Goal: Task Accomplishment & Management: Complete application form

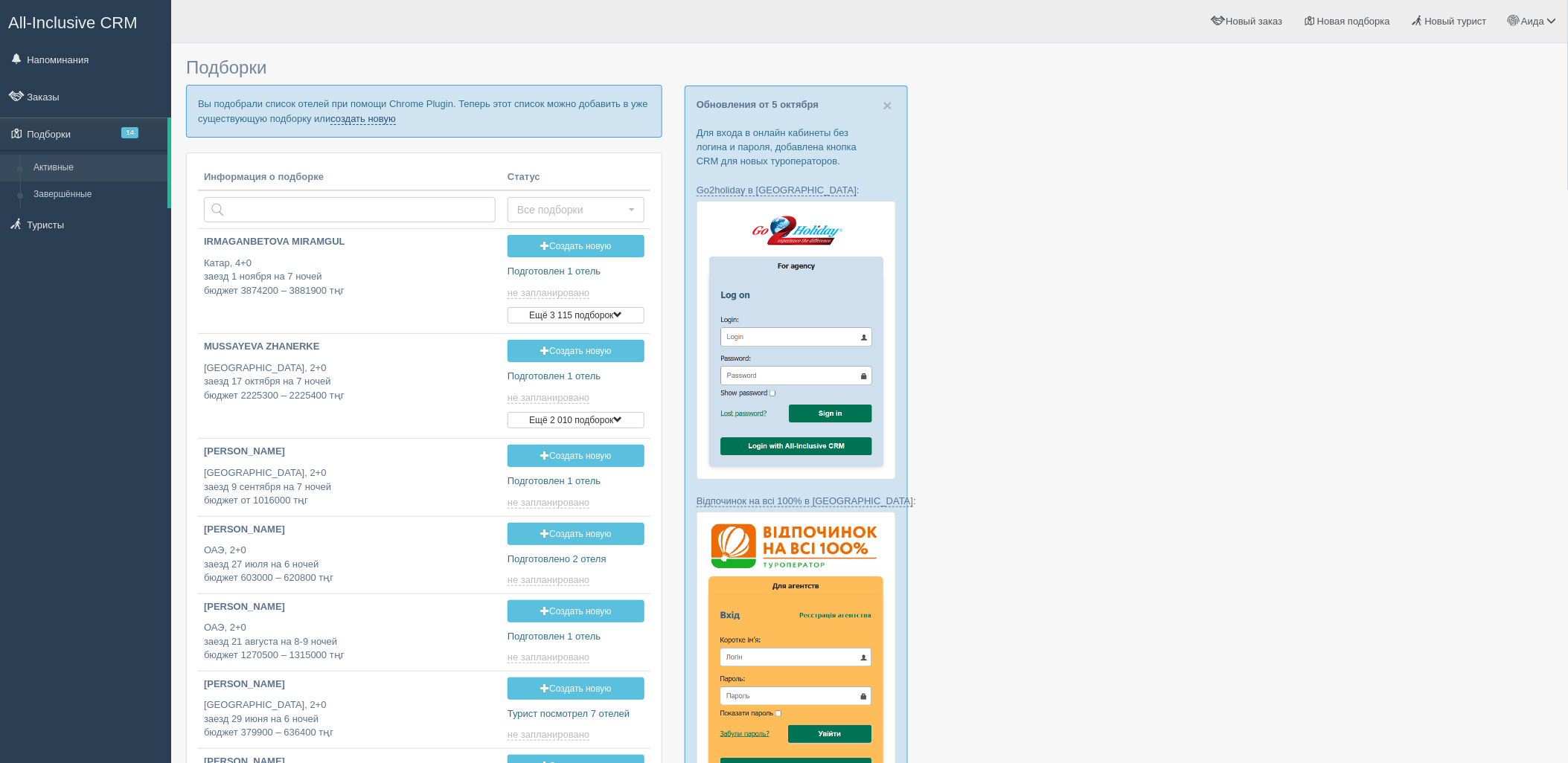
click at [353, 122] on link "создать новую" at bounding box center [363, 118] width 66 height 12
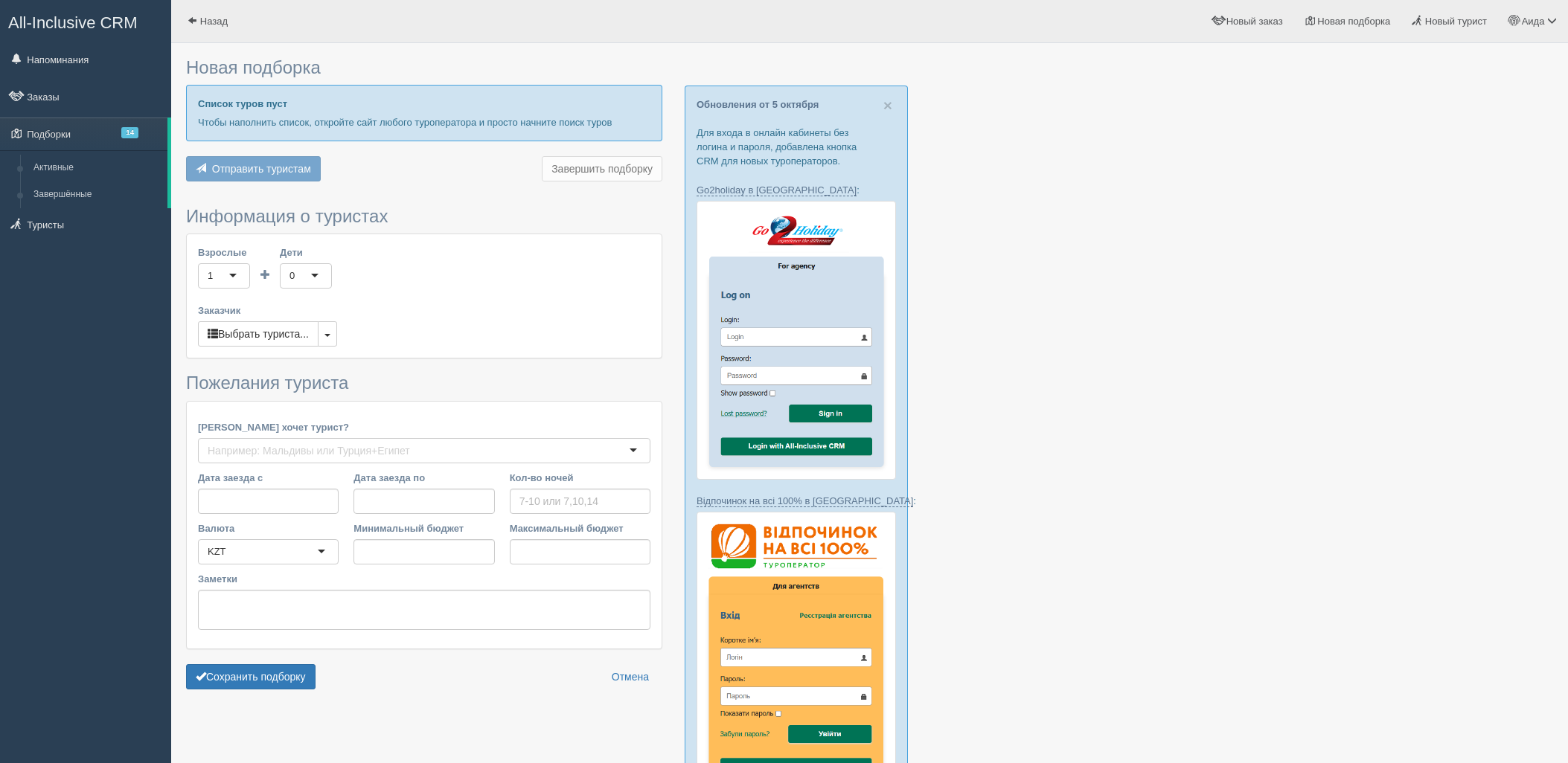
type input "6"
type input "947100"
type input "1137300"
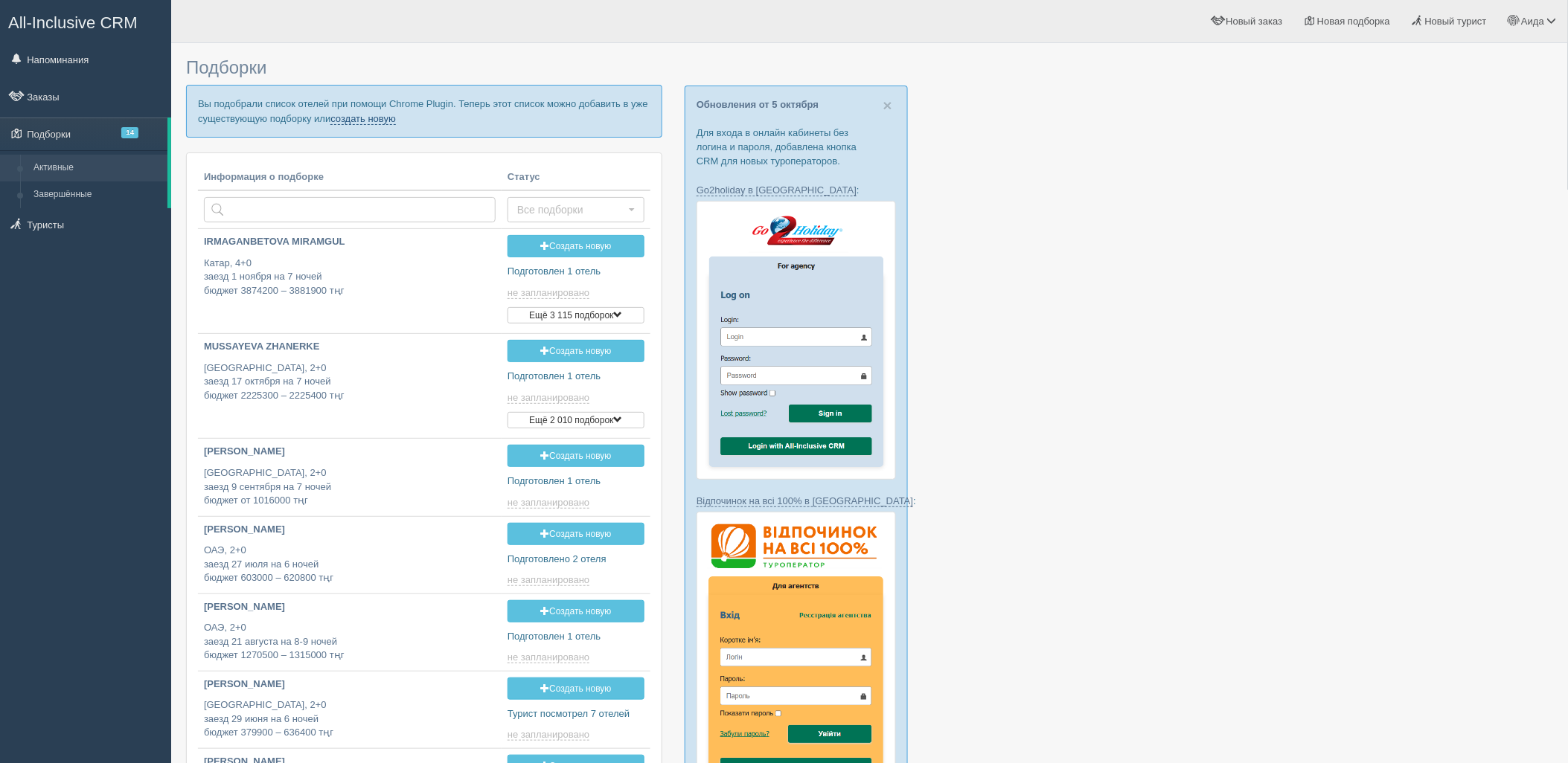
click at [363, 124] on link "создать новую" at bounding box center [363, 118] width 66 height 12
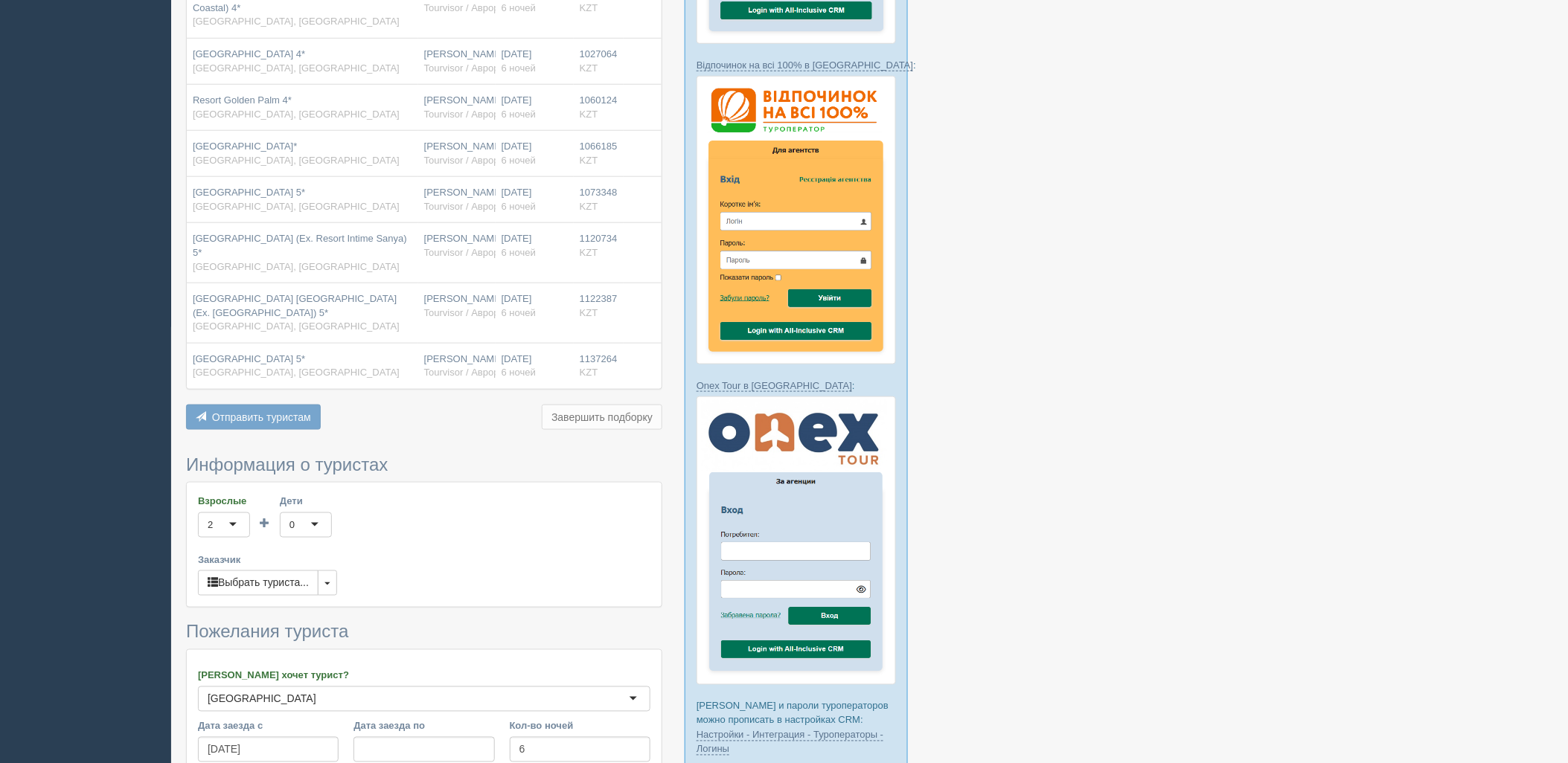
scroll to position [687, 0]
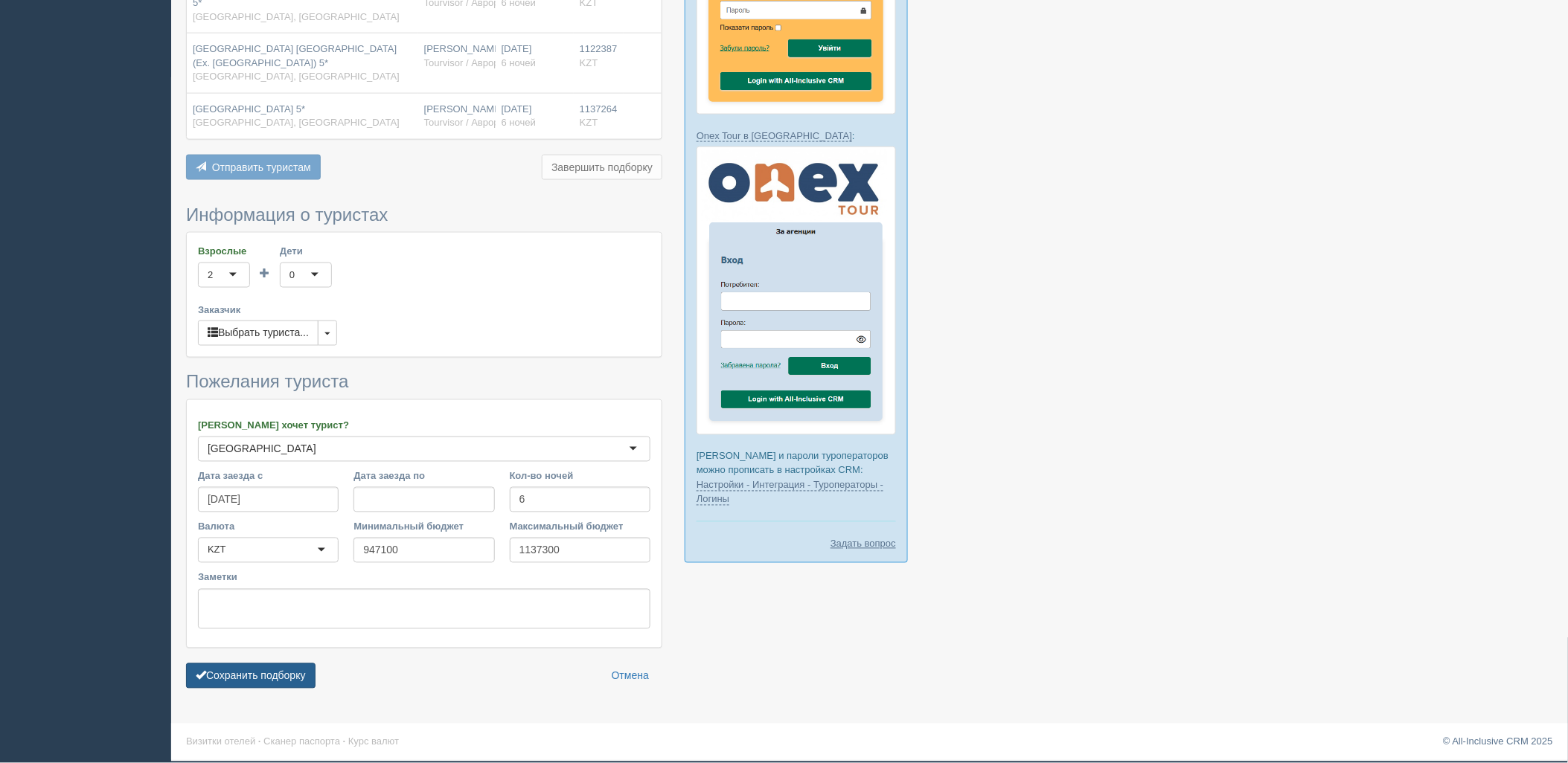
drag, startPoint x: 324, startPoint y: 671, endPoint x: 251, endPoint y: 675, distance: 73.1
click at [296, 674] on div "Сохранить подборку Отмена" at bounding box center [423, 676] width 476 height 25
click at [251, 675] on button "Сохранить подборку" at bounding box center [251, 676] width 130 height 25
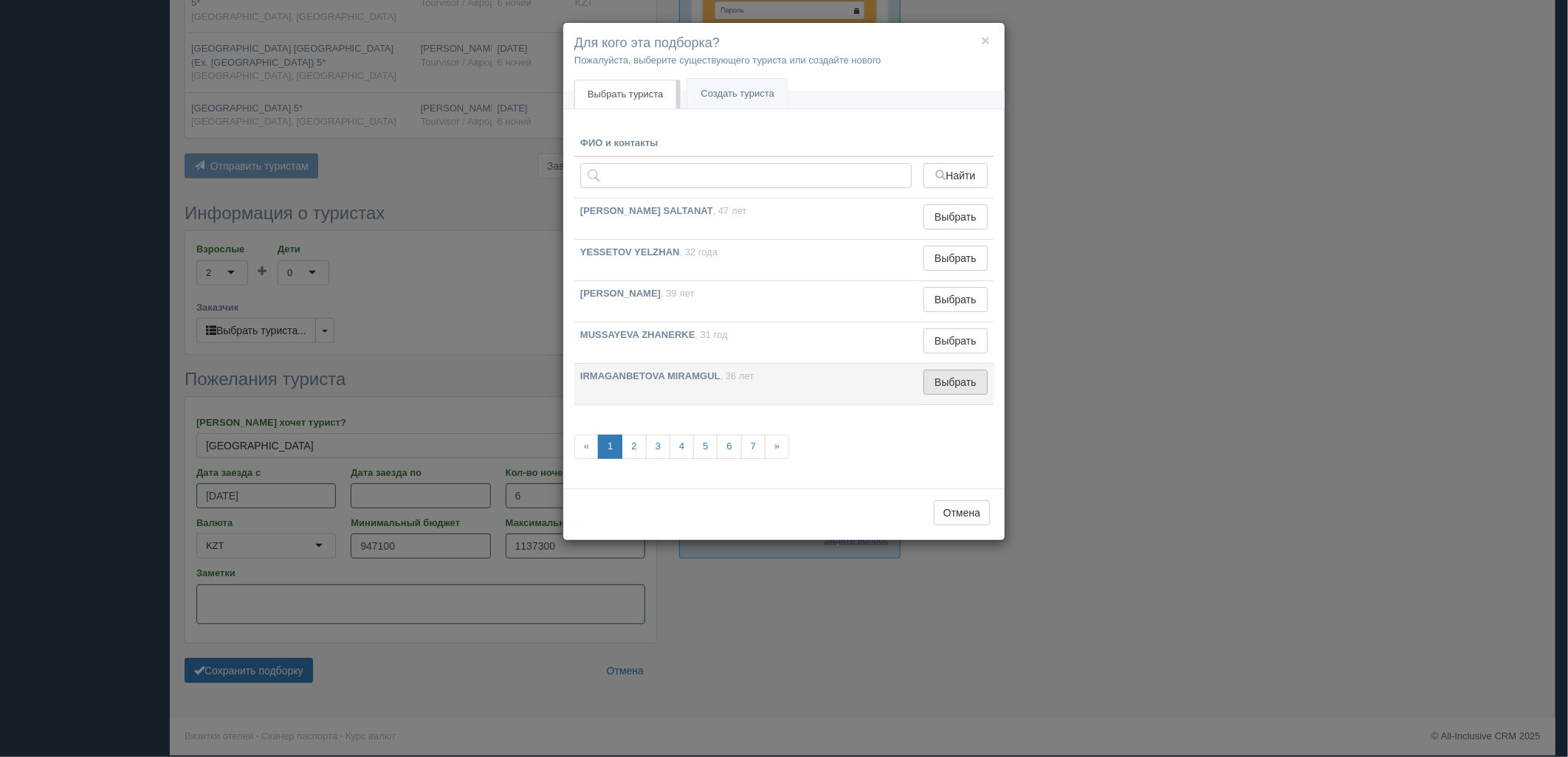
click at [946, 384] on button "Выбрать" at bounding box center [956, 382] width 64 height 25
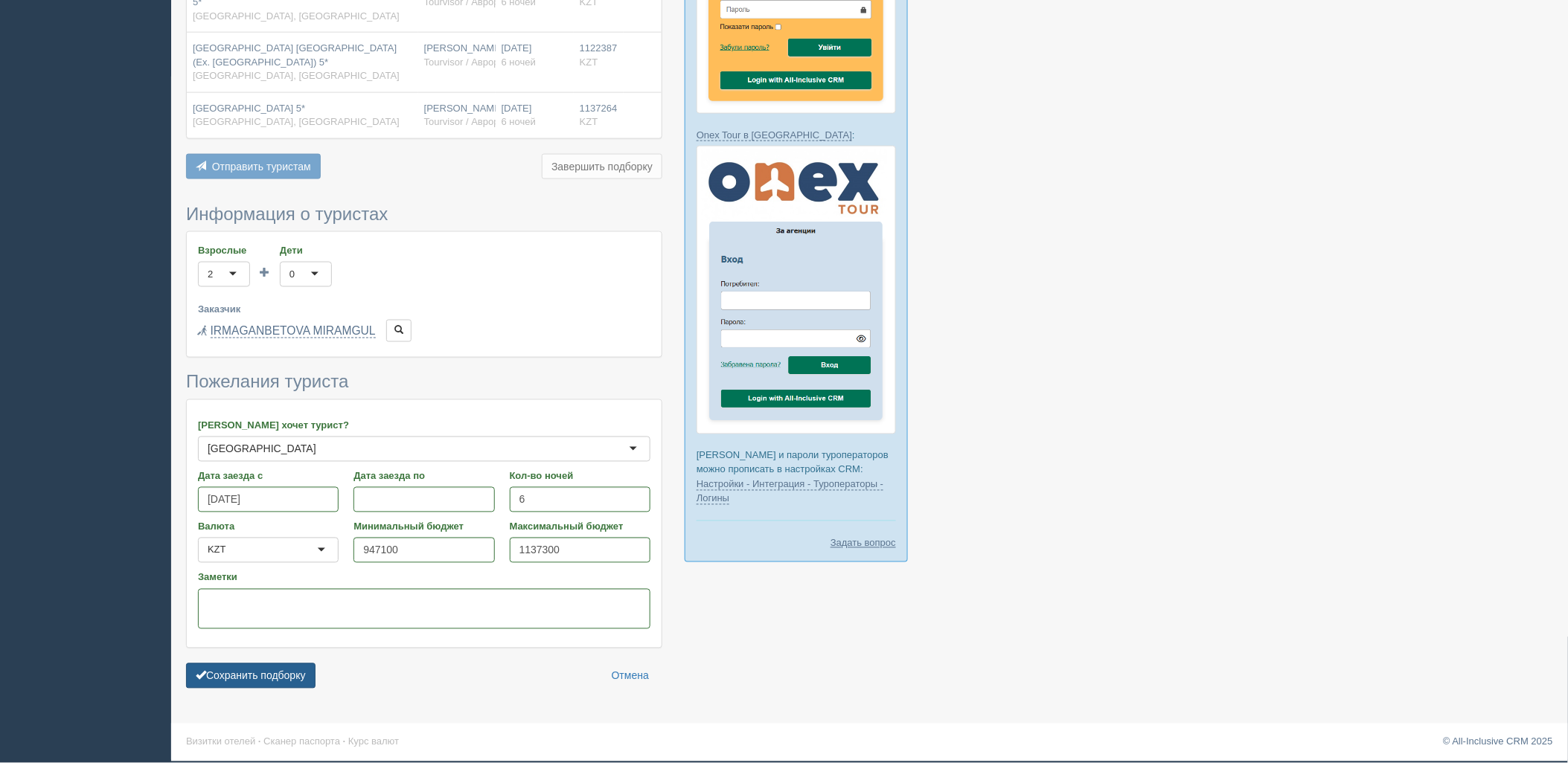
click at [285, 670] on button "Сохранить подборку" at bounding box center [251, 676] width 130 height 25
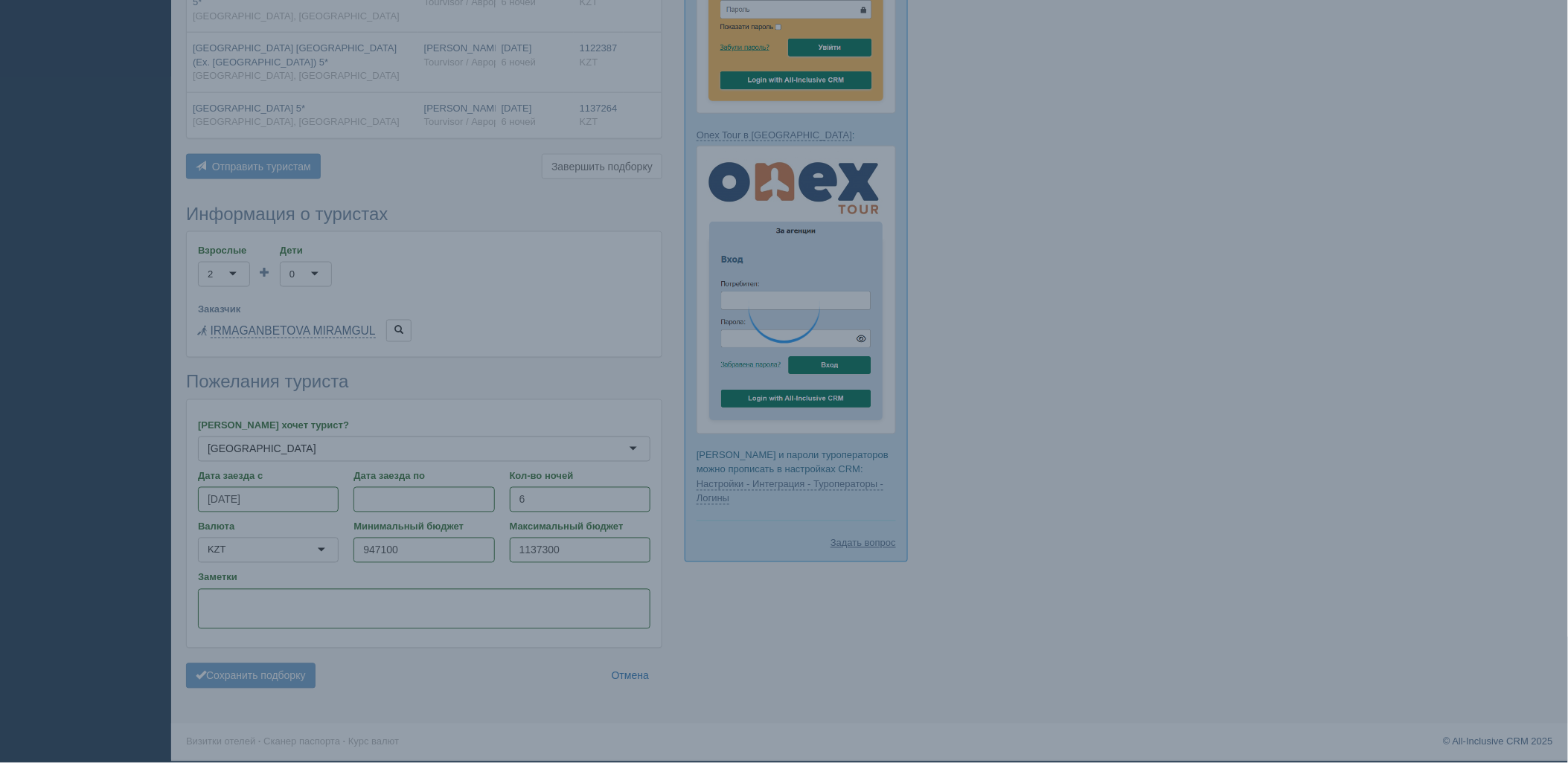
scroll to position [688, 0]
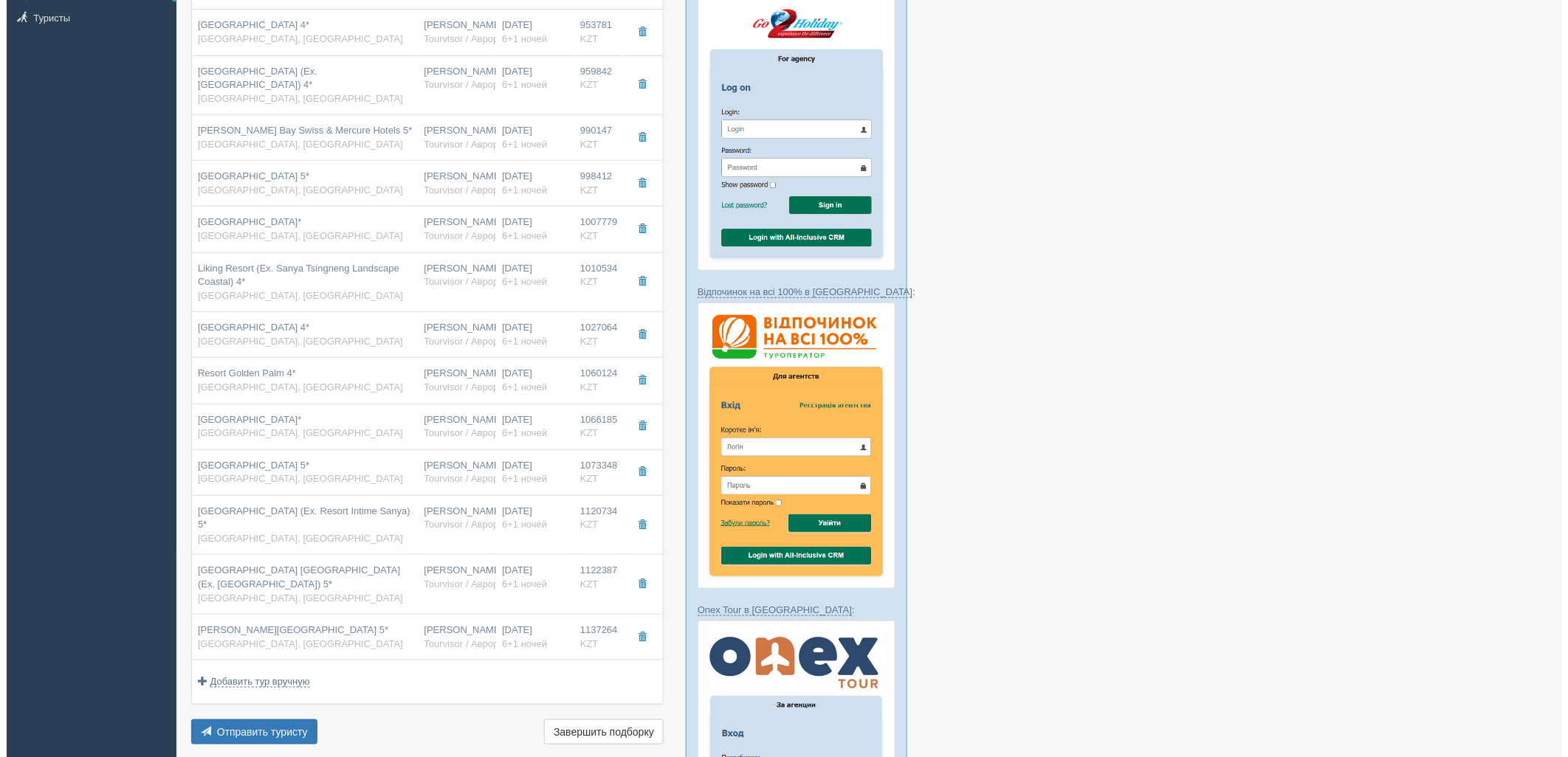
scroll to position [263, 0]
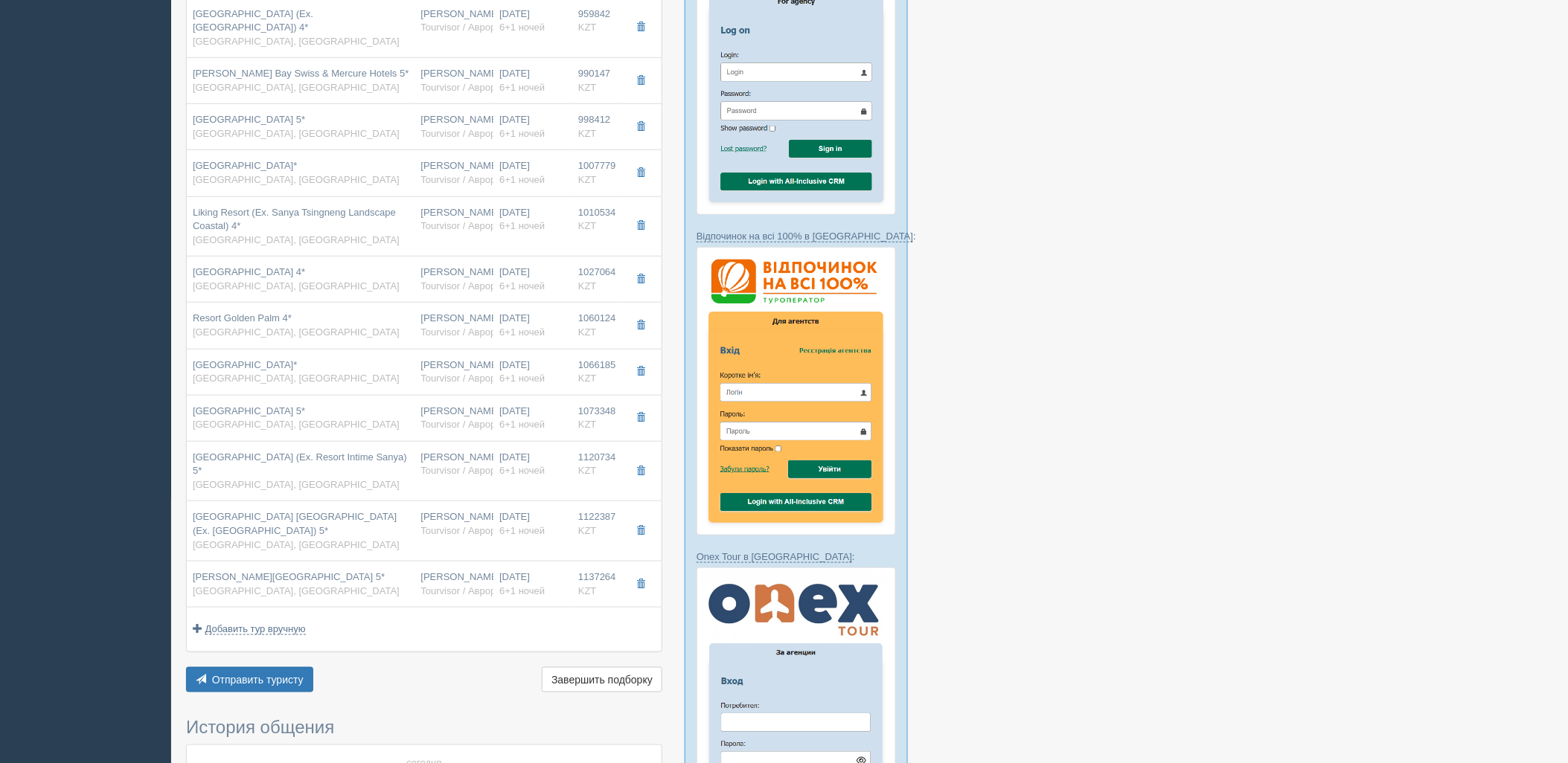
click at [281, 663] on div "Отель Разделить отели... Вылет Выезд Массовое авиа Заселение Цена Дешёвые внача…" at bounding box center [423, 281] width 476 height 831
click at [290, 668] on button "Отправить туристу Отправить" at bounding box center [249, 679] width 127 height 25
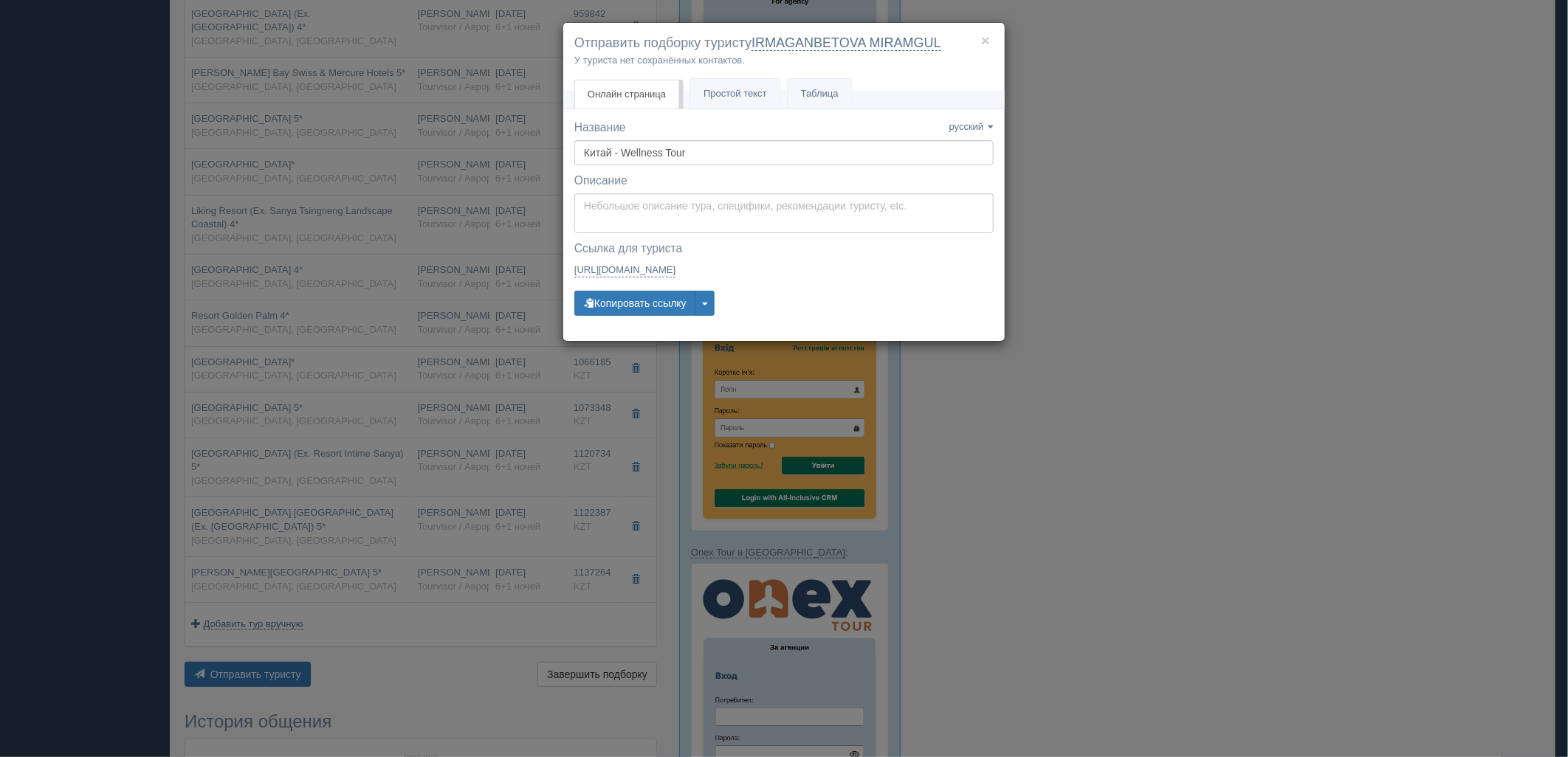
click at [614, 319] on div "Название Название сохранено русский english eesti latviešu polski українська ру…" at bounding box center [784, 225] width 419 height 210
click at [622, 303] on button "Копировать ссылку" at bounding box center [635, 304] width 122 height 25
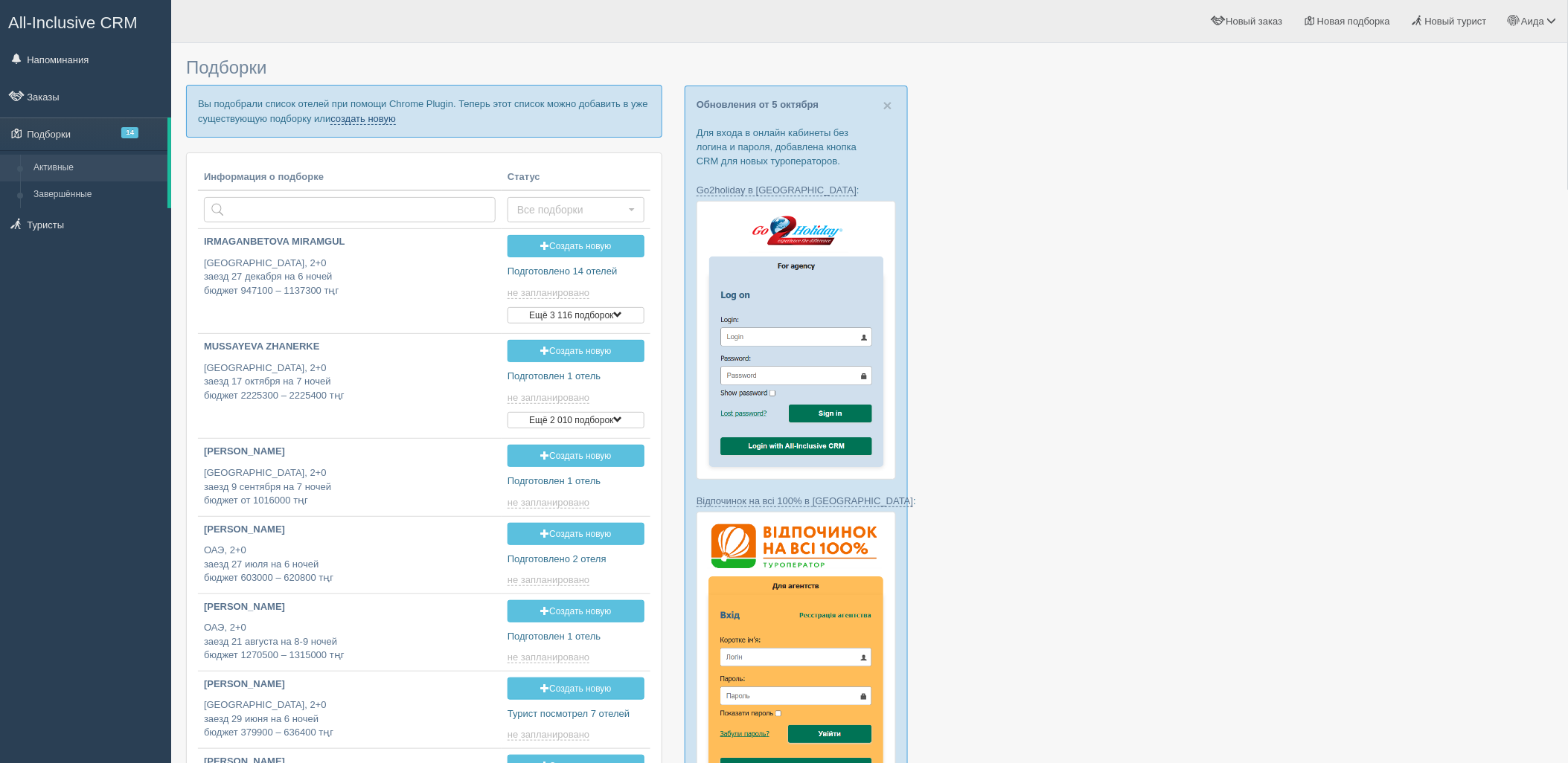
click at [381, 120] on link "создать новую" at bounding box center [363, 118] width 66 height 12
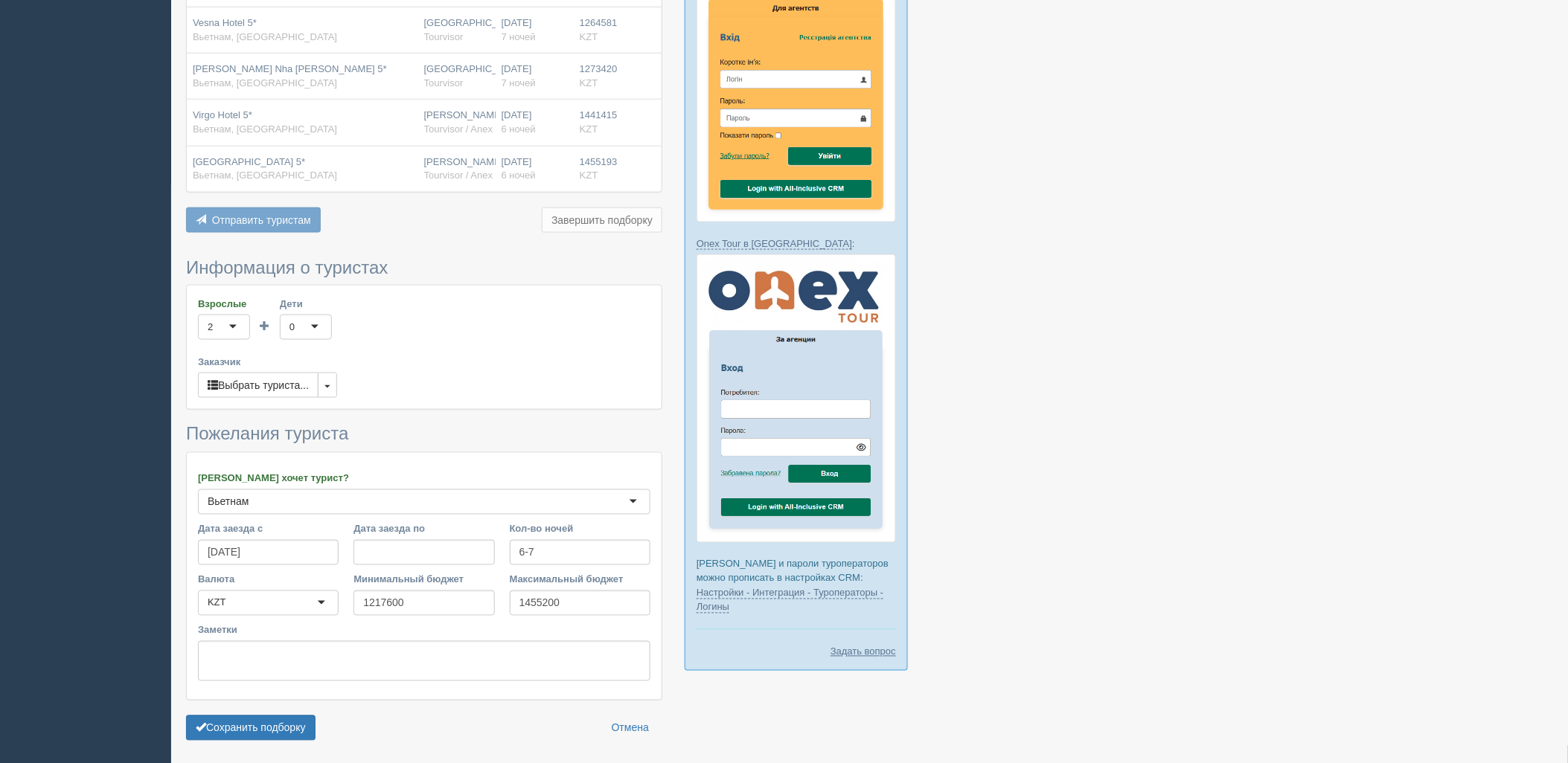
scroll to position [632, 0]
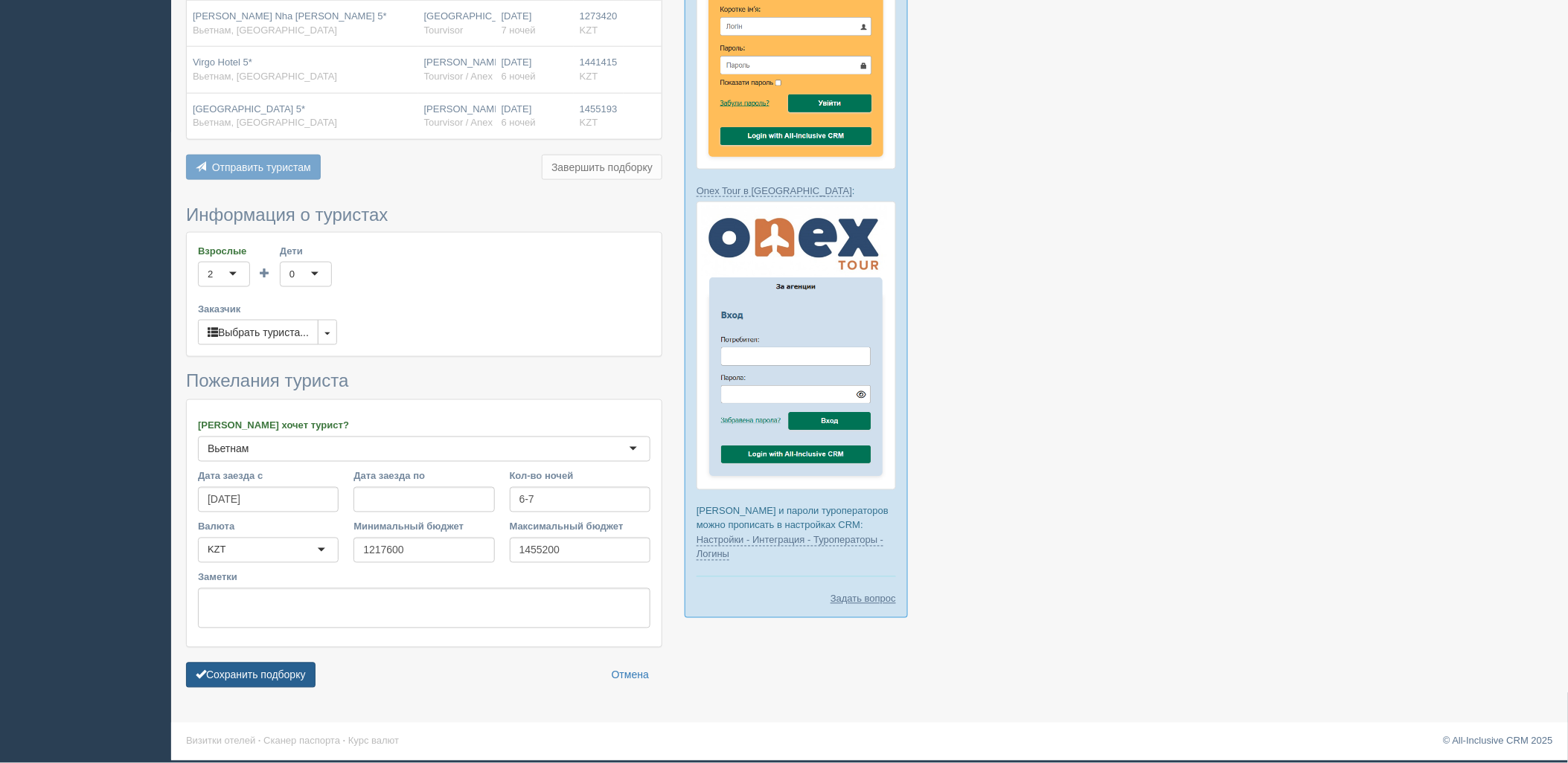
click at [270, 676] on button "Сохранить подборку" at bounding box center [251, 675] width 130 height 25
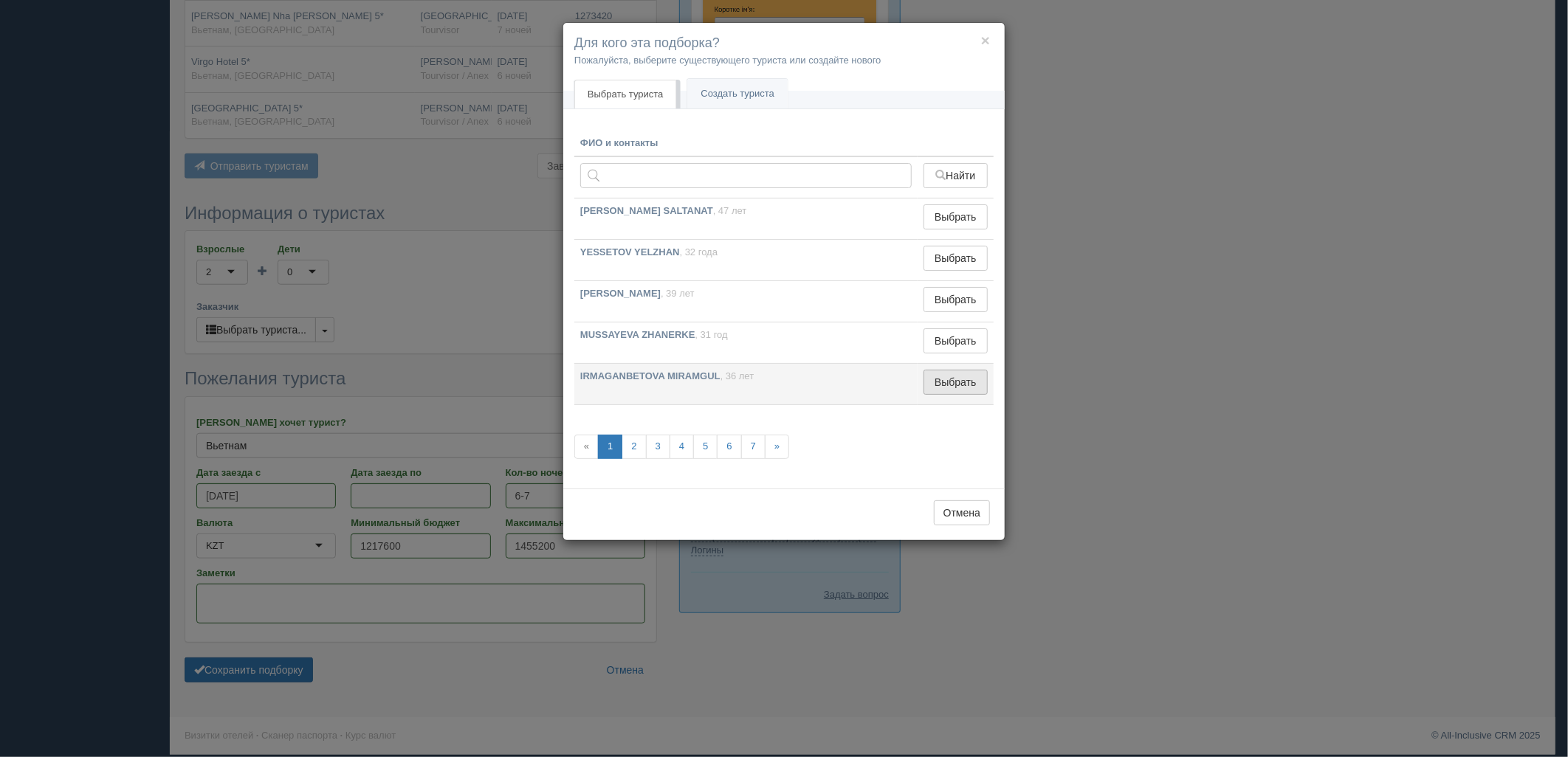
click at [961, 386] on button "Выбрать" at bounding box center [956, 382] width 64 height 25
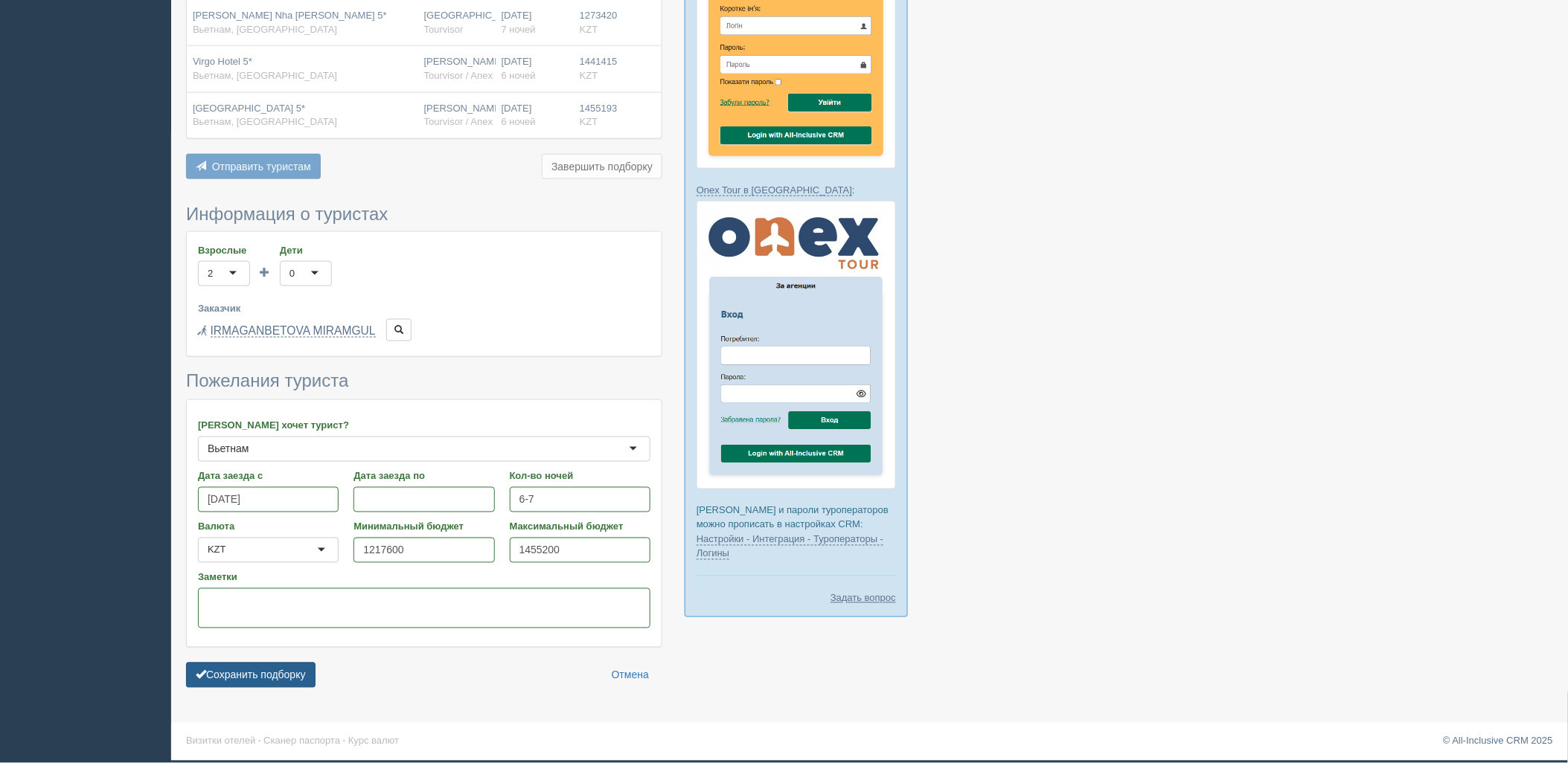
click at [285, 671] on button "Сохранить подборку" at bounding box center [251, 675] width 130 height 25
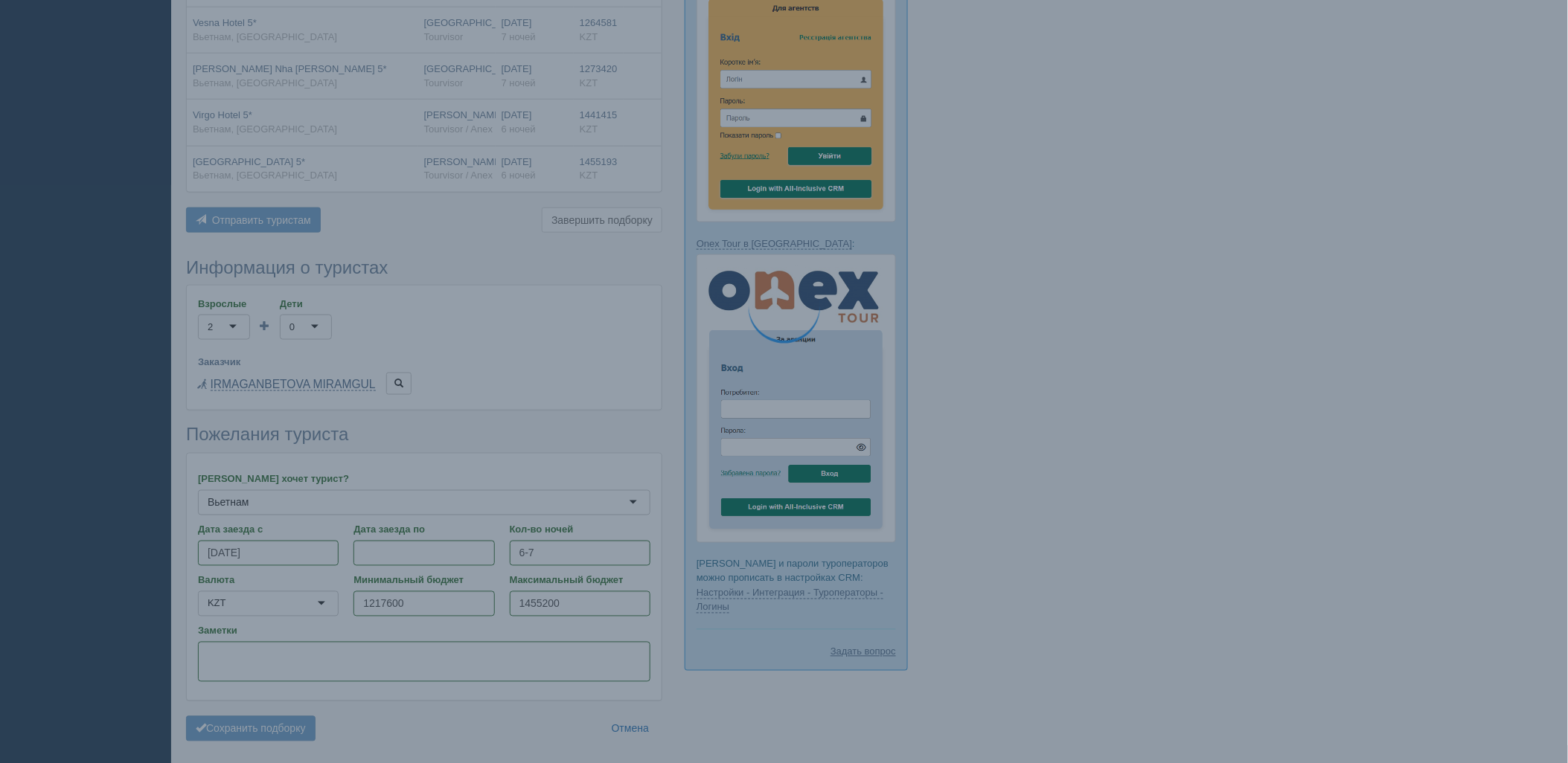
scroll to position [549, 0]
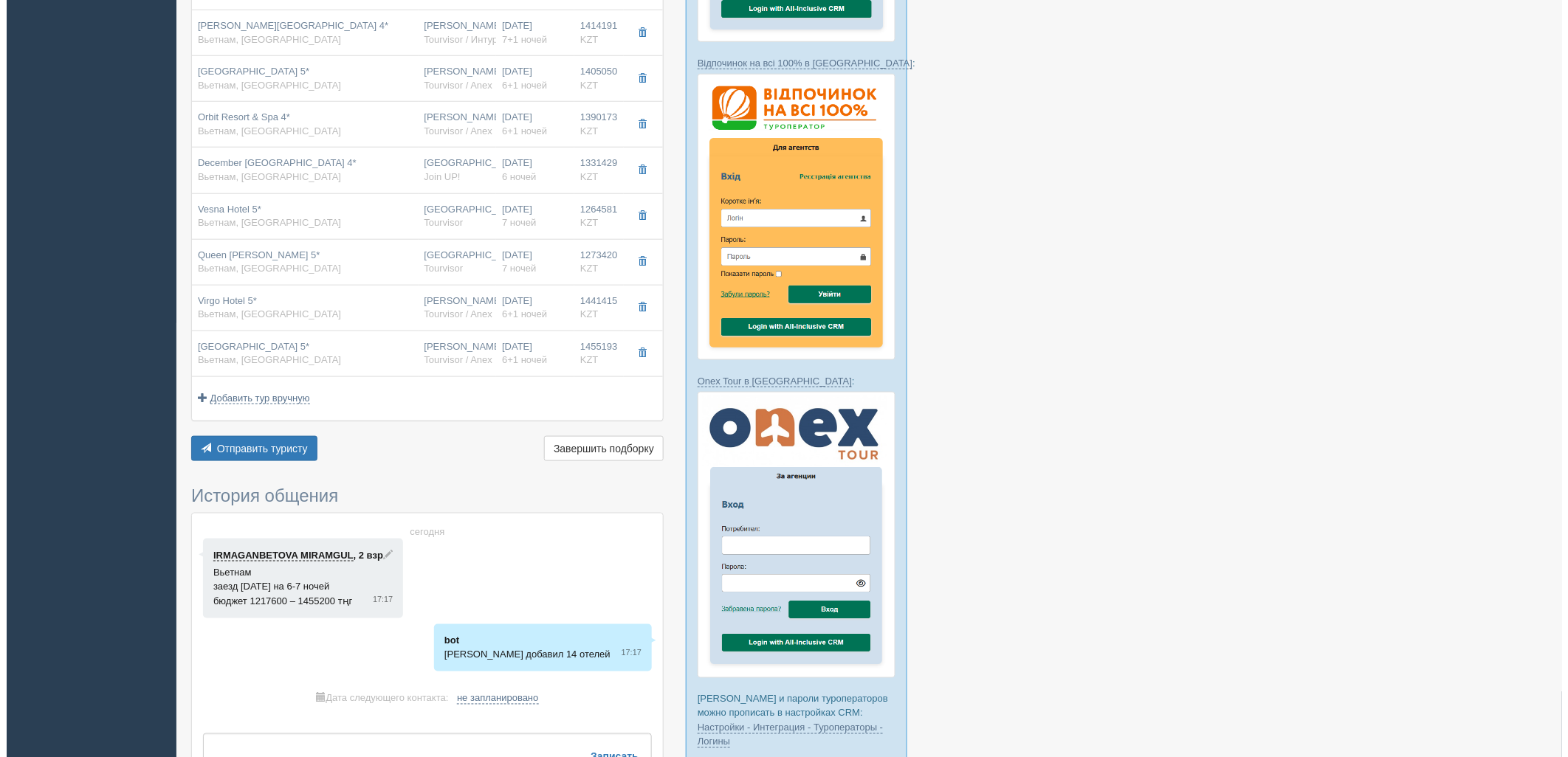
scroll to position [454, 0]
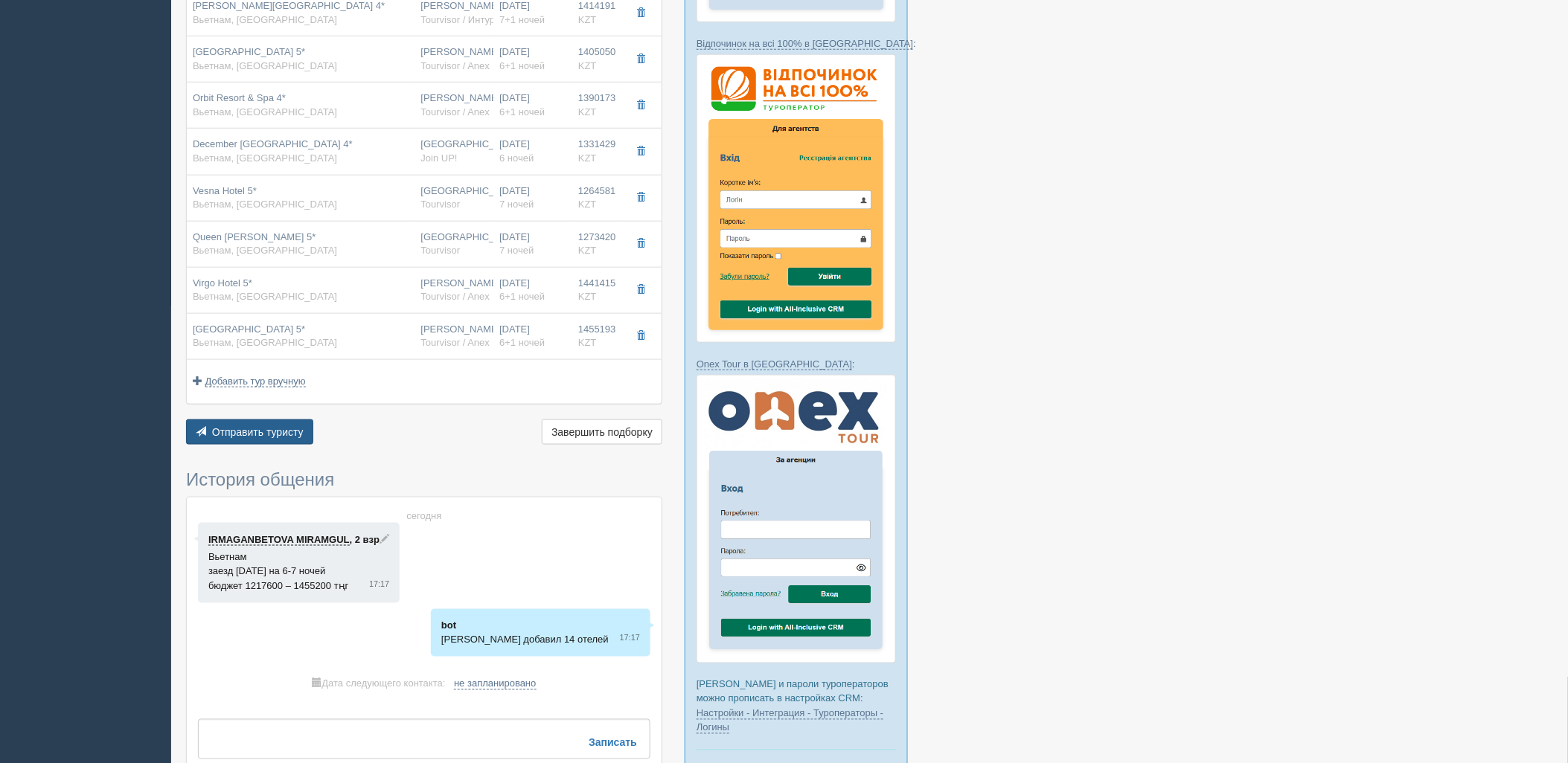
click at [243, 443] on button "Отправить туристу Отправить" at bounding box center [249, 432] width 127 height 25
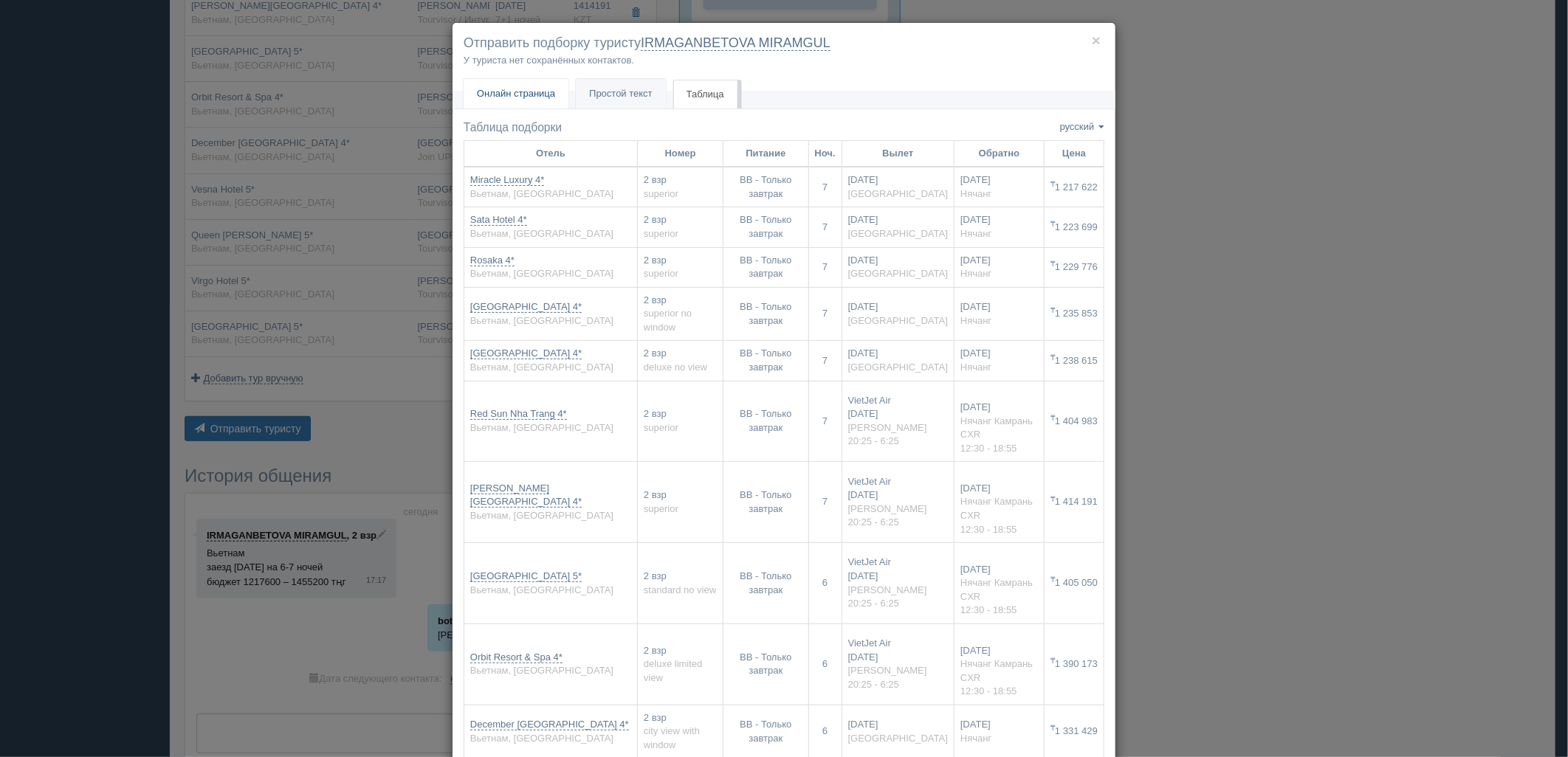
click at [558, 90] on link "Онлайн страница Онлайн" at bounding box center [515, 94] width 105 height 30
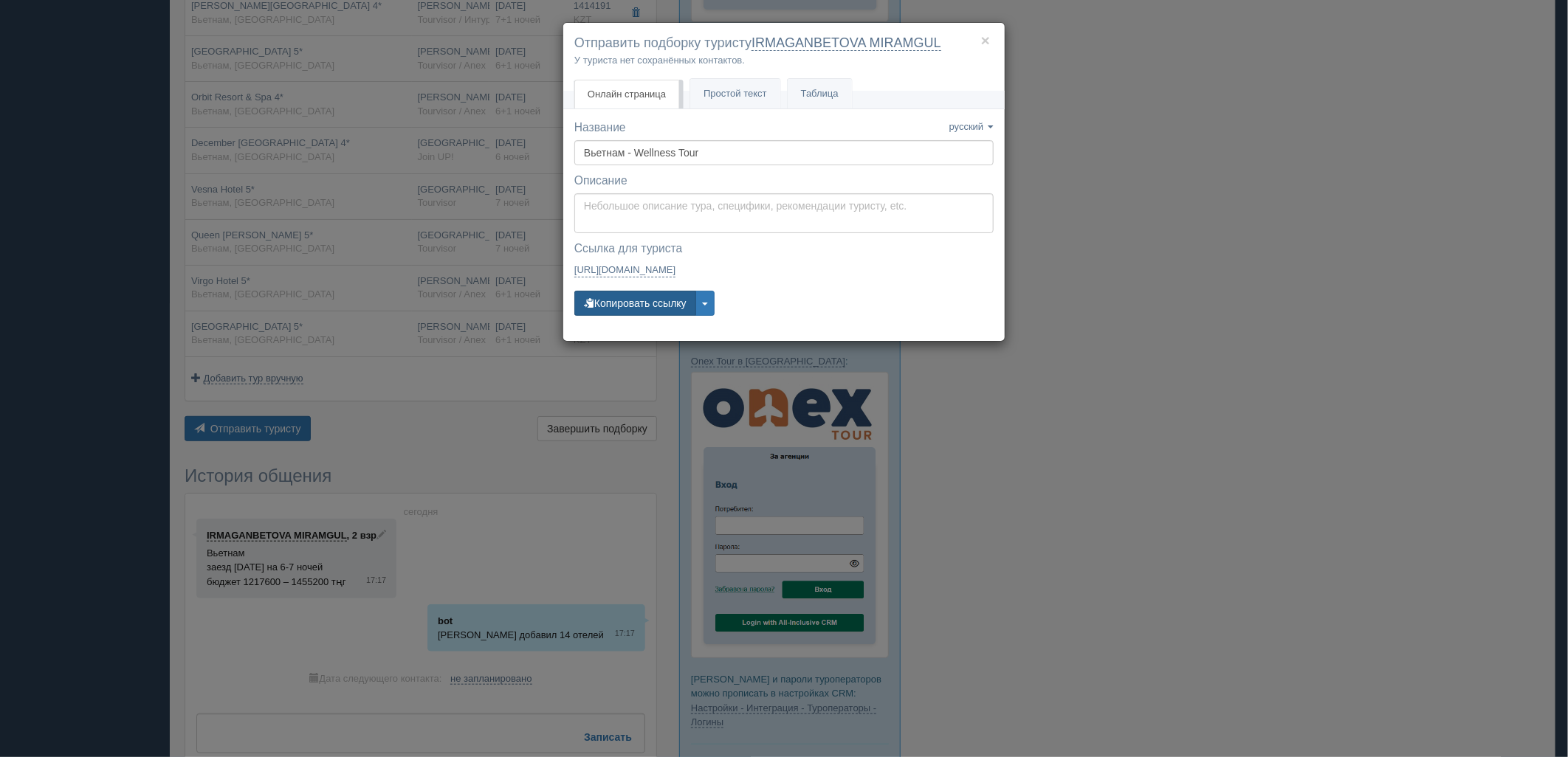
click at [653, 301] on button "Копировать ссылку" at bounding box center [635, 304] width 122 height 25
click at [621, 304] on button "Копировать ссылку" at bounding box center [635, 304] width 122 height 25
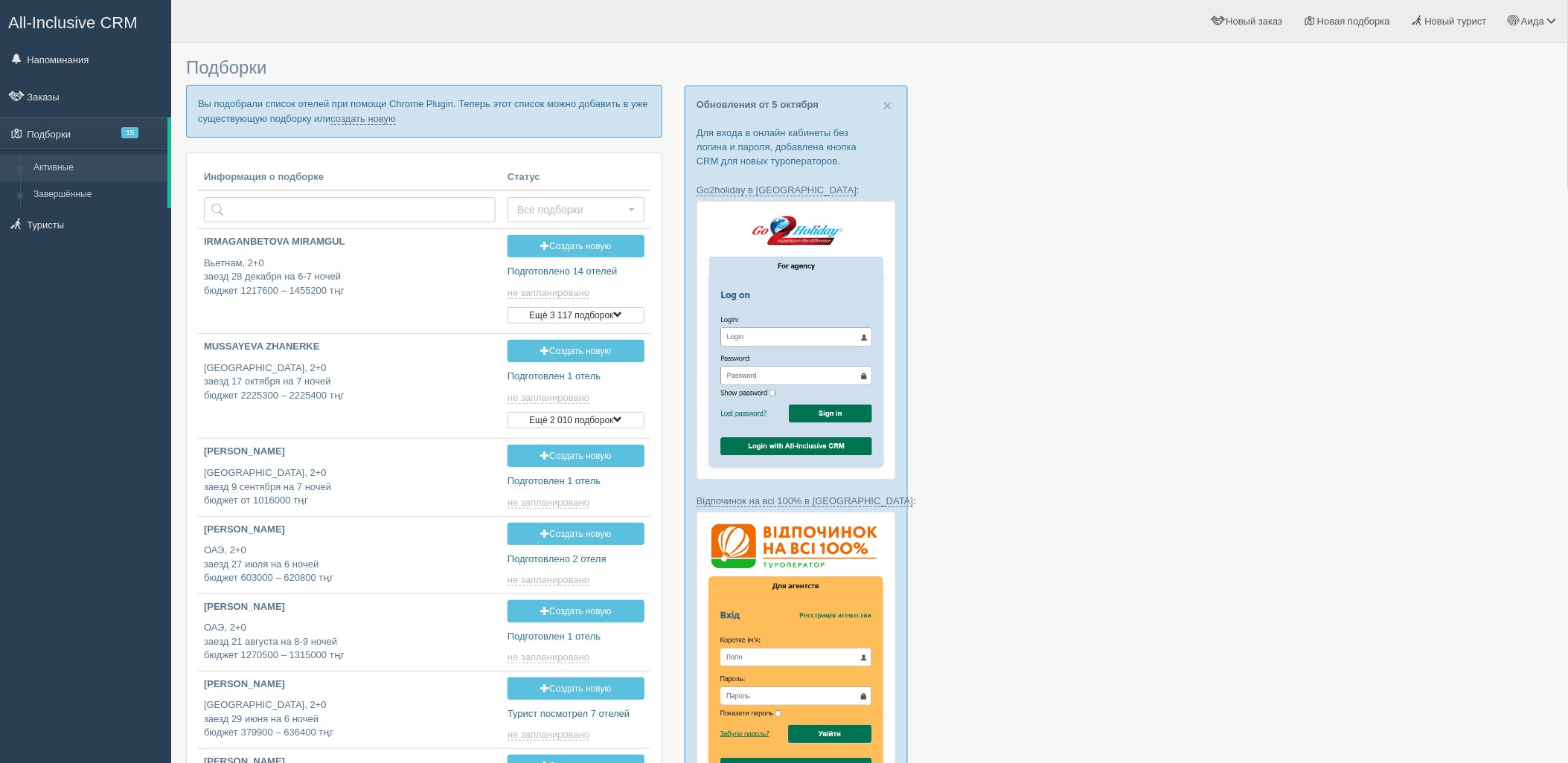
type input "[DATE] 17:15"
click at [360, 125] on p "Вы подобрали список отелей при помощи Chrome Plugin. Теперь этот список можно д…" at bounding box center [423, 110] width 476 height 52
click at [360, 121] on link "создать новую" at bounding box center [363, 118] width 66 height 12
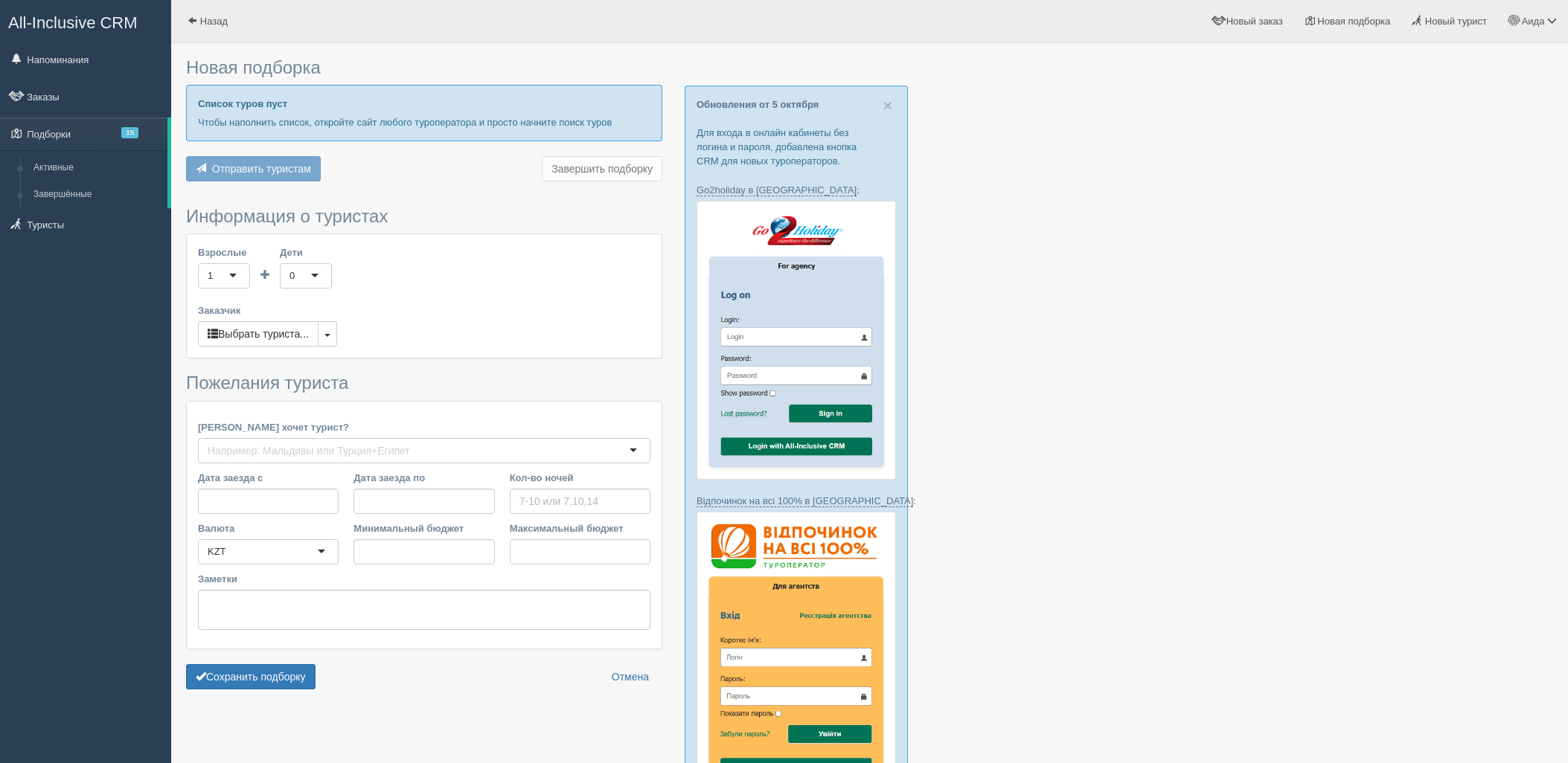
type input "6-7"
type input "1357800"
type input "2373500"
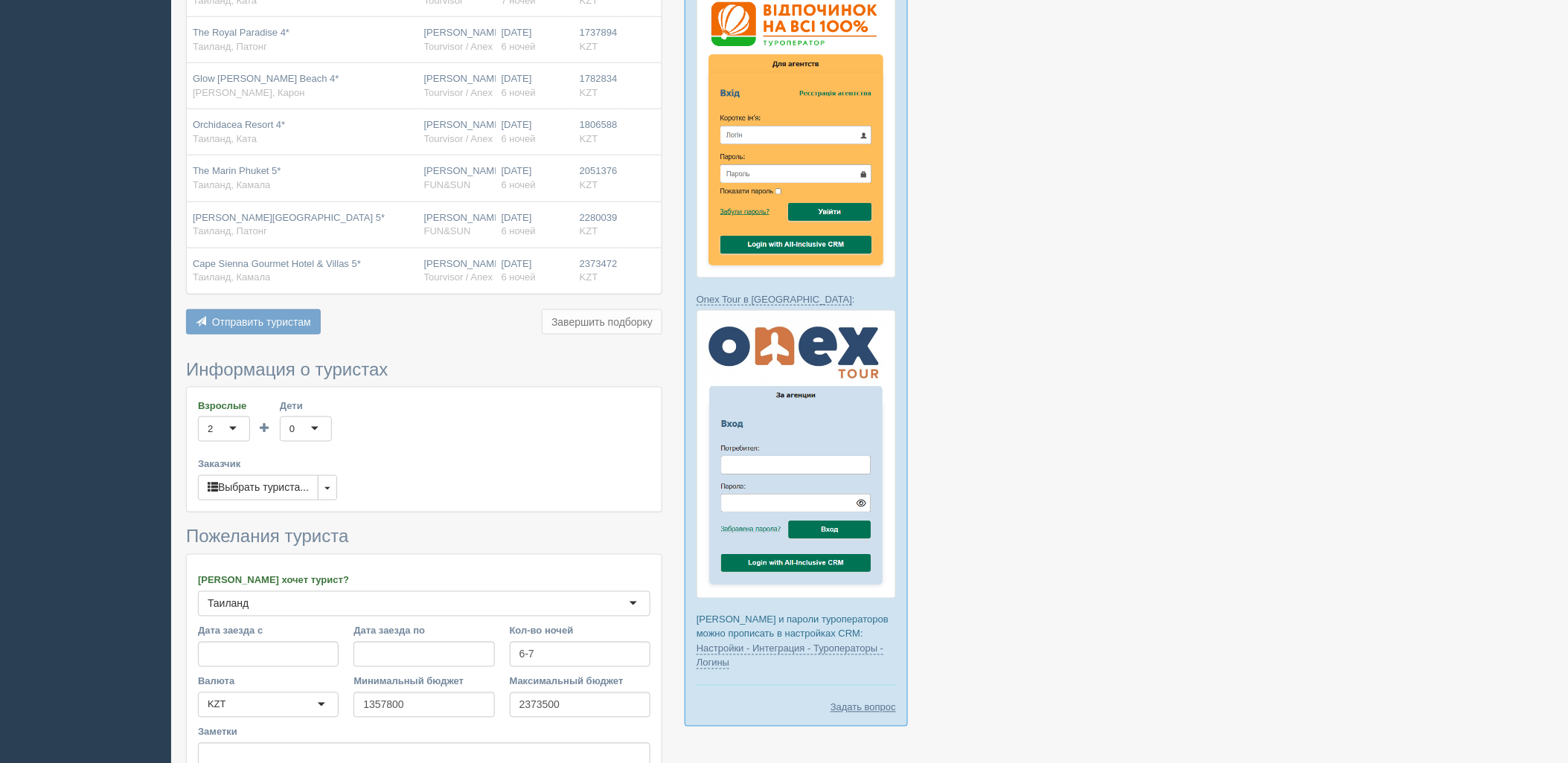
scroll to position [679, 0]
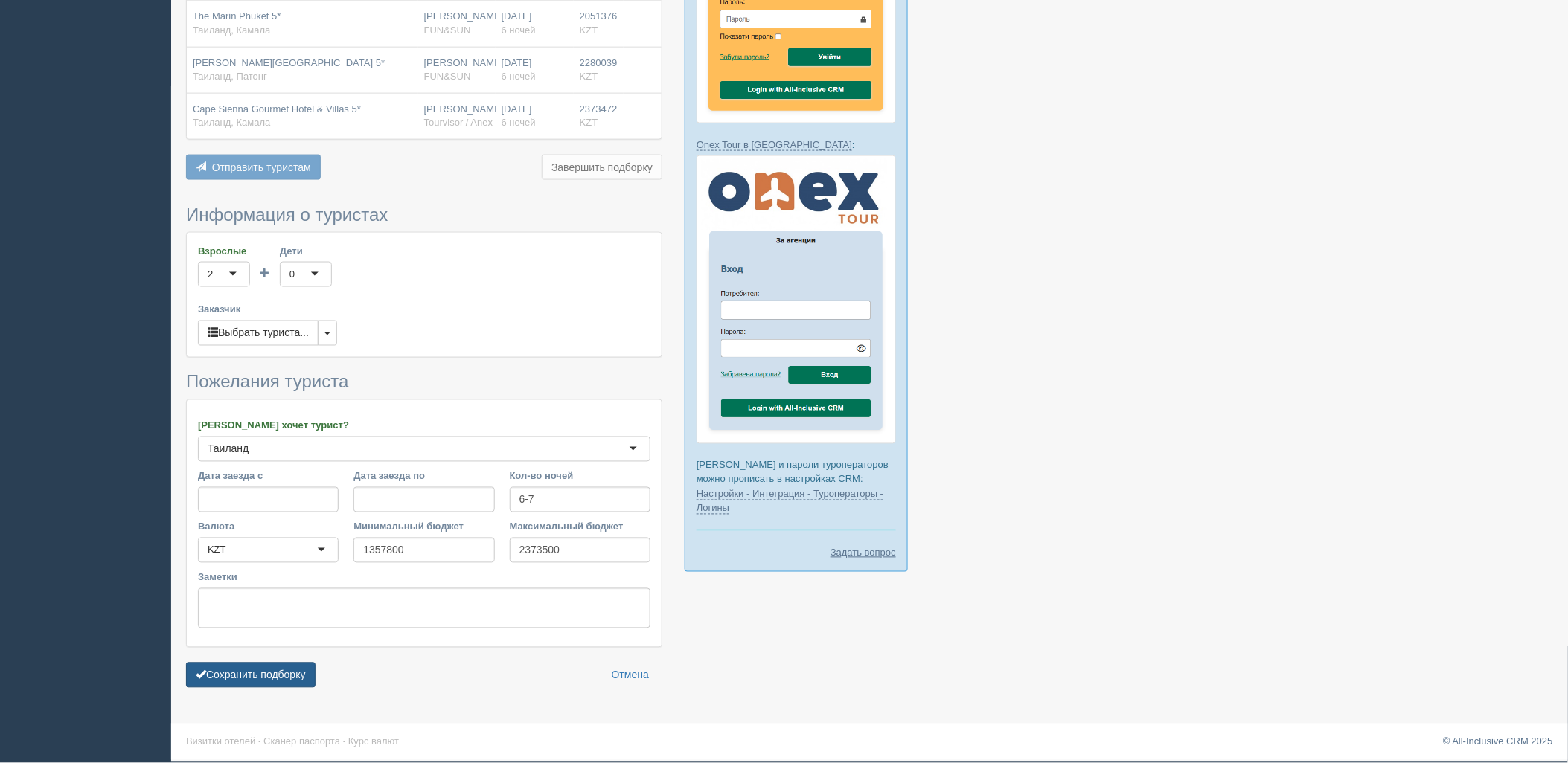
click at [257, 671] on button "Сохранить подборку" at bounding box center [251, 675] width 130 height 25
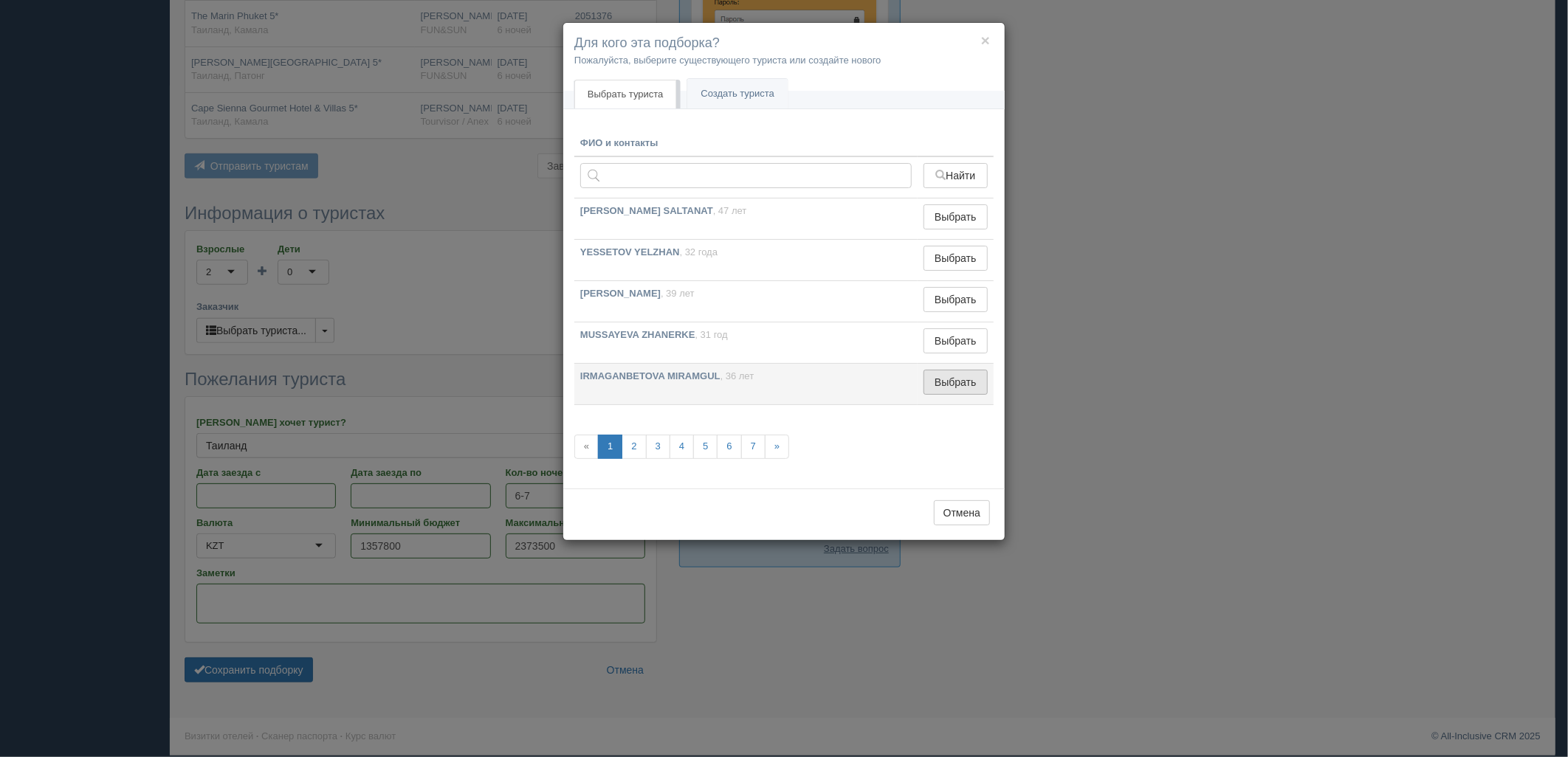
click at [950, 374] on button "Выбрать" at bounding box center [956, 382] width 64 height 25
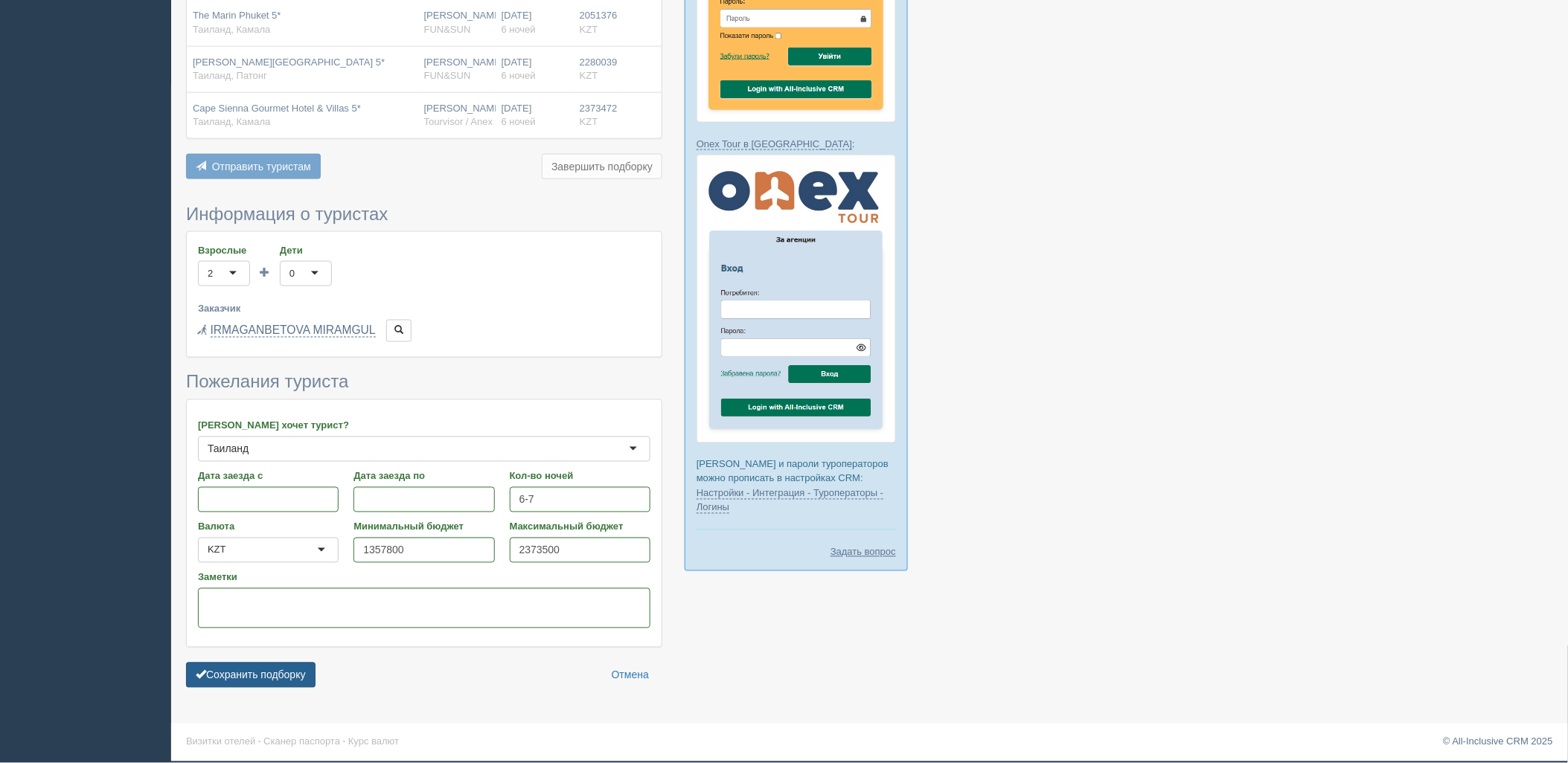
click at [252, 686] on button "Сохранить подборку" at bounding box center [251, 675] width 130 height 25
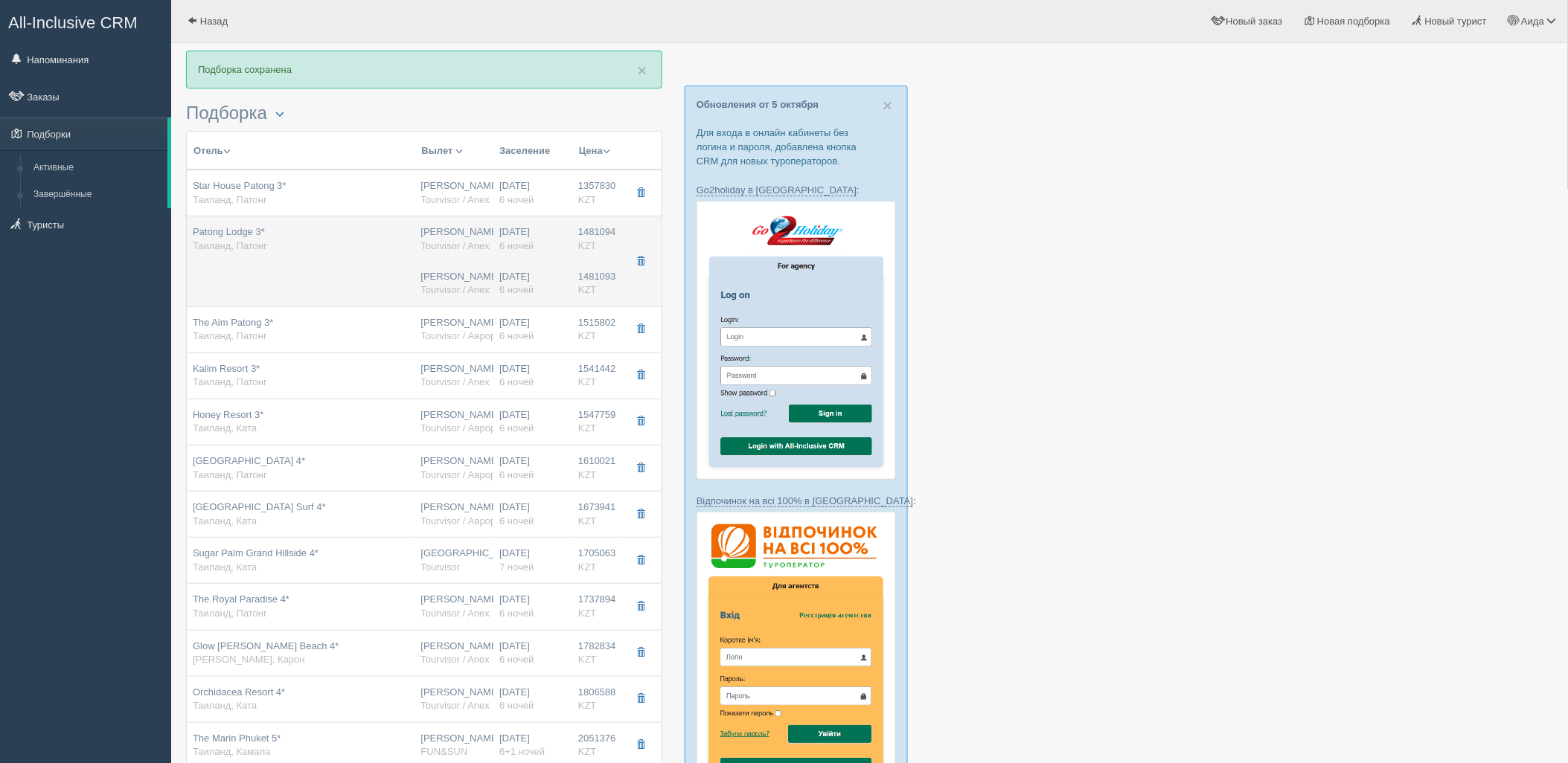
click at [497, 276] on td "27.12.2025 6 ночей 27.12.2025 6 ночей" at bounding box center [533, 261] width 79 height 90
type input "Patong Lodge 3*"
type input "https://tophotels.ru/hotel/al8668"
type input "Таиланд"
type input "Патонг"
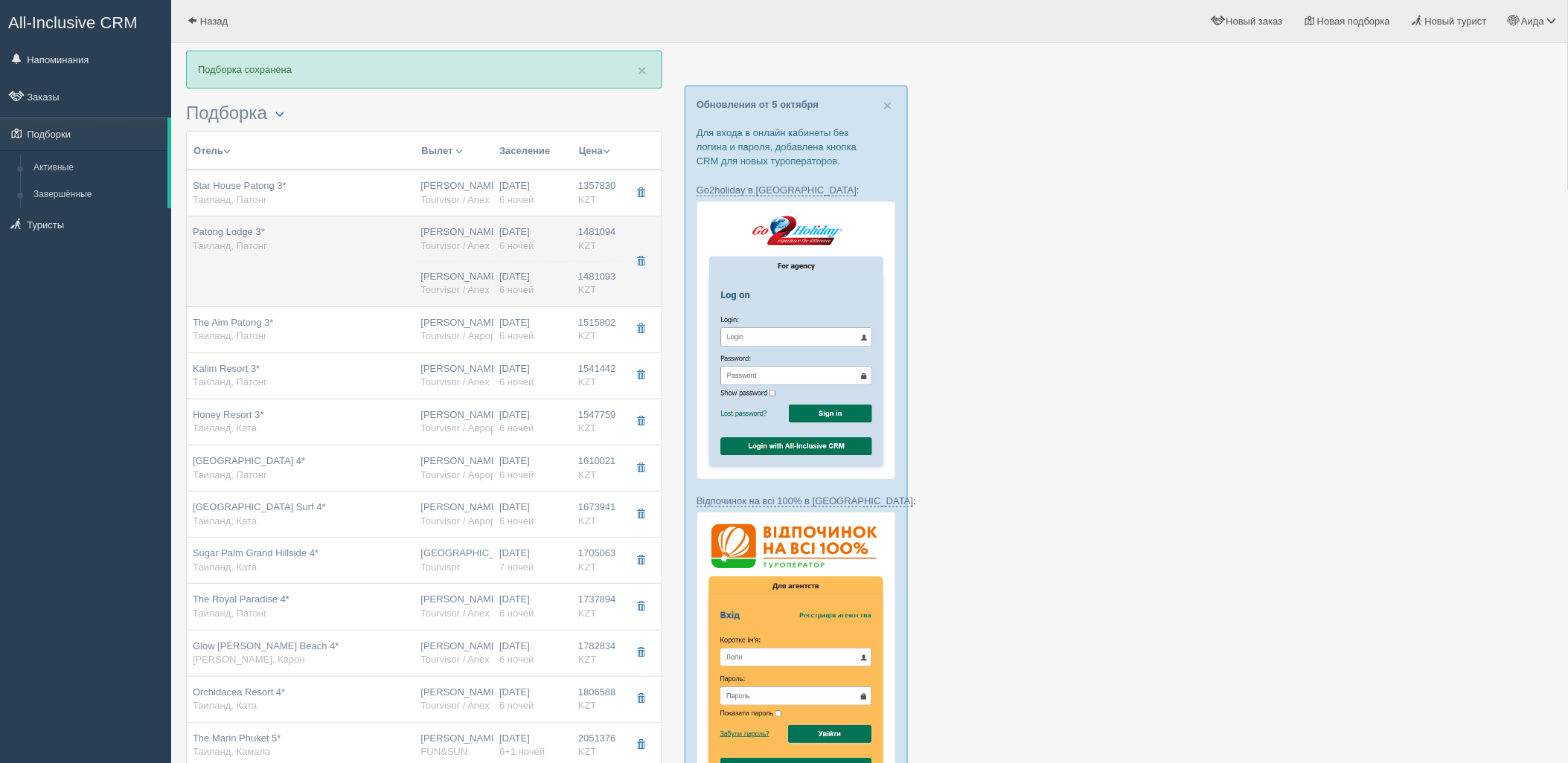
type input "1481094.00"
type input "[PERSON_NAME]"
type input "Пхукет HKT"
type input "04:40"
type input "14:45"
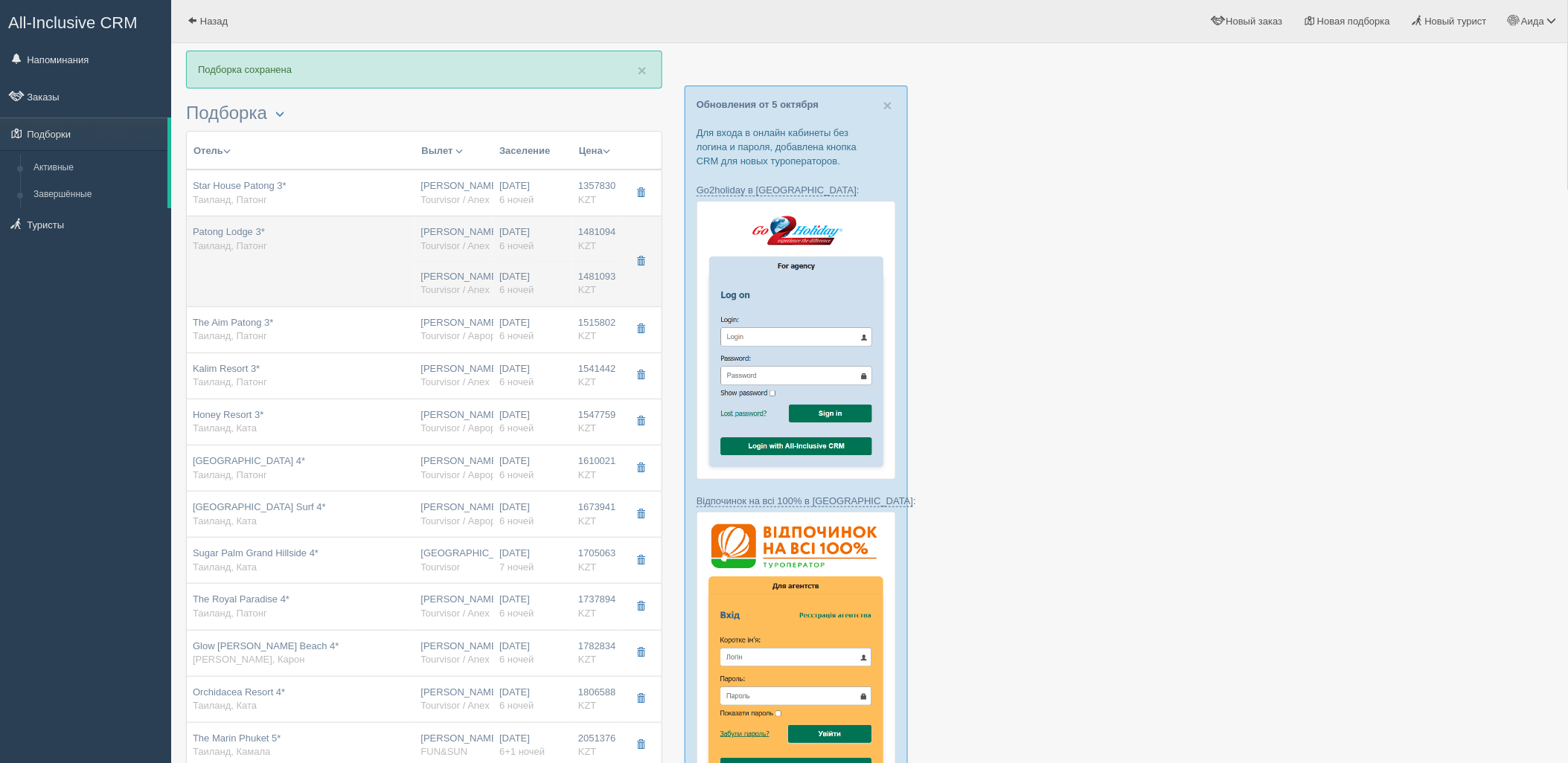
type input "Sunday Airlines"
type input "12:35"
type input "20:05"
type input "6"
type input "deluxe"
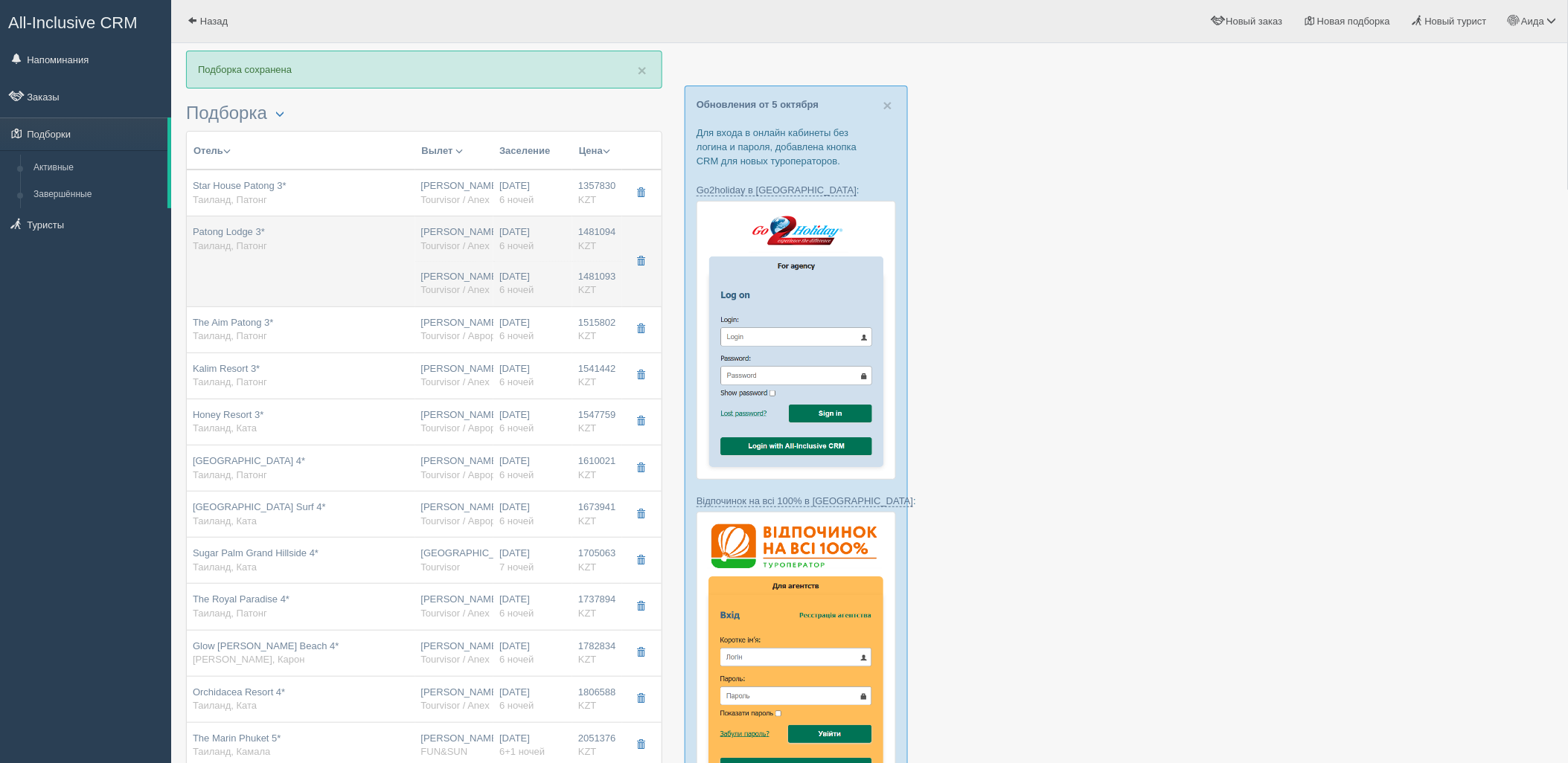
type input "BB - Только завтрак"
type input "Tourvisor / Anex"
type input "https://tourvisor.ru/countries#!/hotel=patong-lodge"
type input "1481093.00"
type input "[PERSON_NAME]"
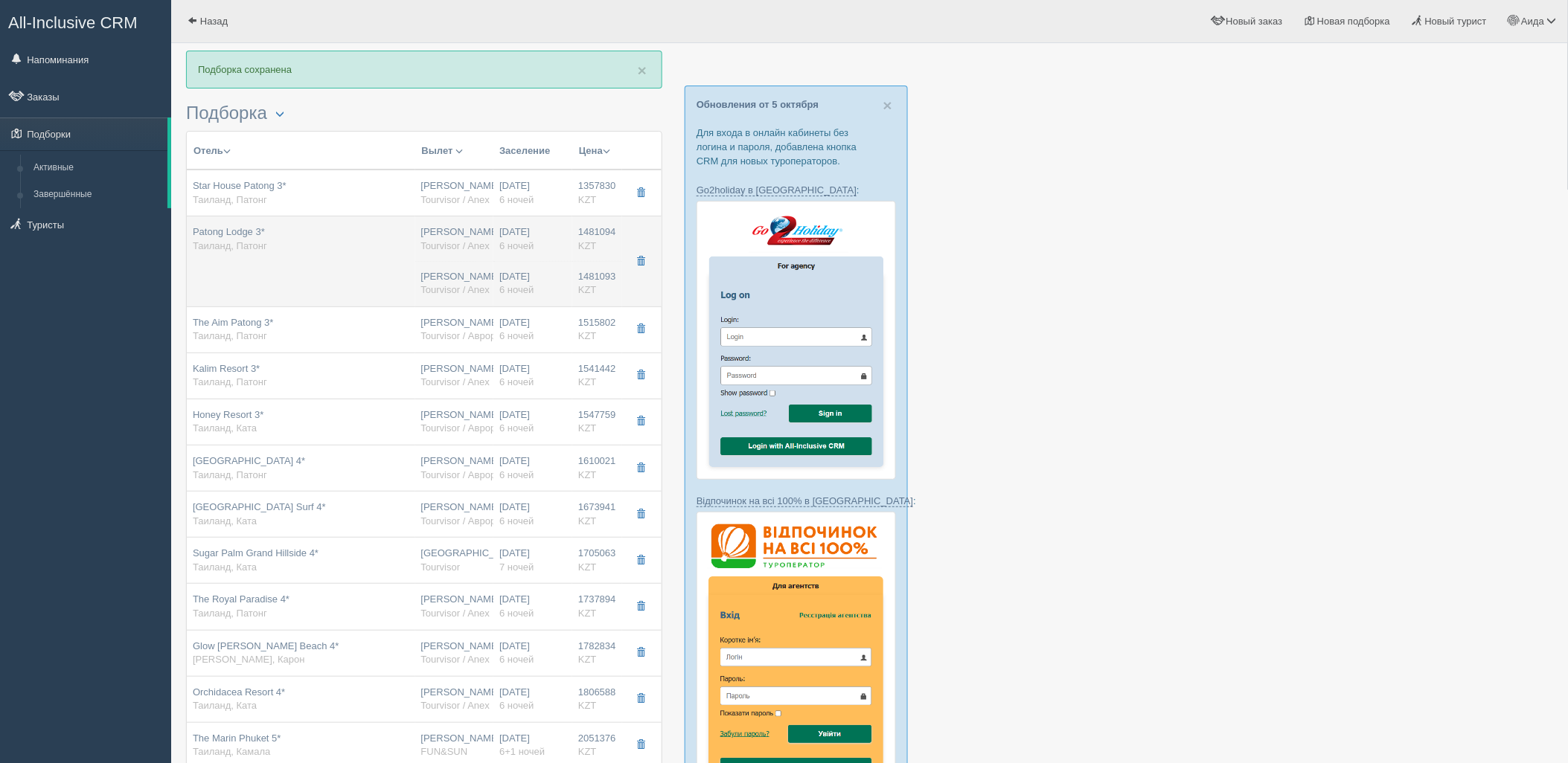
type input "Пхукет HKT"
type input "04:40"
type input "14:45"
type input "Sunday Airlines"
type input "12:35"
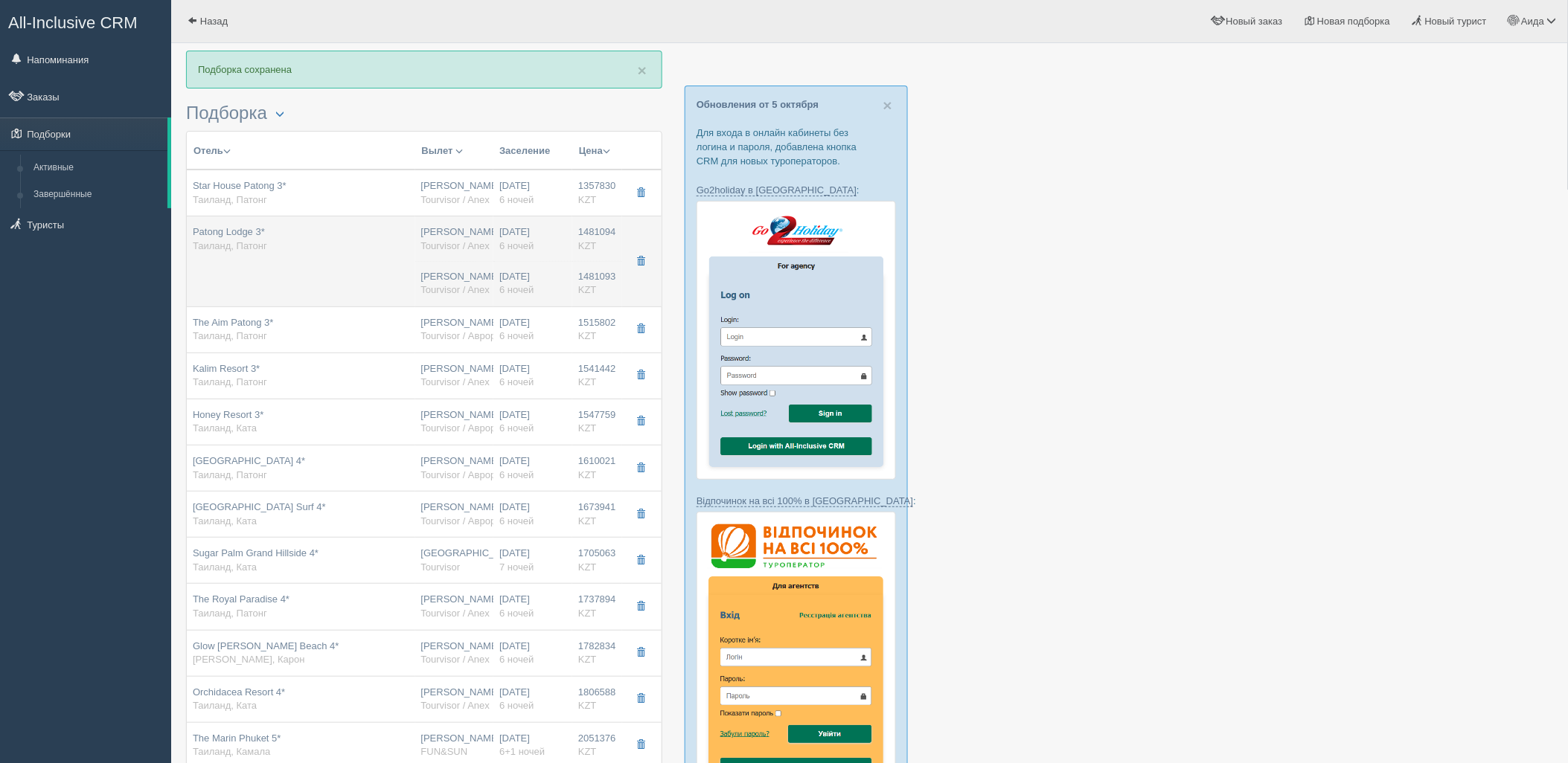
type input "20:05"
type input "6"
type input "deluxe"
type input "BB - Только завтрак"
type input "Tourvisor / Anex"
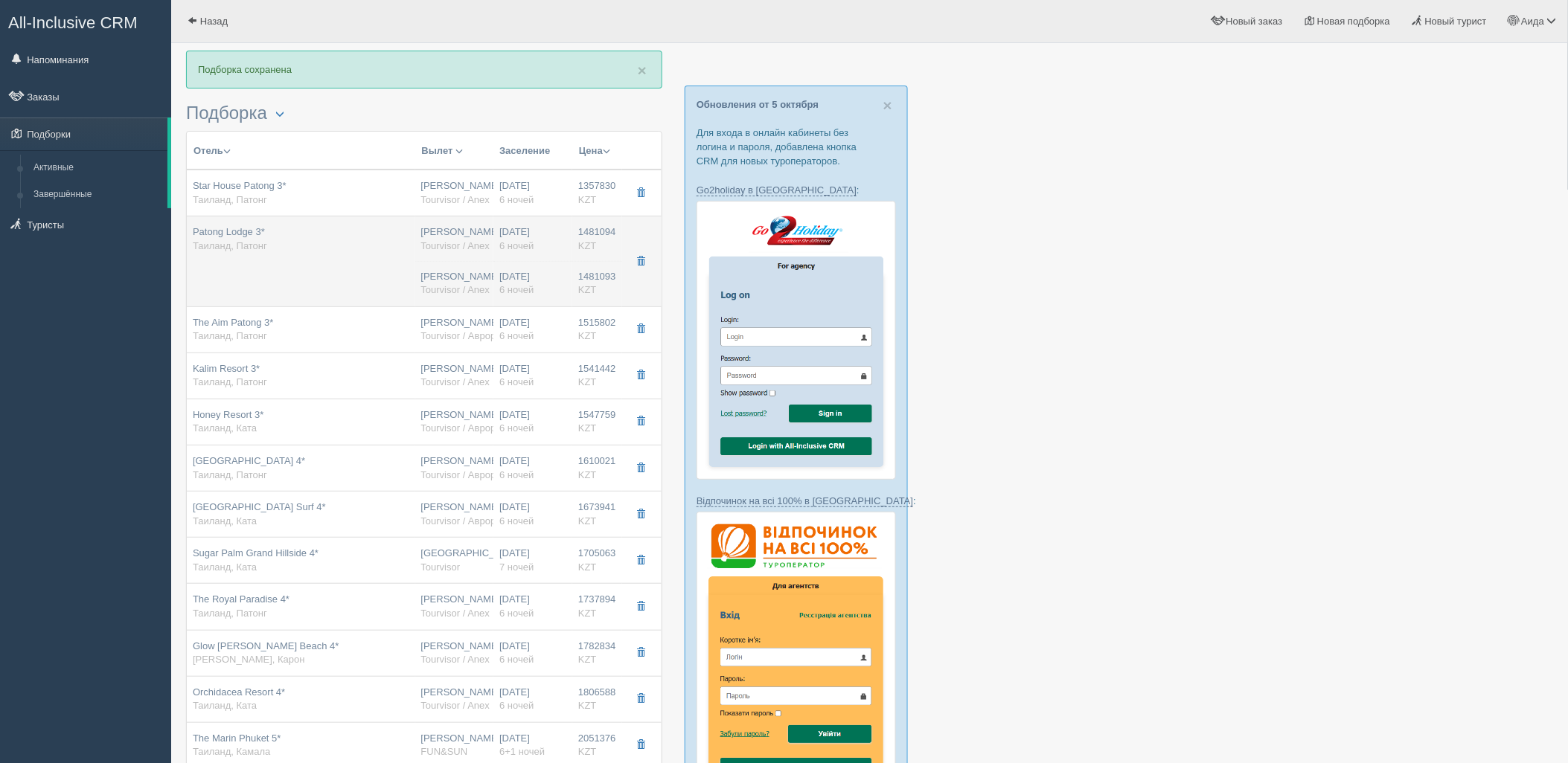
type input "https://tourvisor.ru/countries#!/hotel=patong-lodge"
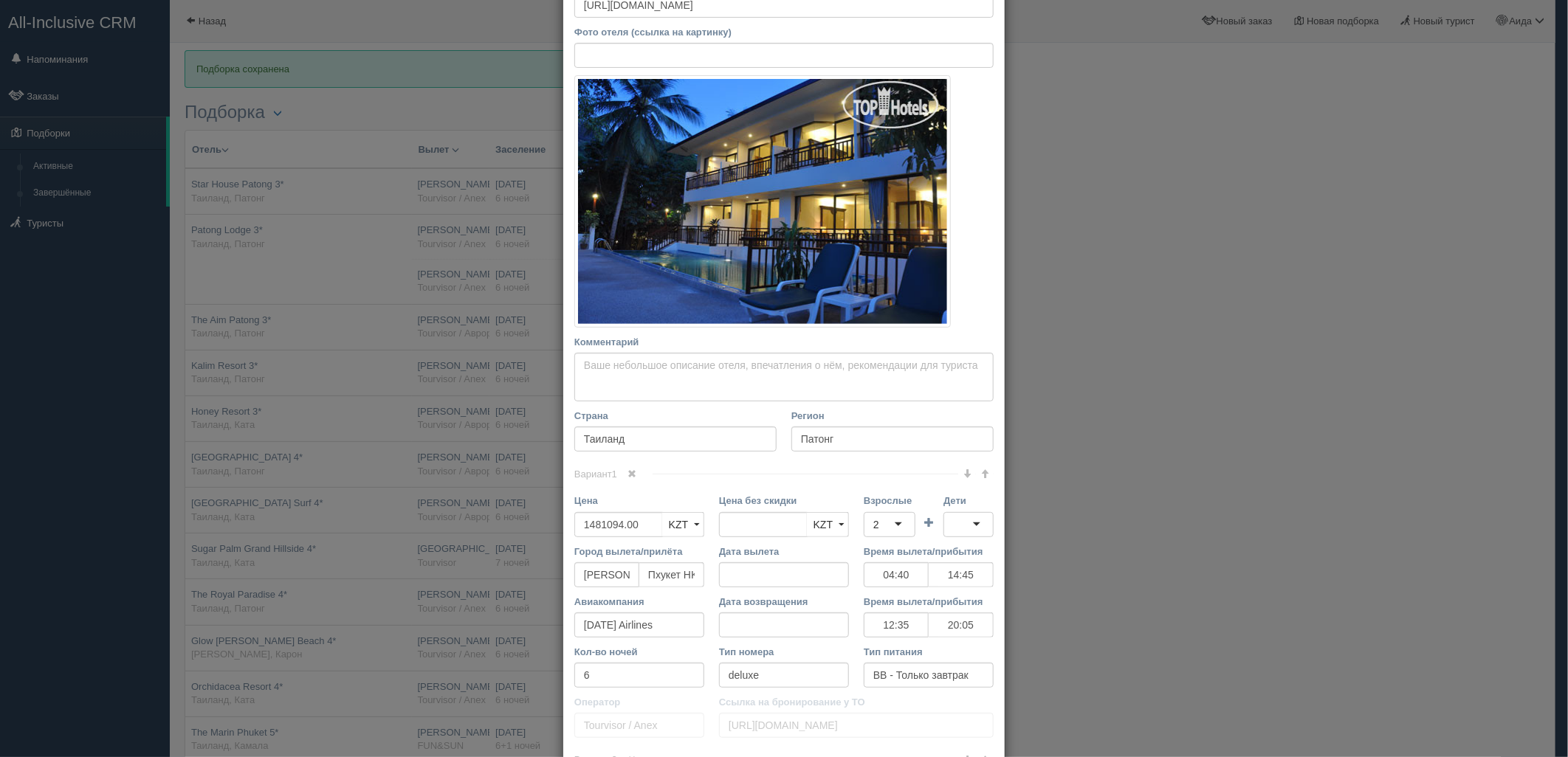
scroll to position [166, 0]
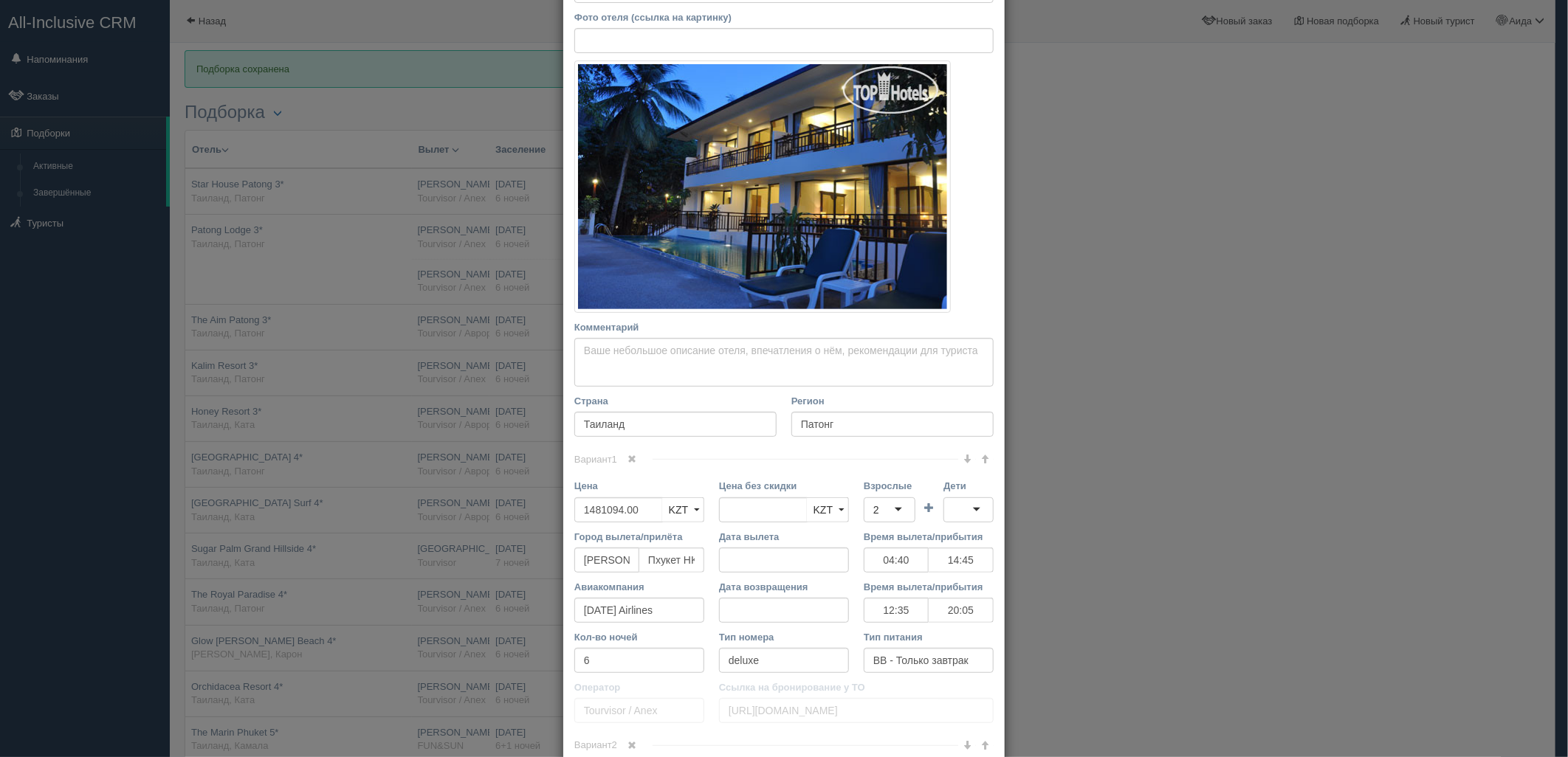
click at [631, 461] on span at bounding box center [633, 459] width 9 height 9
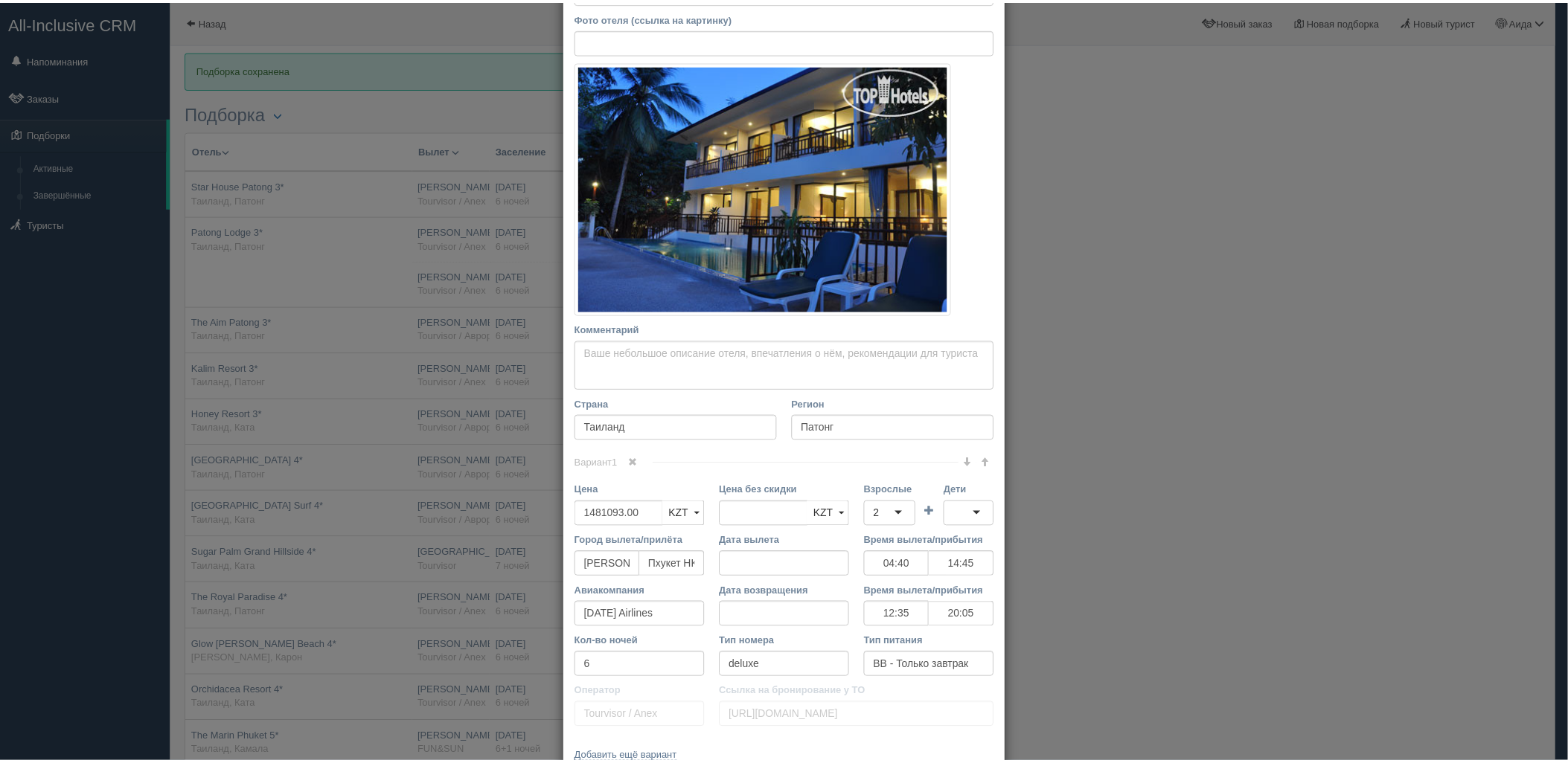
scroll to position [256, 0]
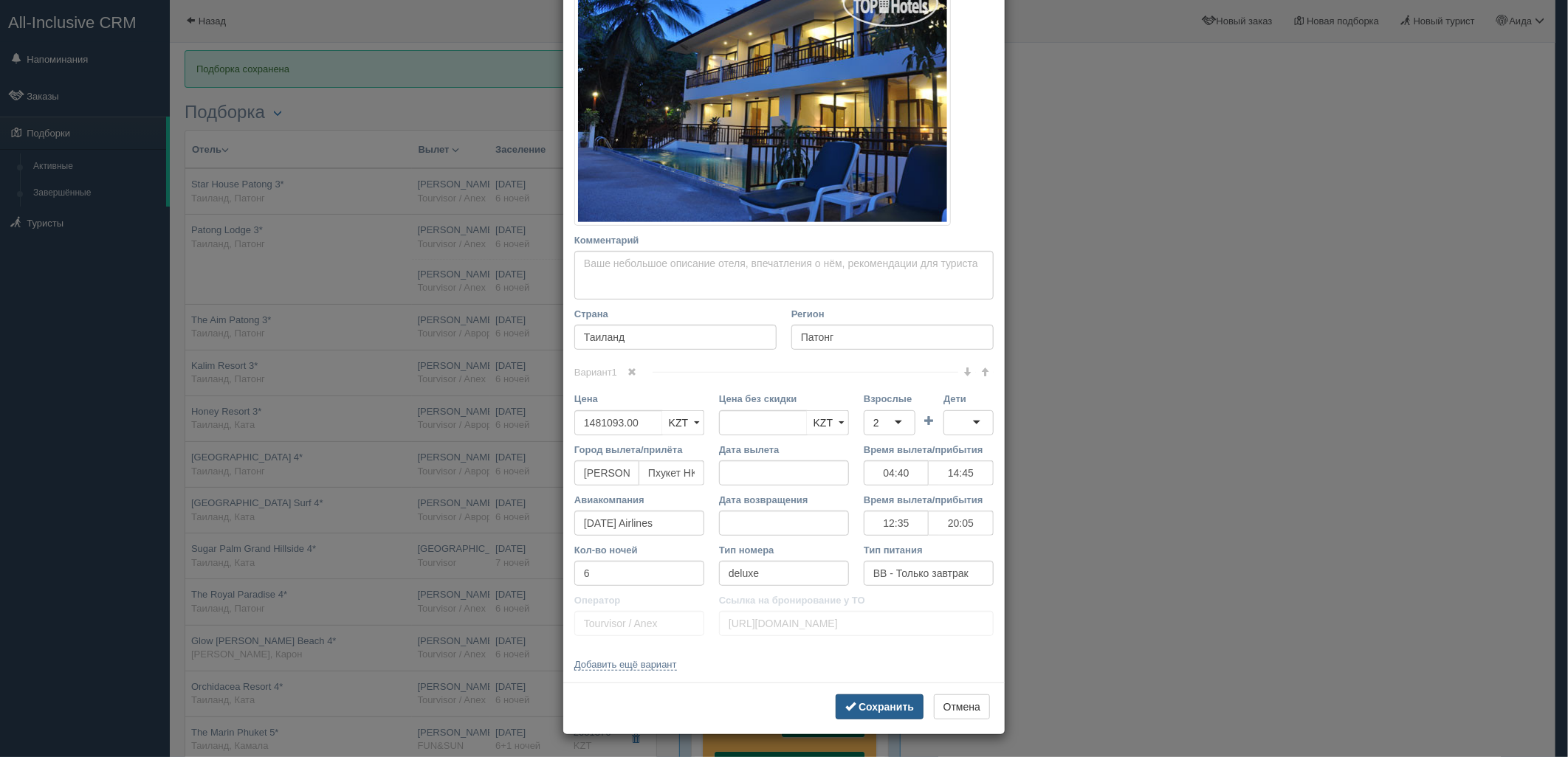
click at [870, 704] on b "Сохранить" at bounding box center [886, 707] width 56 height 11
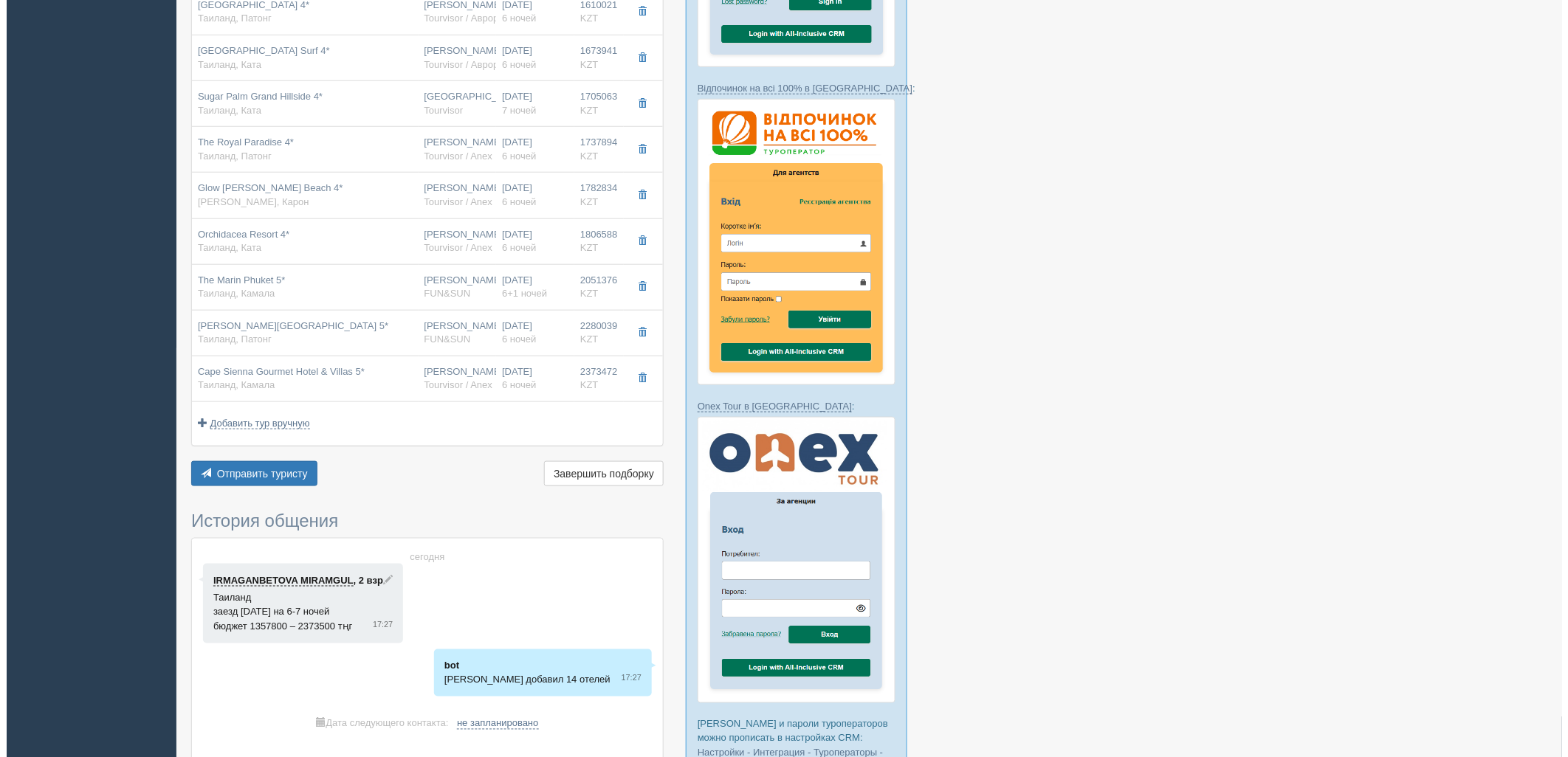
scroll to position [425, 0]
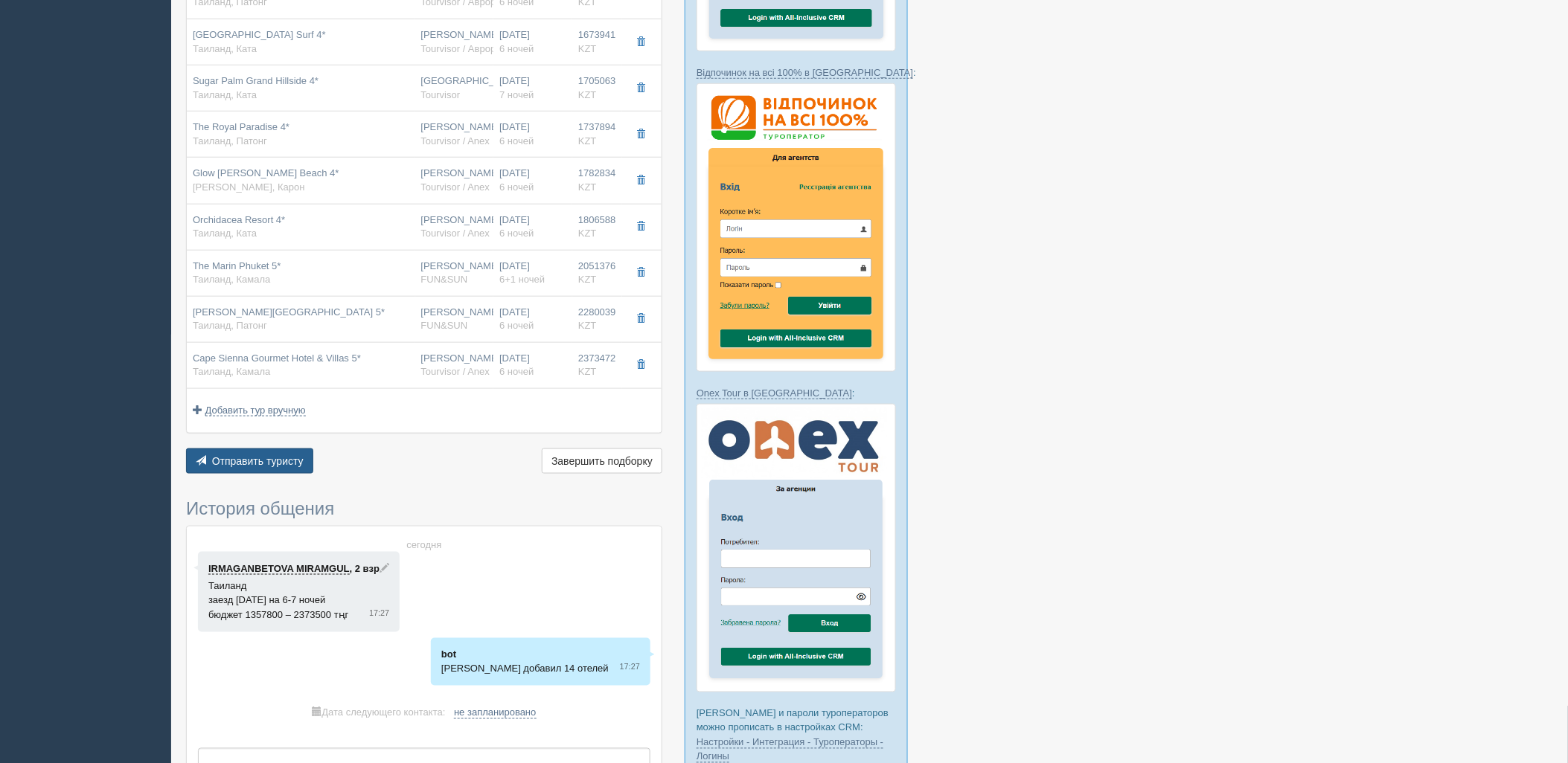
click at [296, 450] on button "Отправить туристу Отправить" at bounding box center [249, 462] width 127 height 25
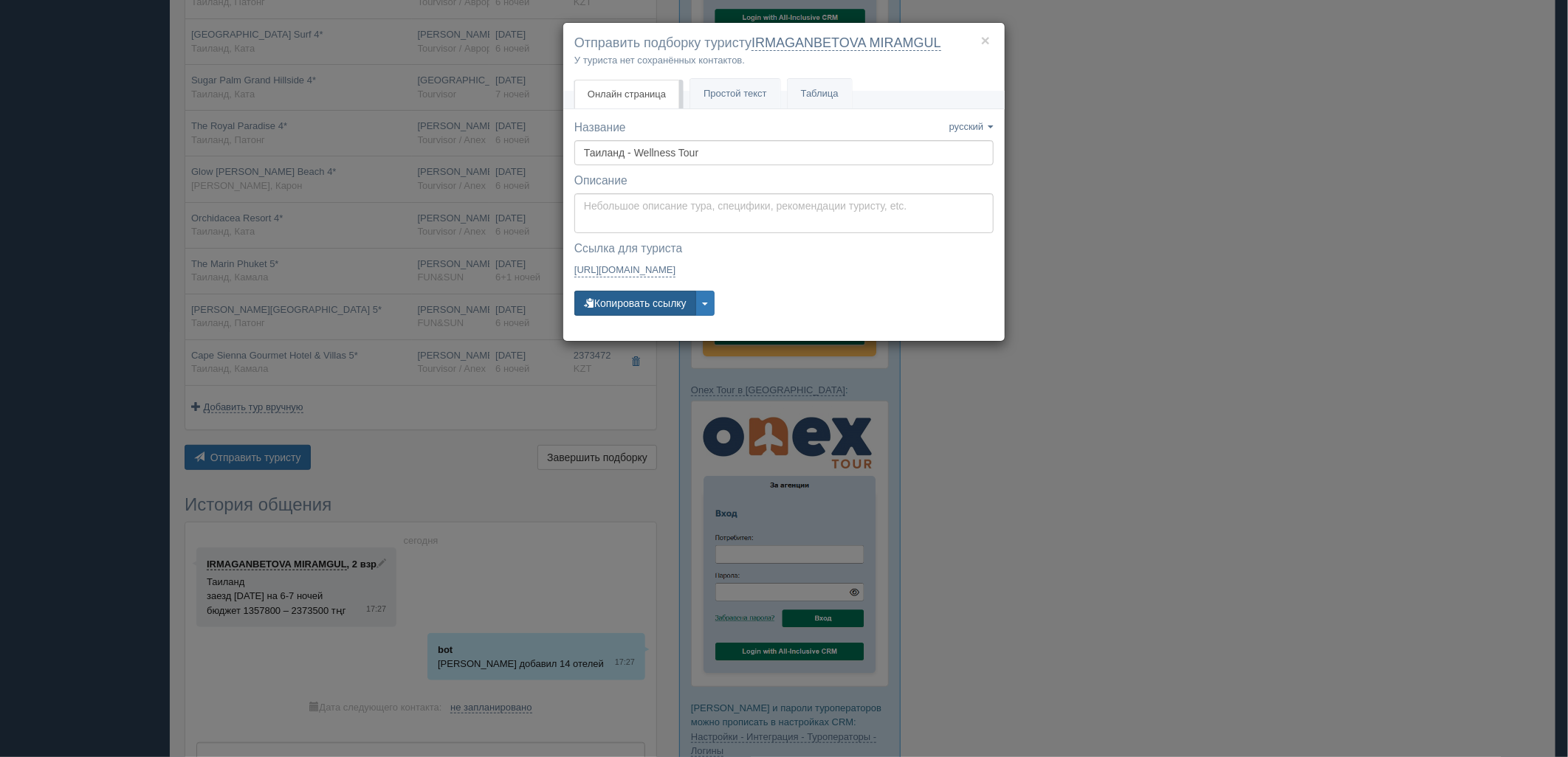
click at [640, 296] on button "Копировать ссылку" at bounding box center [635, 304] width 122 height 25
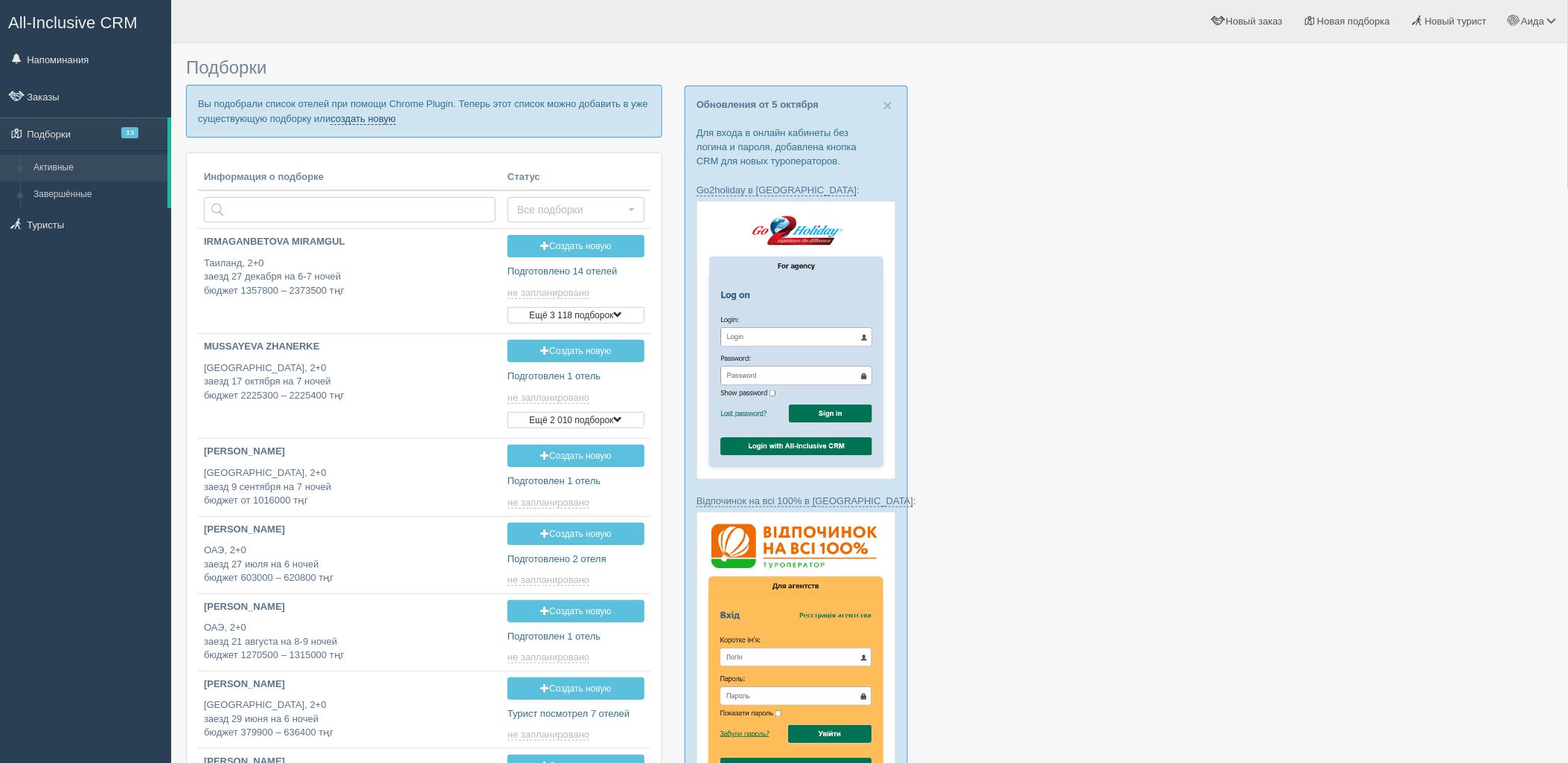
click at [382, 115] on link "создать новую" at bounding box center [363, 118] width 66 height 12
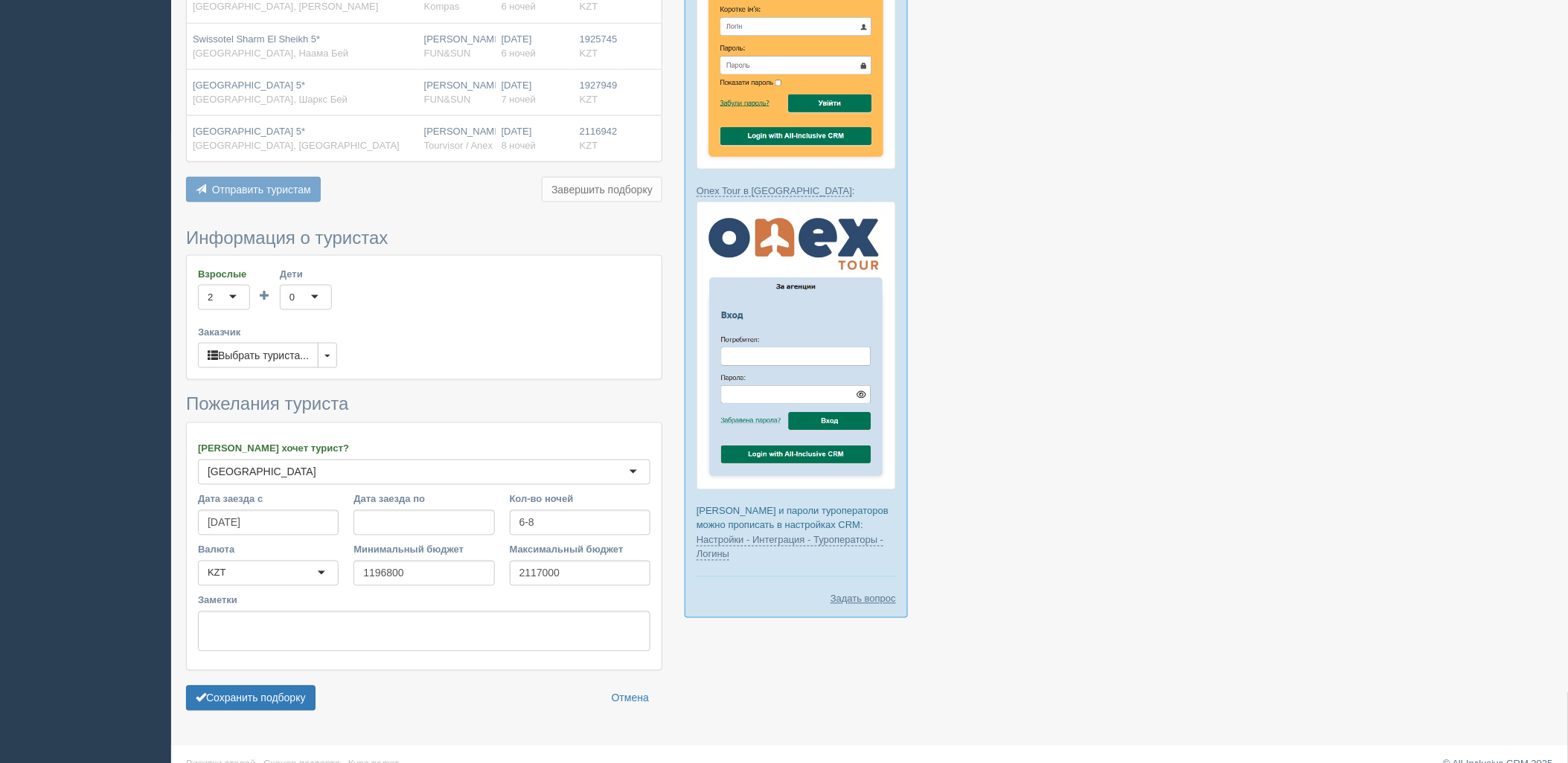
scroll to position [641, 0]
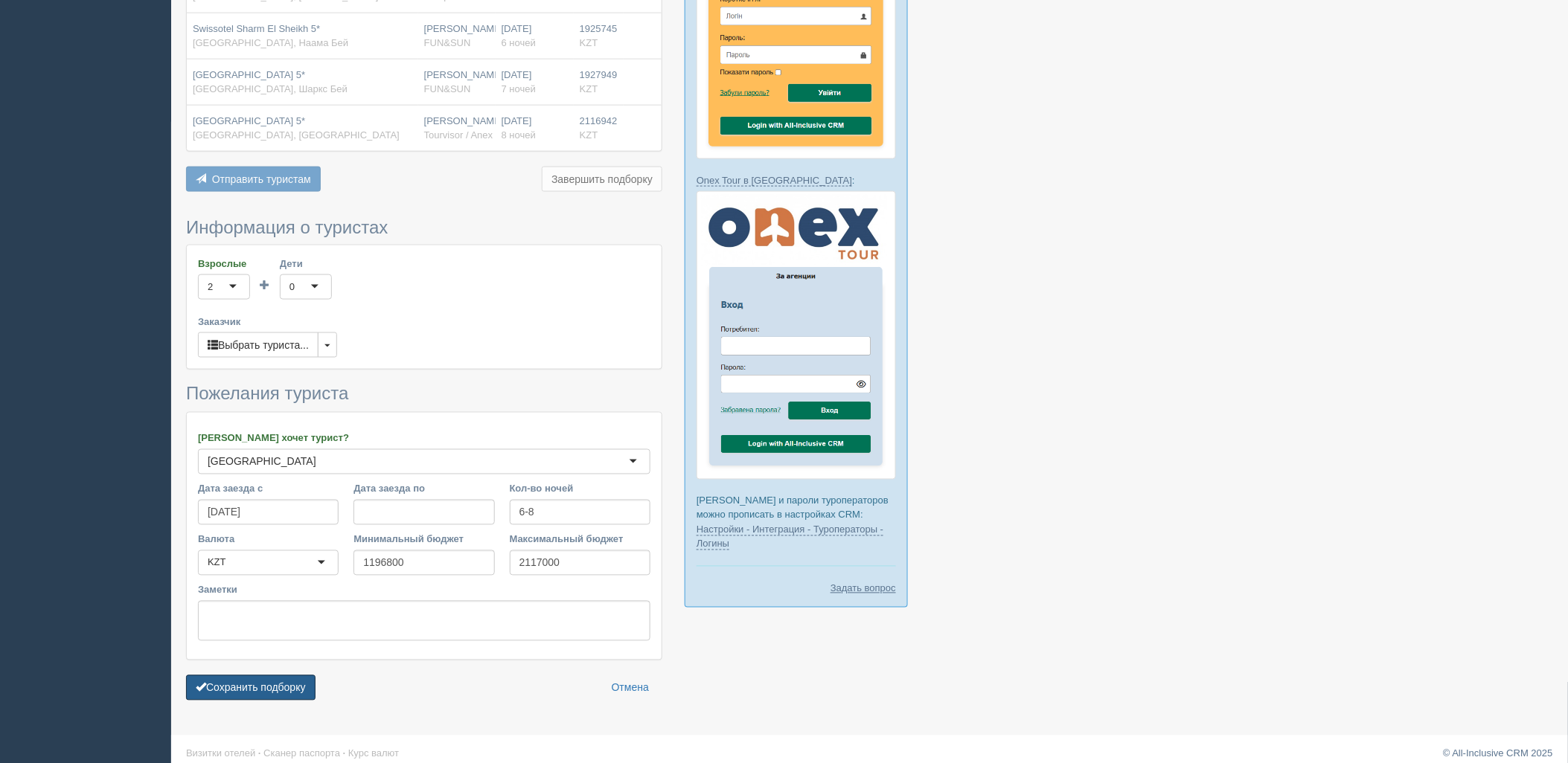
drag, startPoint x: 285, startPoint y: 671, endPoint x: 330, endPoint y: 667, distance: 45.2
click at [285, 676] on button "Сохранить подборку" at bounding box center [251, 688] width 130 height 25
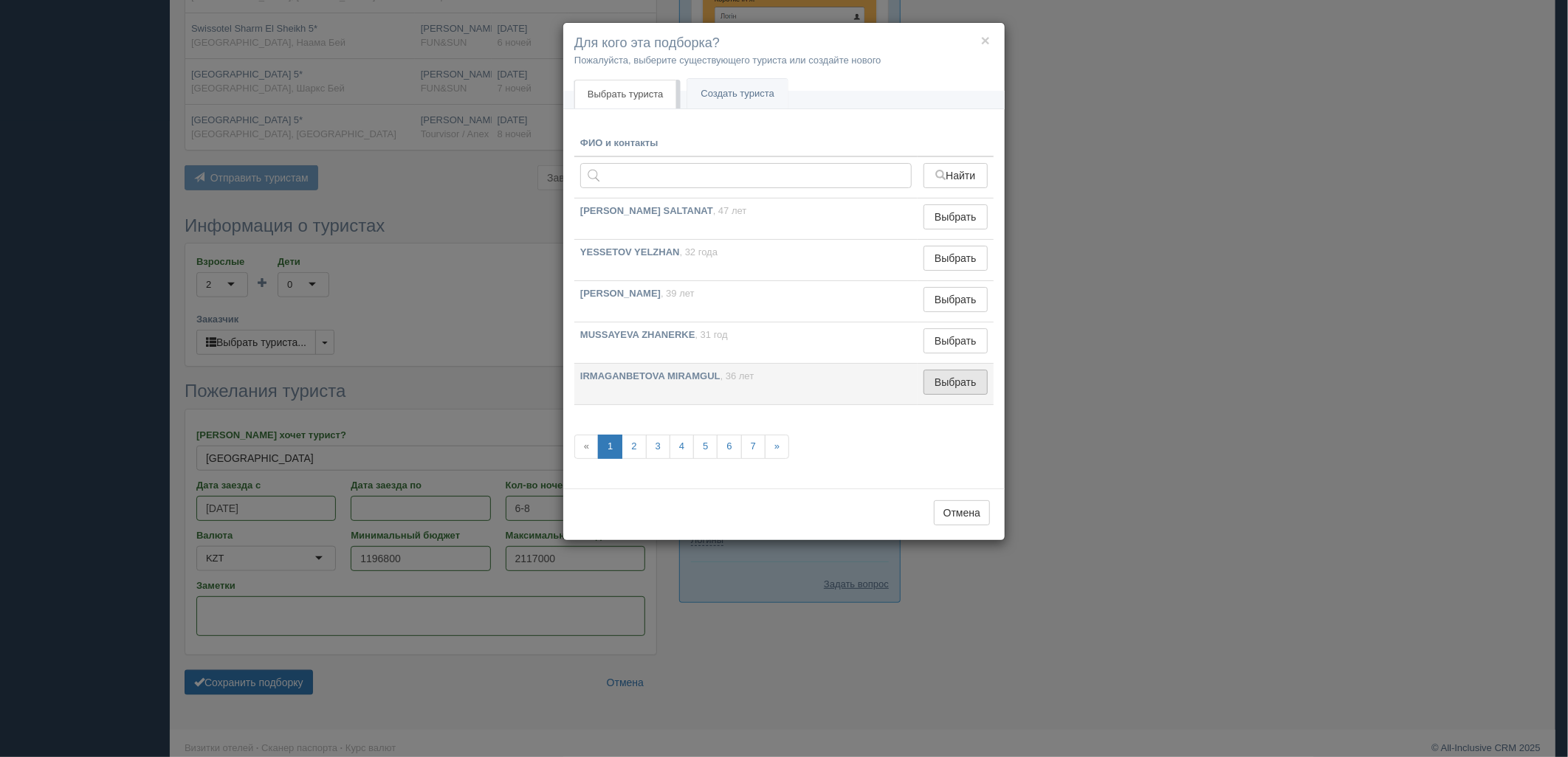
click at [939, 379] on button "Выбрать" at bounding box center [956, 382] width 64 height 25
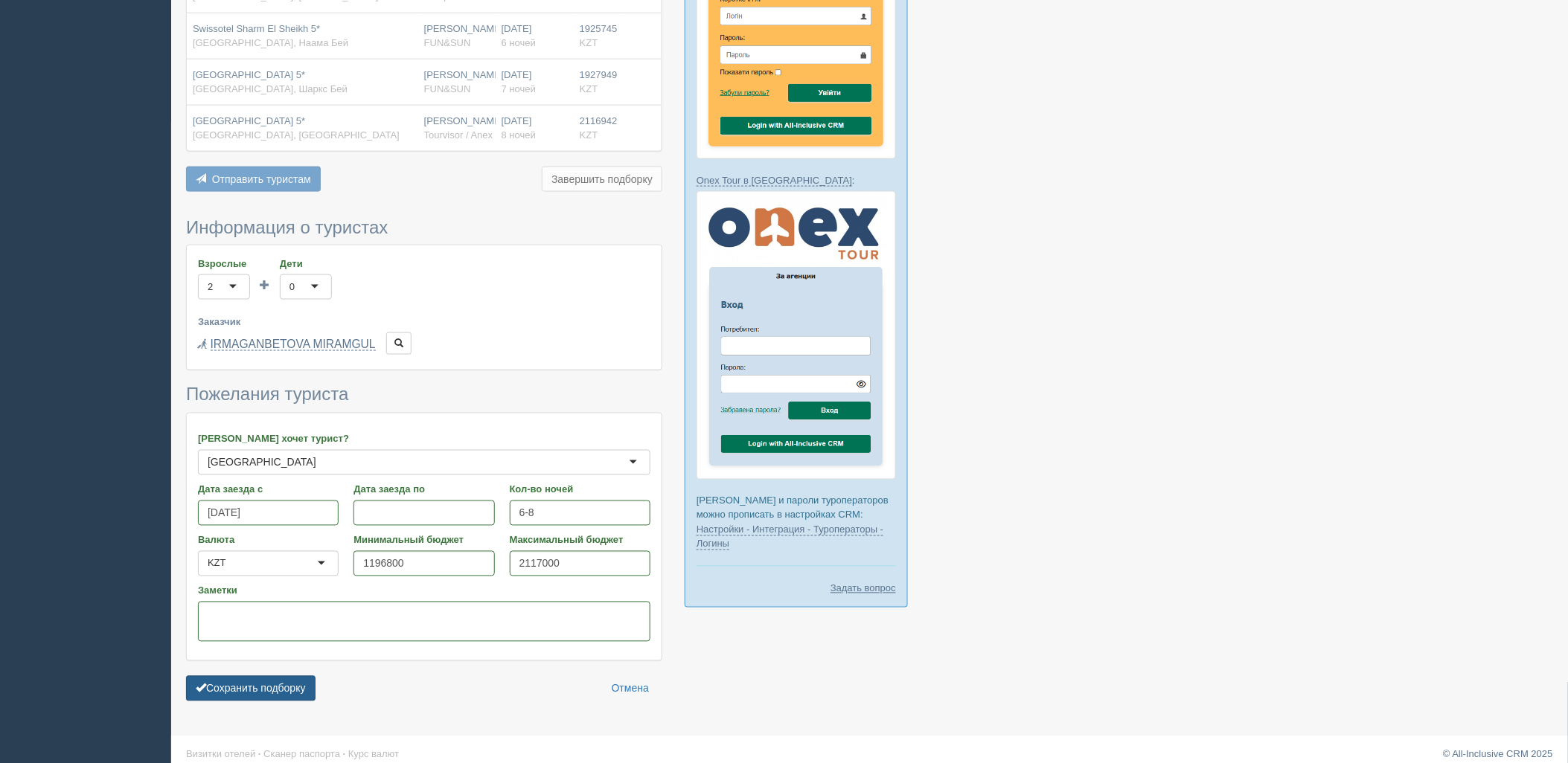
click at [277, 677] on button "Сохранить подборку" at bounding box center [251, 689] width 130 height 25
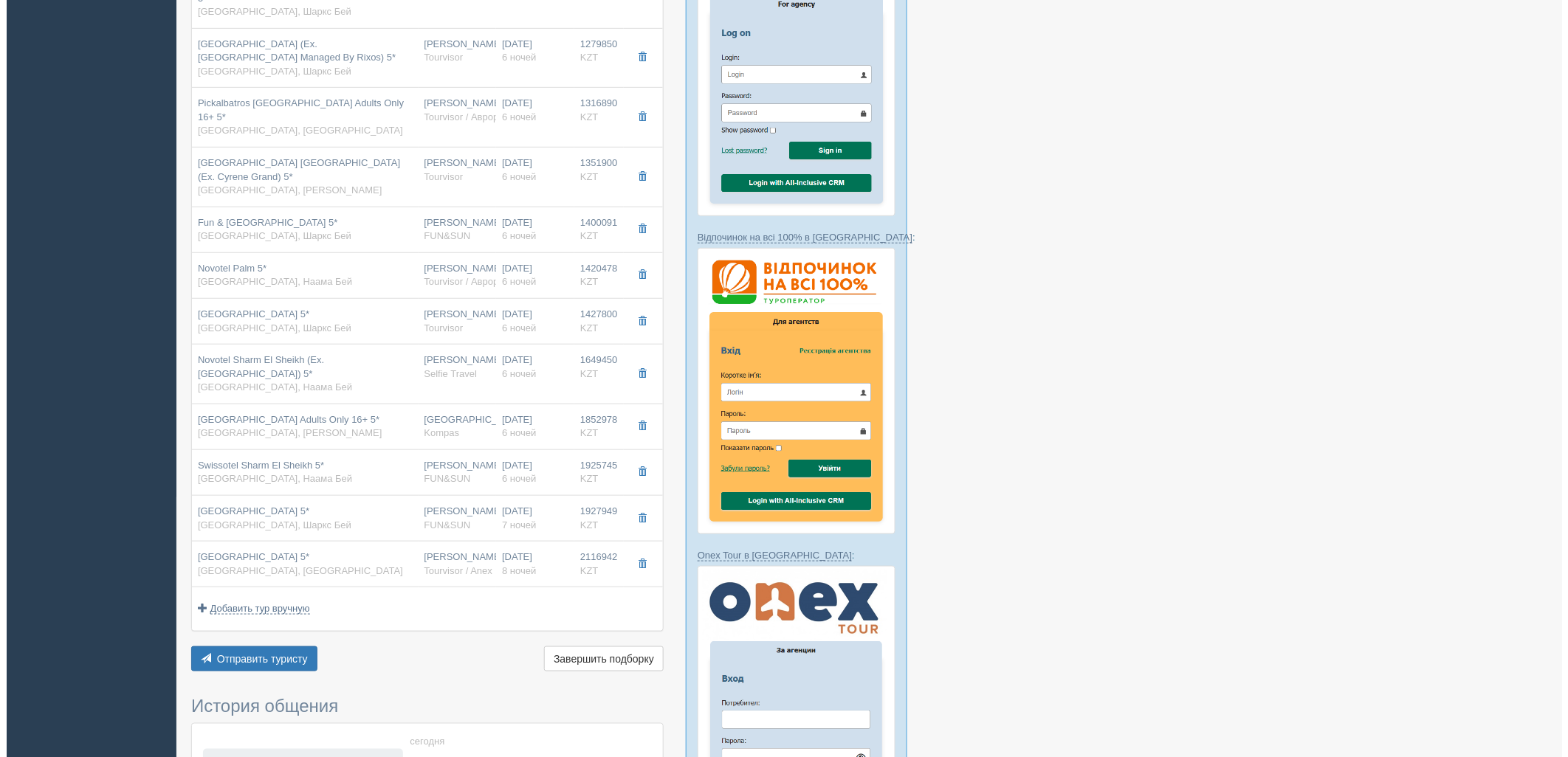
scroll to position [459, 0]
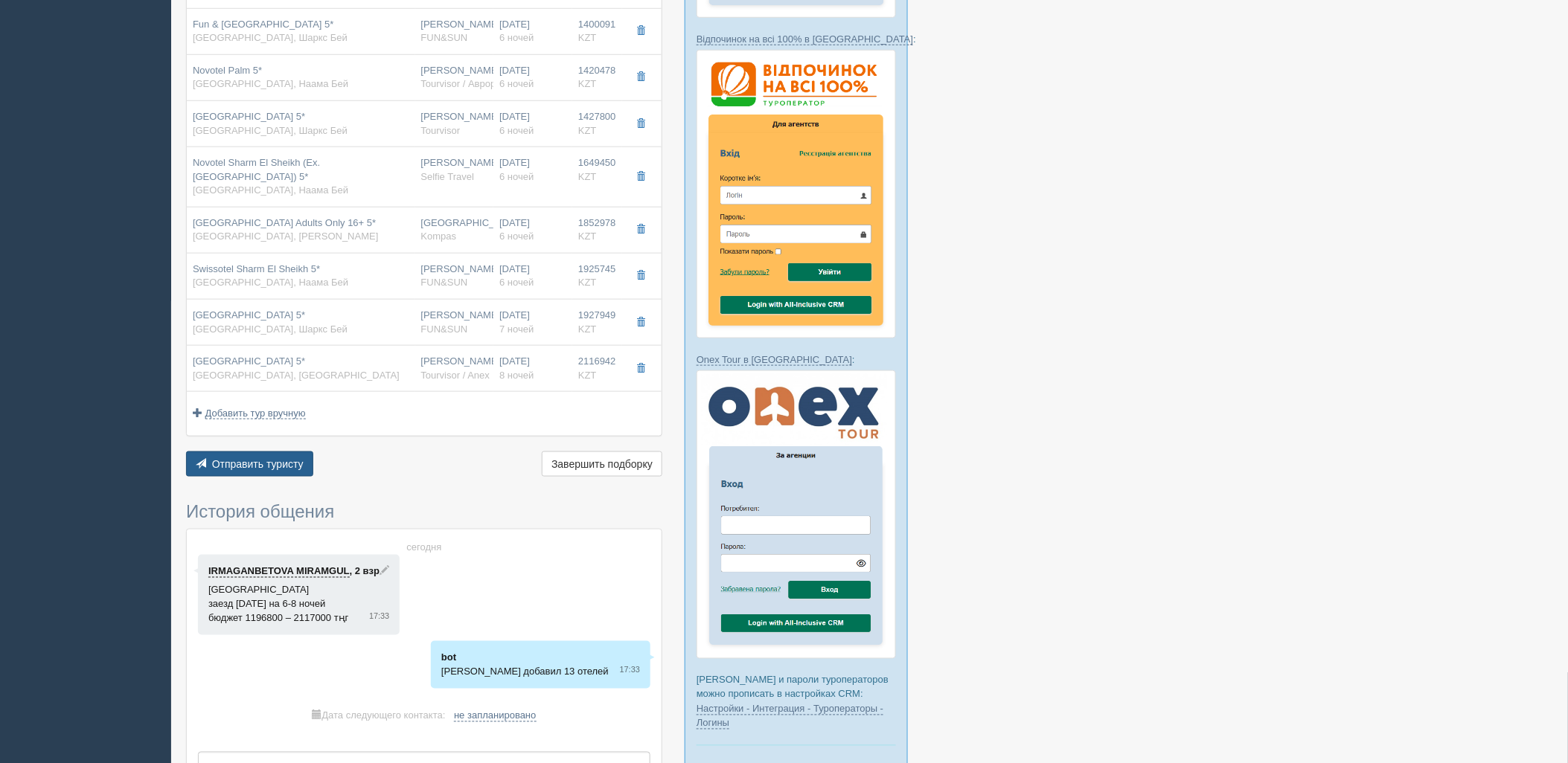
click at [257, 452] on button "Отправить туристу Отправить" at bounding box center [249, 464] width 127 height 25
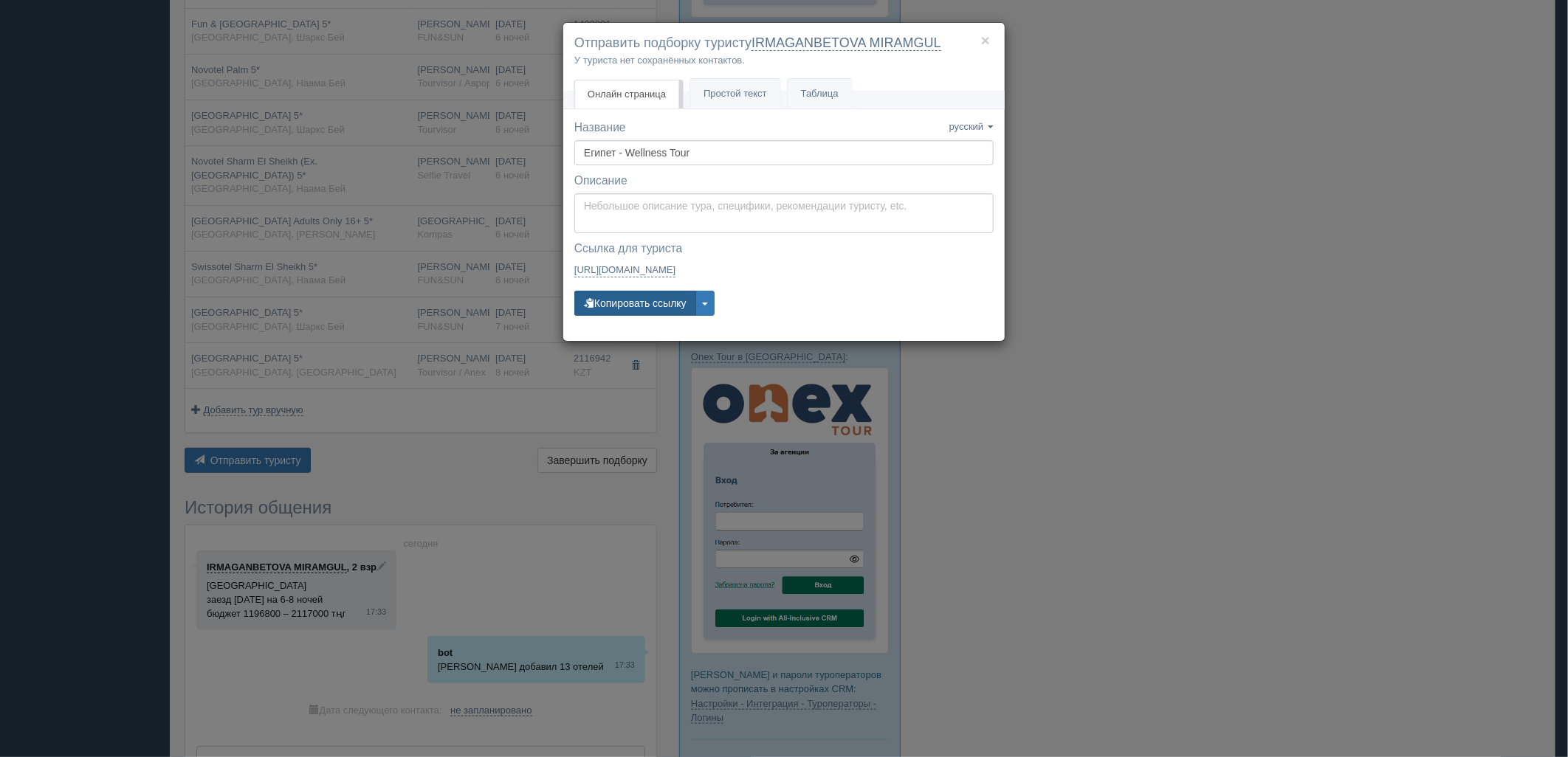
click at [658, 305] on button "Копировать ссылку" at bounding box center [635, 304] width 122 height 25
click at [1258, 350] on div "× Отправить подборку туристу IRMAGANBETOVA MIRAMGUL У туриста нет сохранённых к…" at bounding box center [784, 378] width 1568 height 757
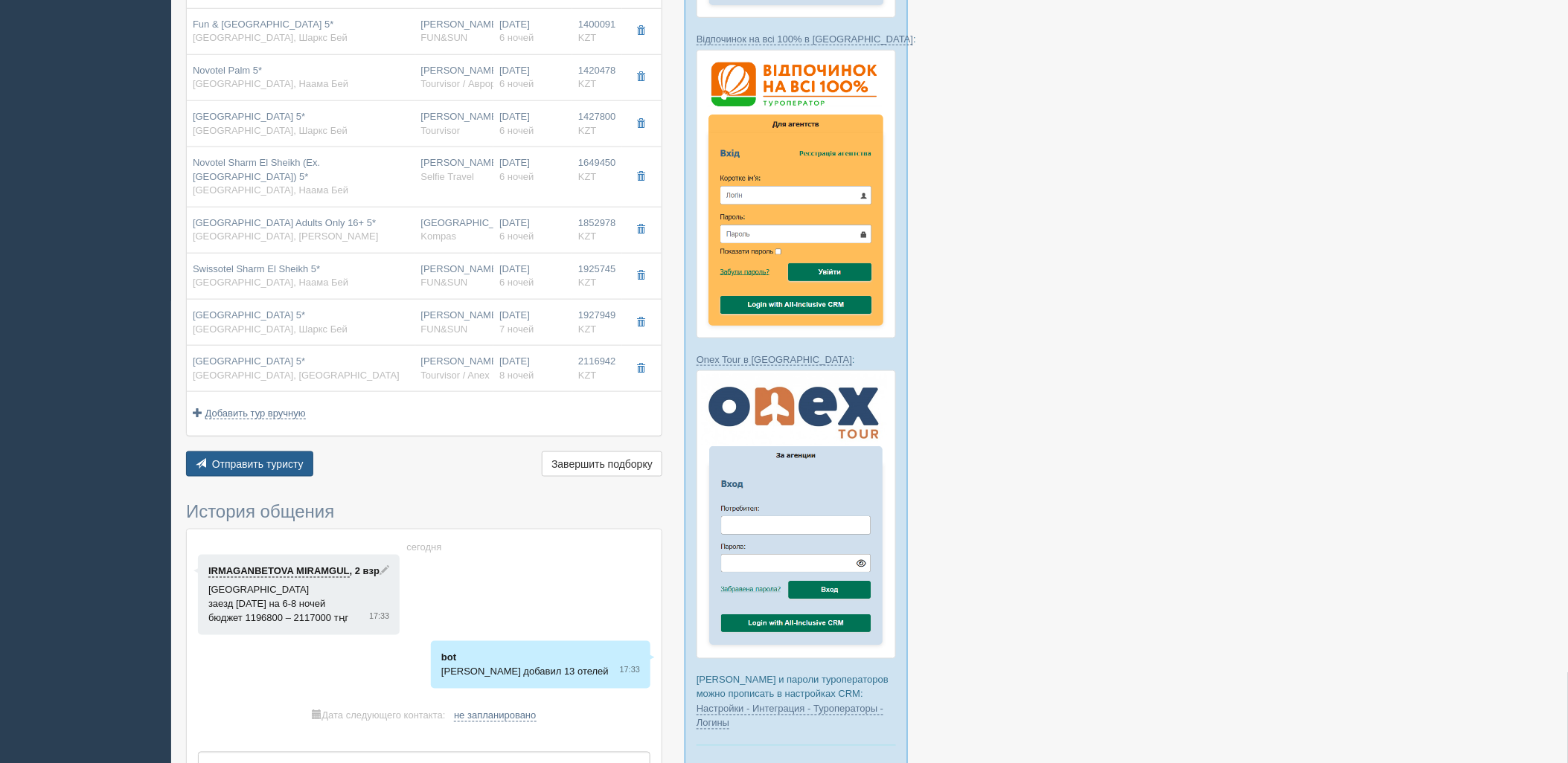
click at [251, 458] on span "Отправить туристу" at bounding box center [257, 463] width 92 height 12
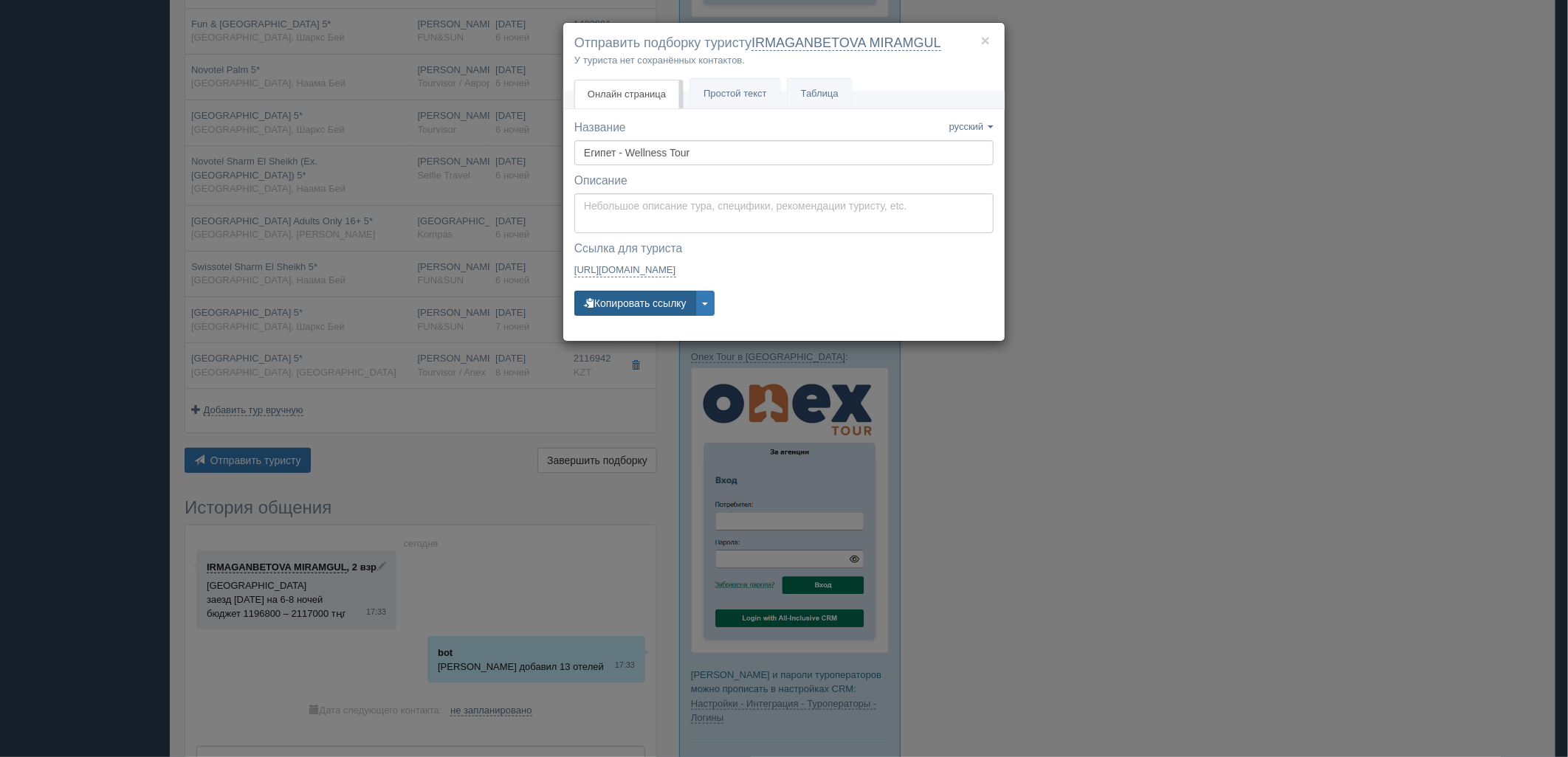
click at [643, 314] on button "Копировать ссылку" at bounding box center [635, 304] width 122 height 25
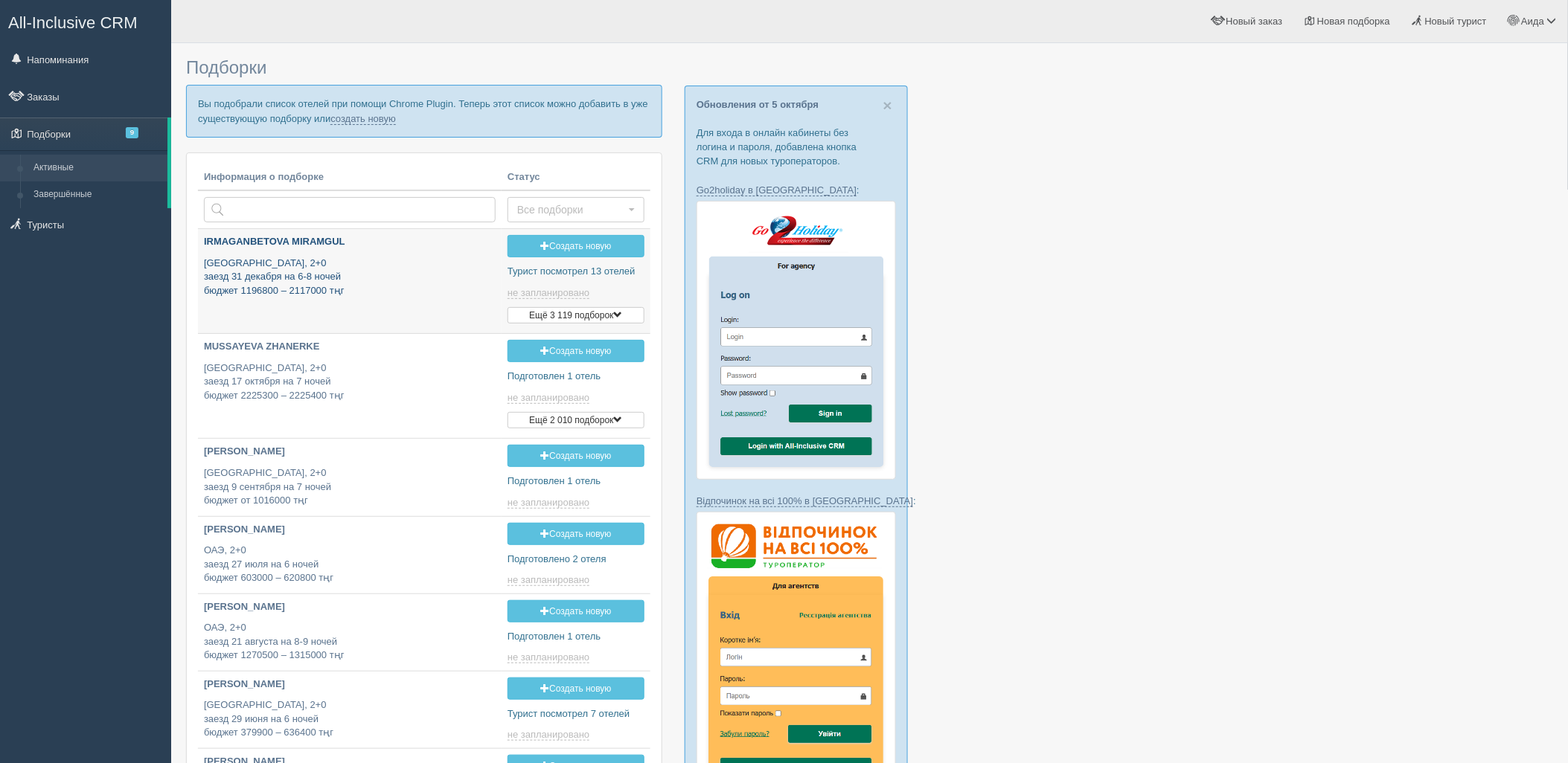
type input "[DATE] 17:30"
click at [358, 113] on link "создать новую" at bounding box center [363, 118] width 66 height 12
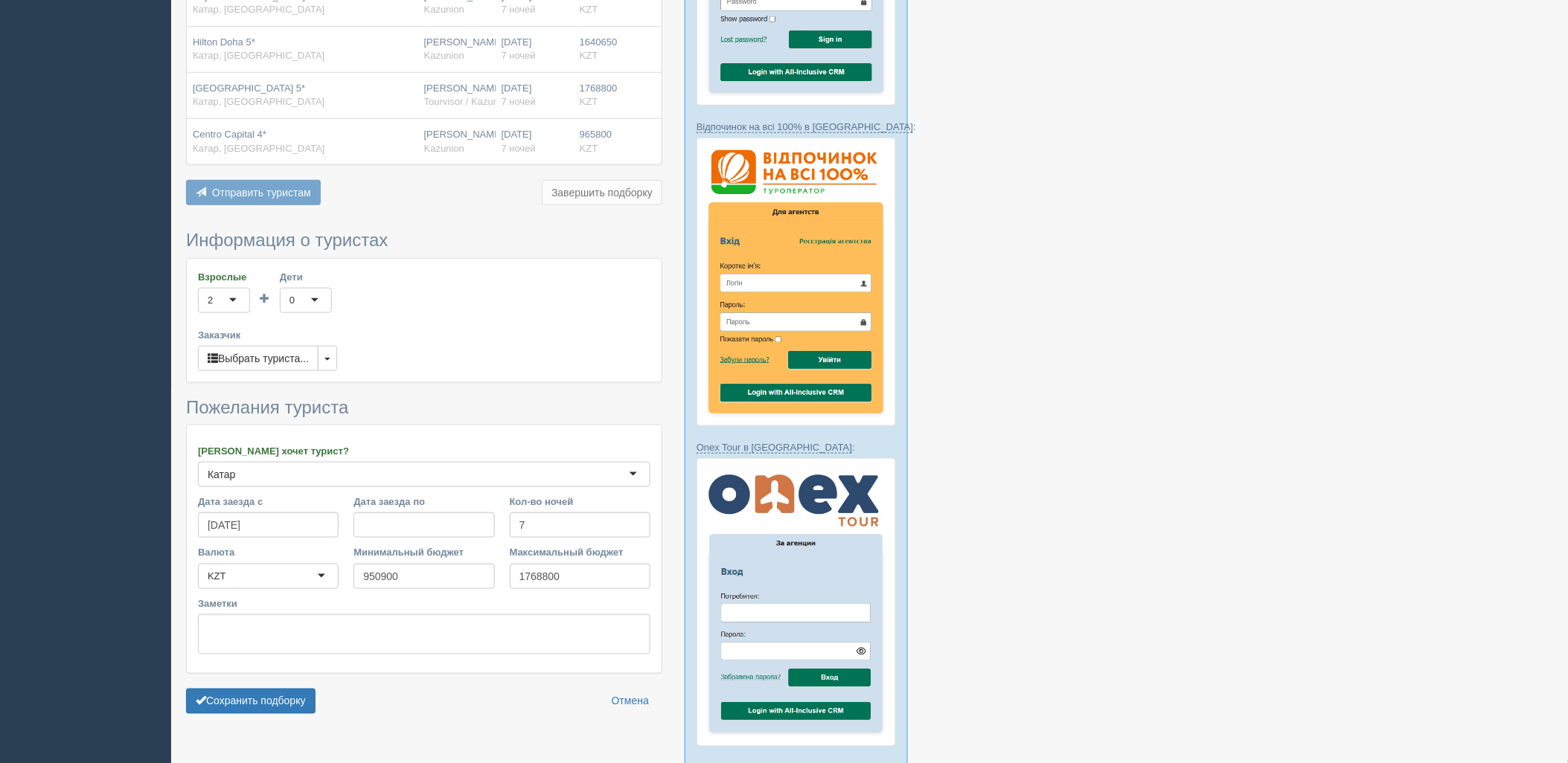
scroll to position [567, 0]
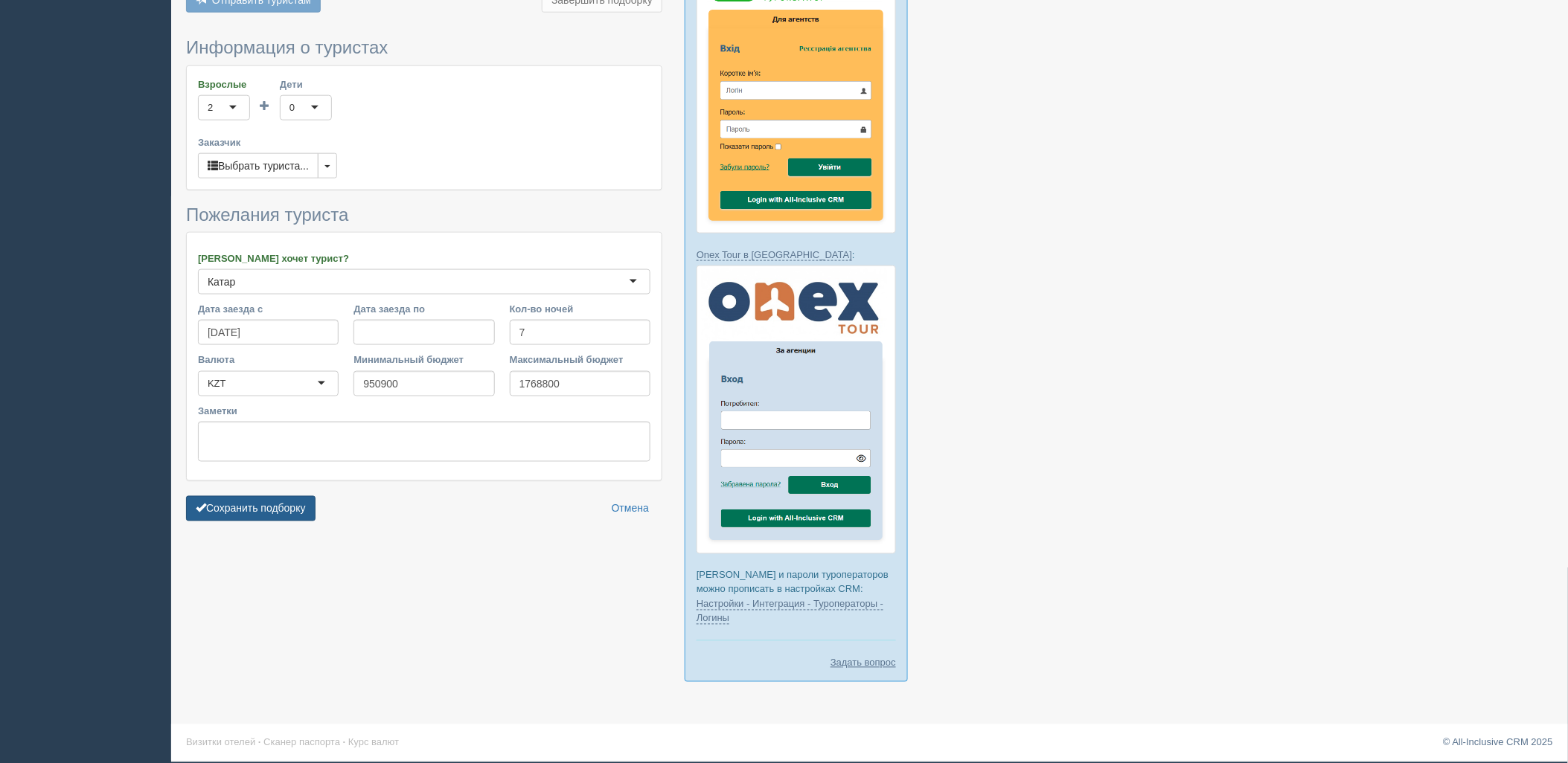
drag, startPoint x: 248, startPoint y: 517, endPoint x: 329, endPoint y: 533, distance: 82.6
click at [248, 516] on button "Сохранить подборку" at bounding box center [251, 509] width 130 height 25
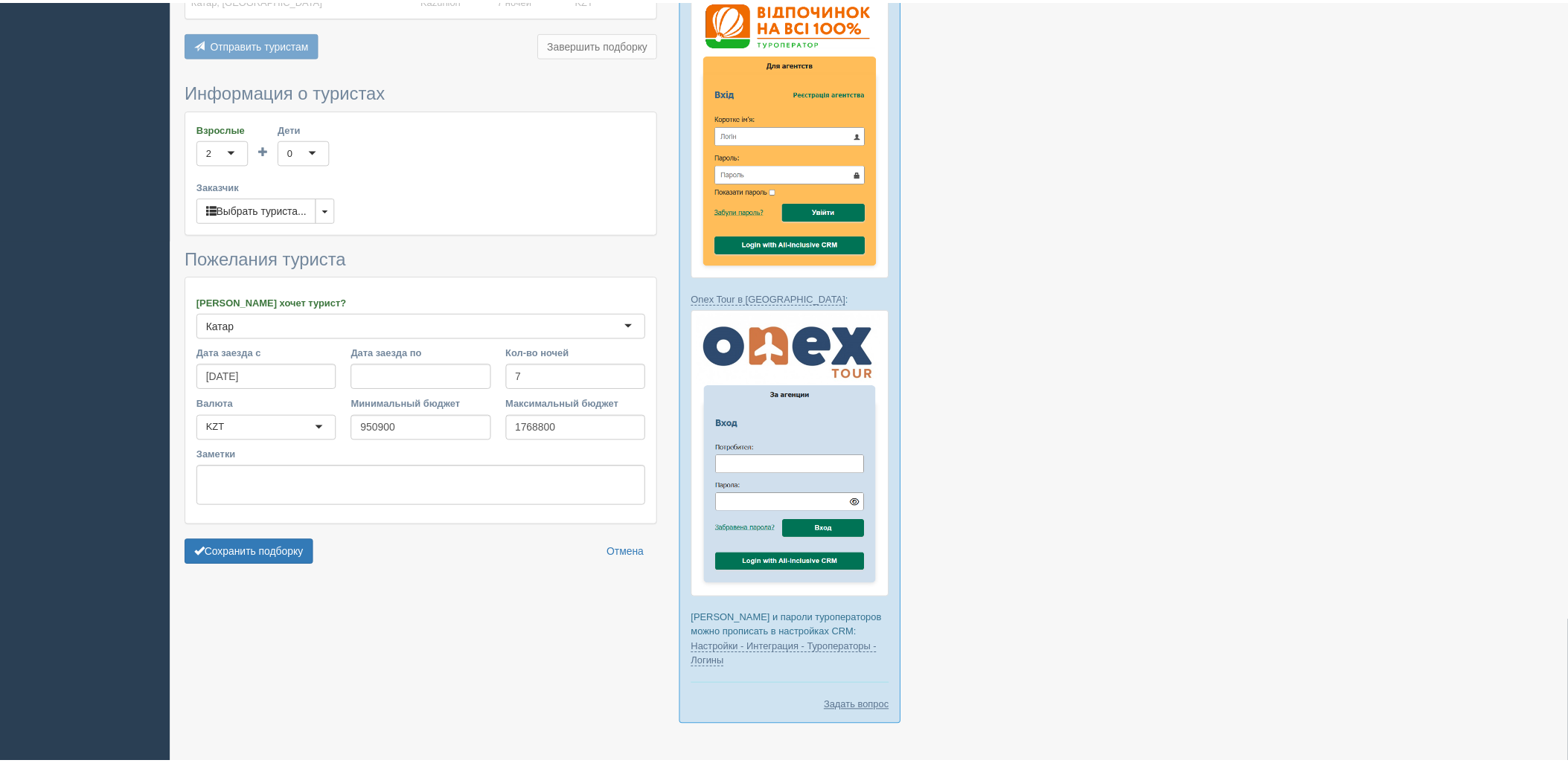
scroll to position [485, 0]
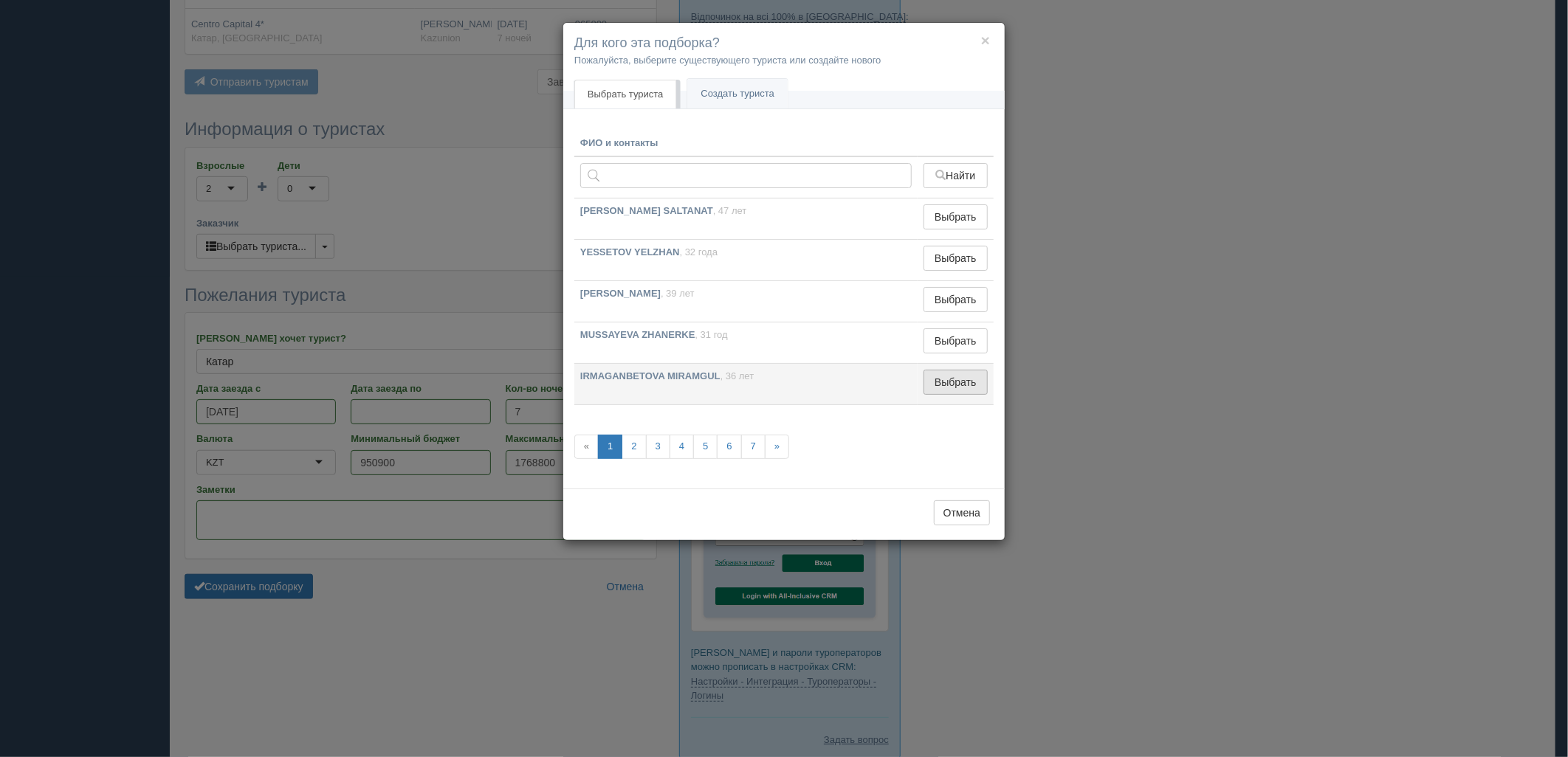
click at [970, 391] on button "Выбрать" at bounding box center [956, 382] width 64 height 25
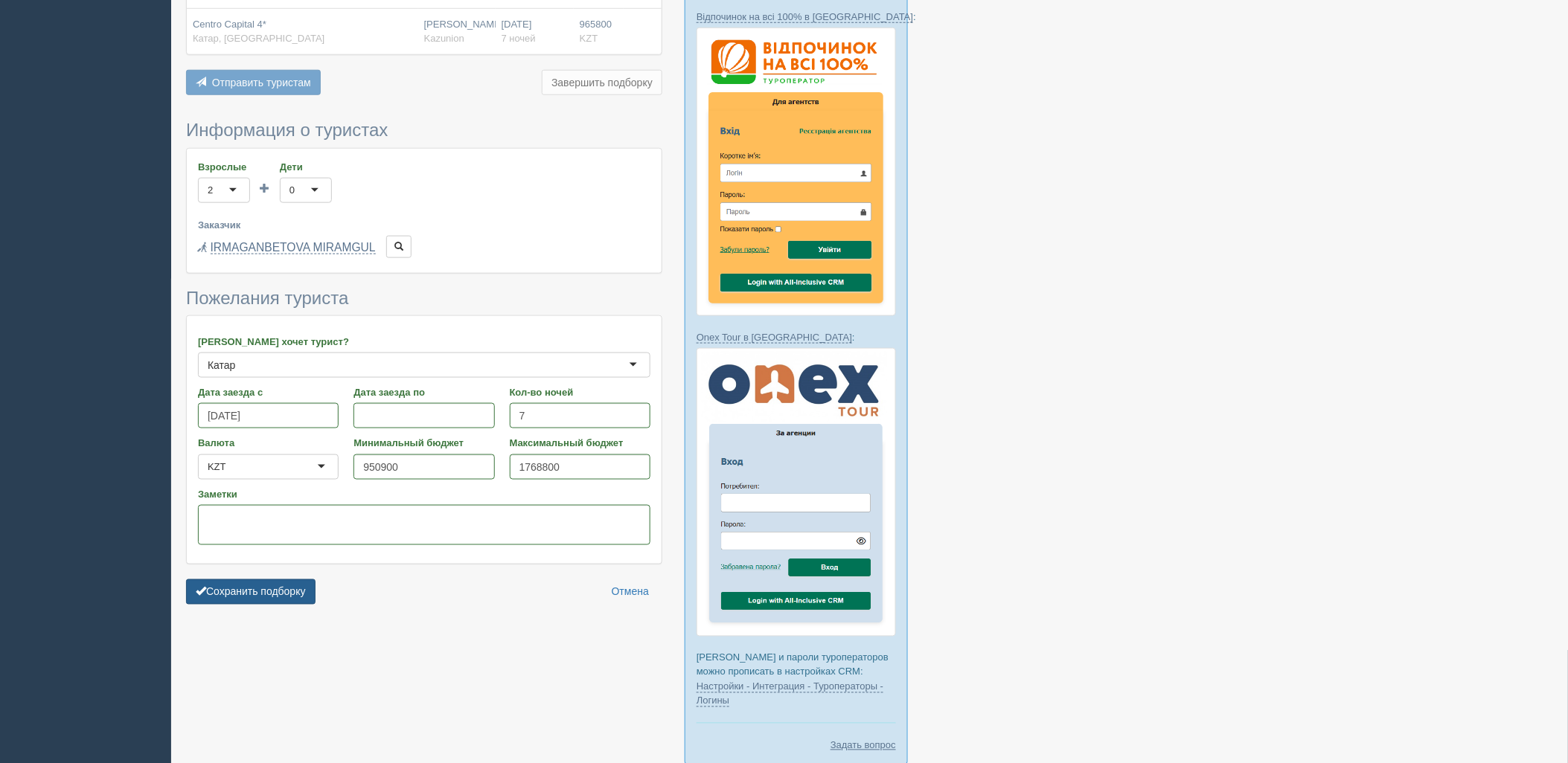
click at [245, 595] on button "Сохранить подборку" at bounding box center [251, 592] width 130 height 25
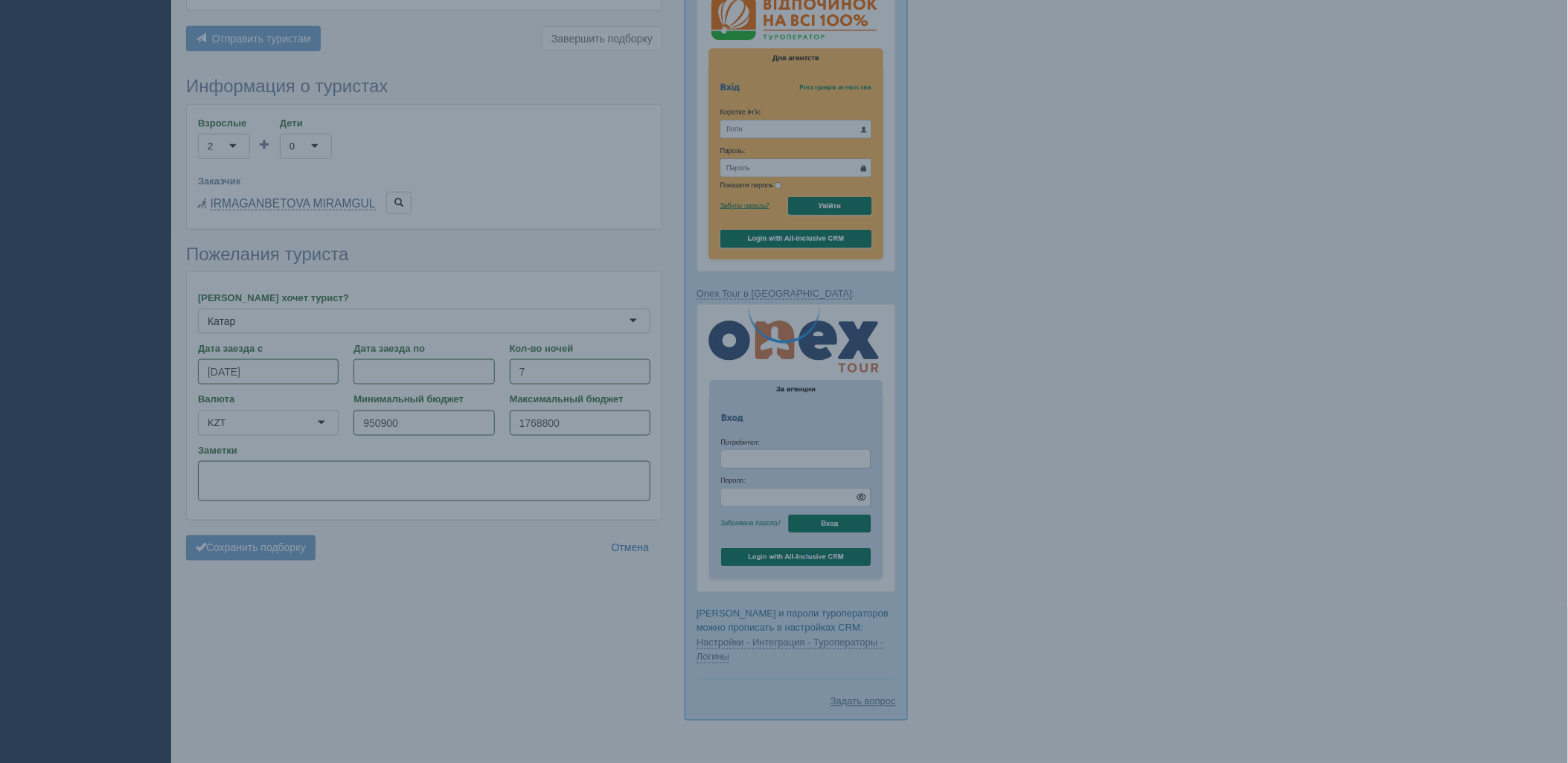
scroll to position [567, 0]
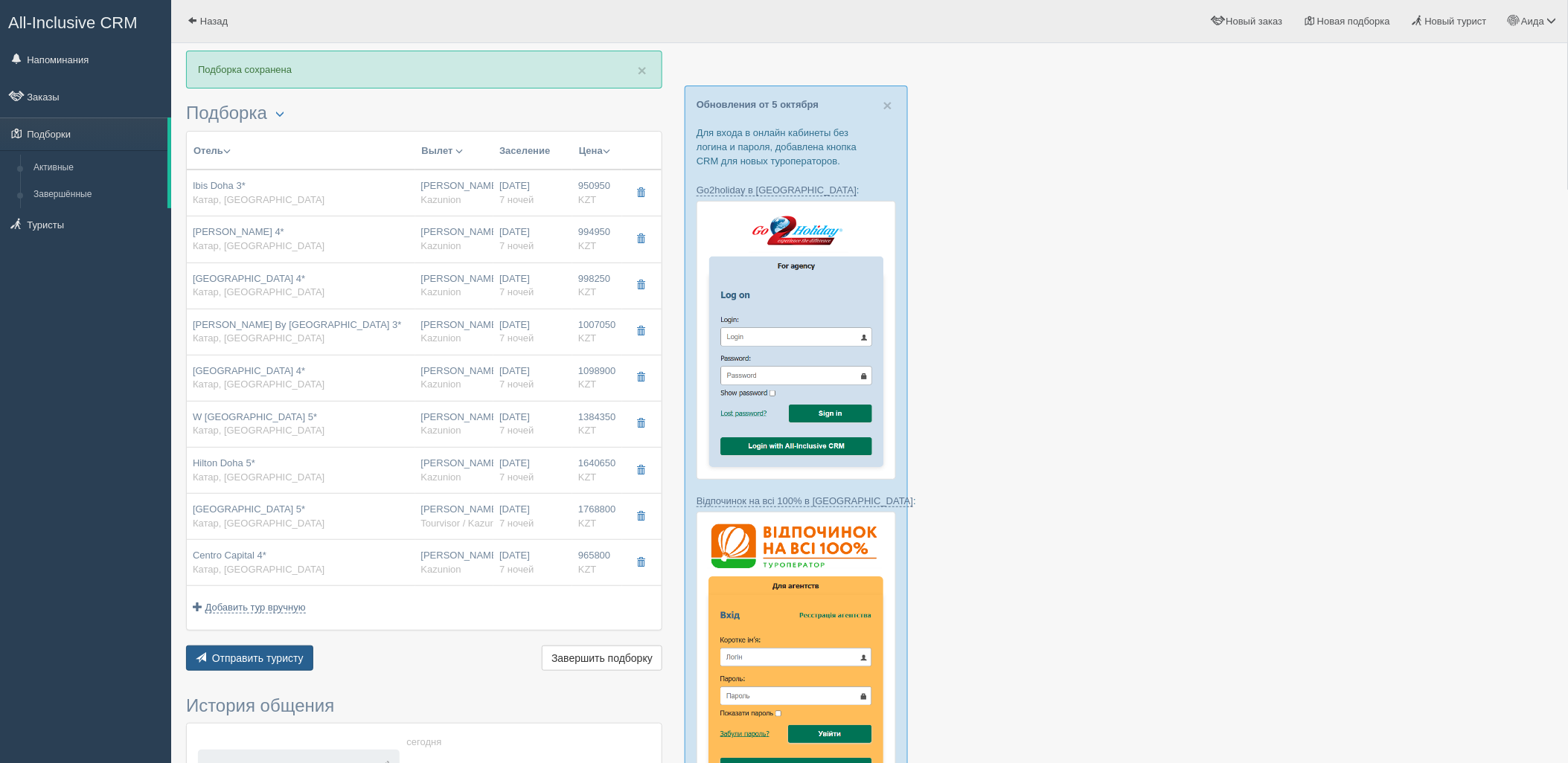
click at [250, 656] on span "Отправить туристу" at bounding box center [257, 658] width 92 height 12
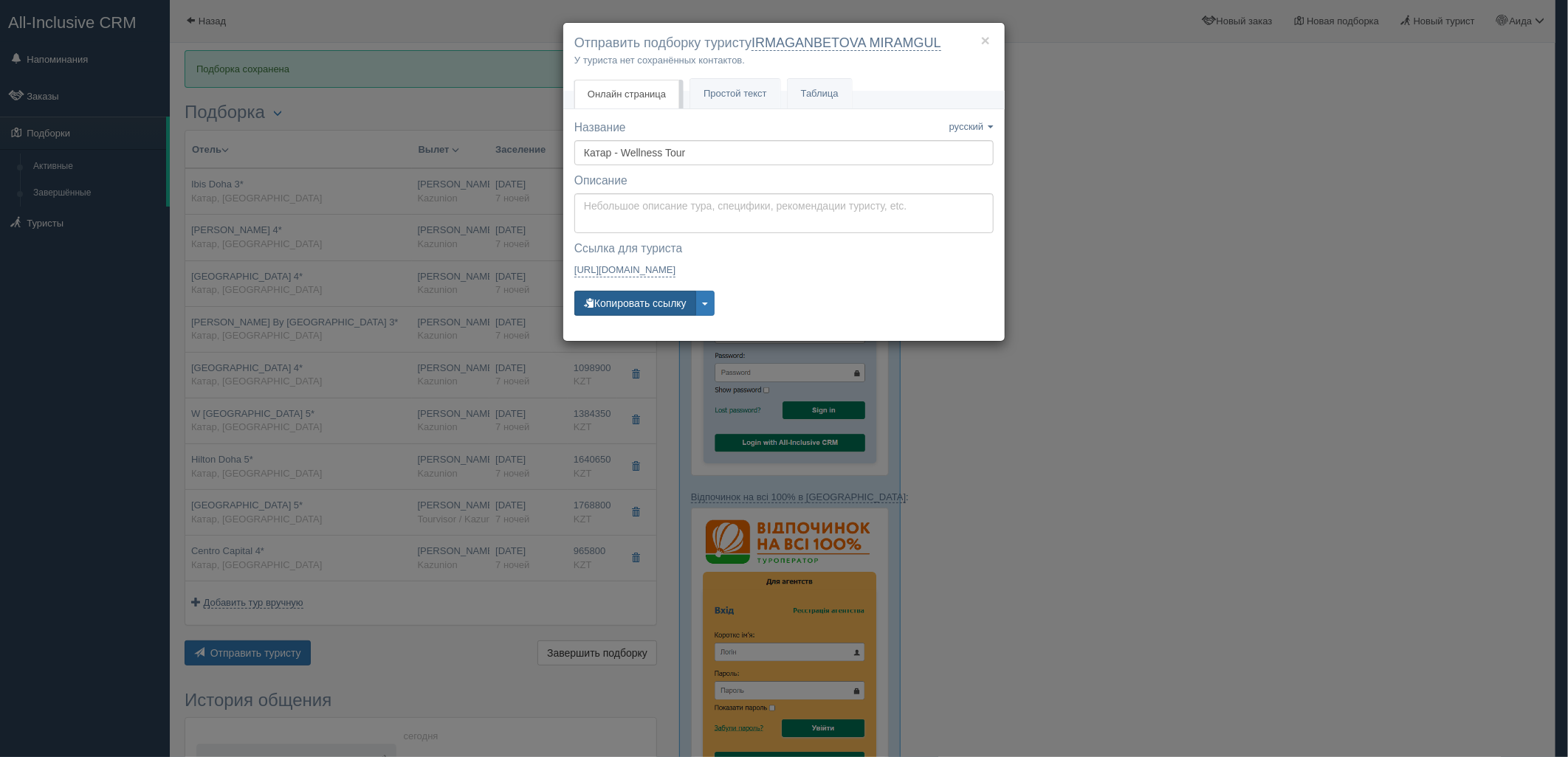
click at [647, 298] on button "Копировать ссылку" at bounding box center [635, 304] width 122 height 25
click at [1063, 470] on div "× Отправить подборку туристу IRMAGANBETOVA MIRAMGUL У туриста нет сохранённых к…" at bounding box center [784, 378] width 1568 height 757
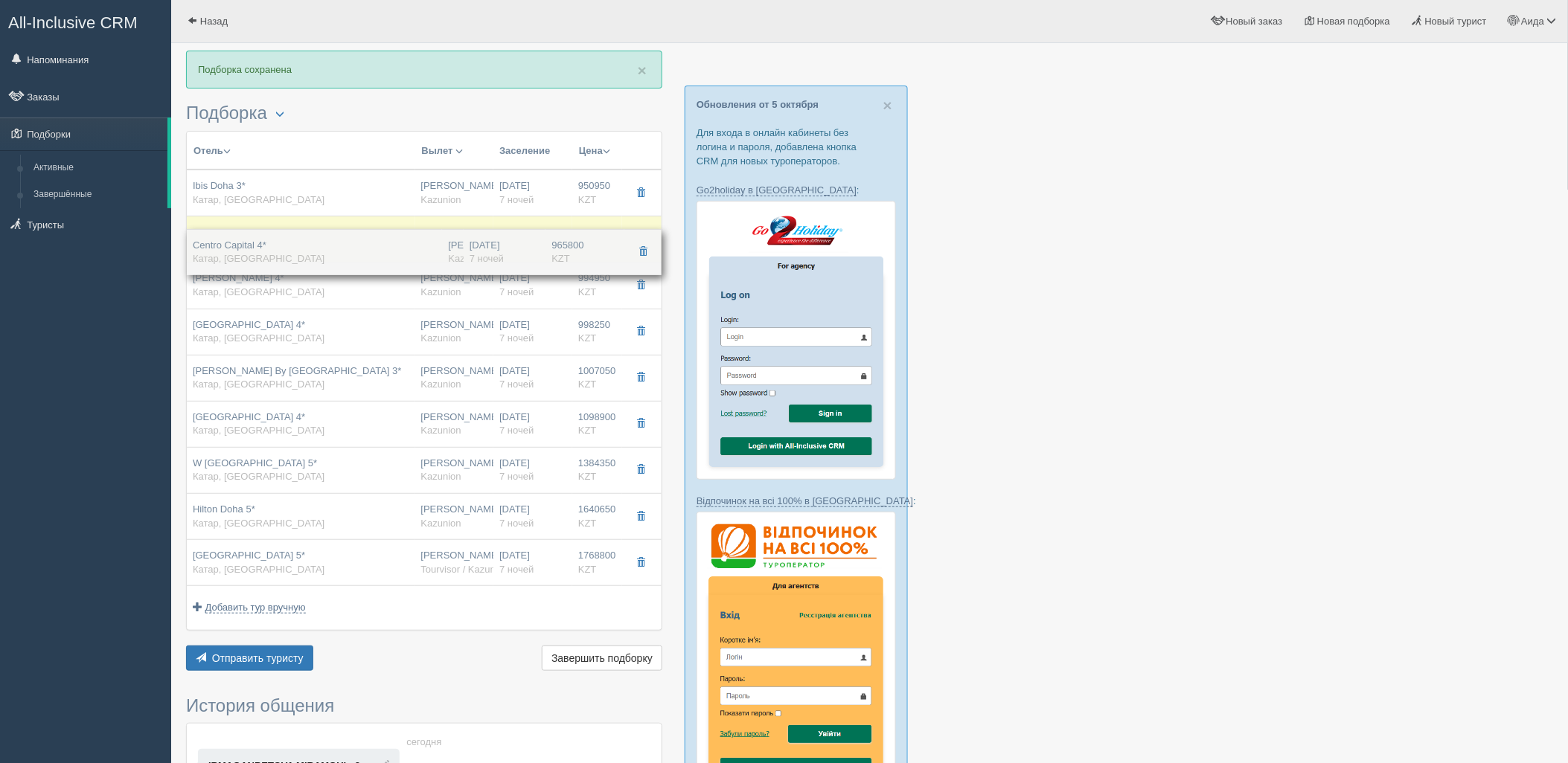
drag, startPoint x: 576, startPoint y: 570, endPoint x: 607, endPoint y: 250, distance: 321.5
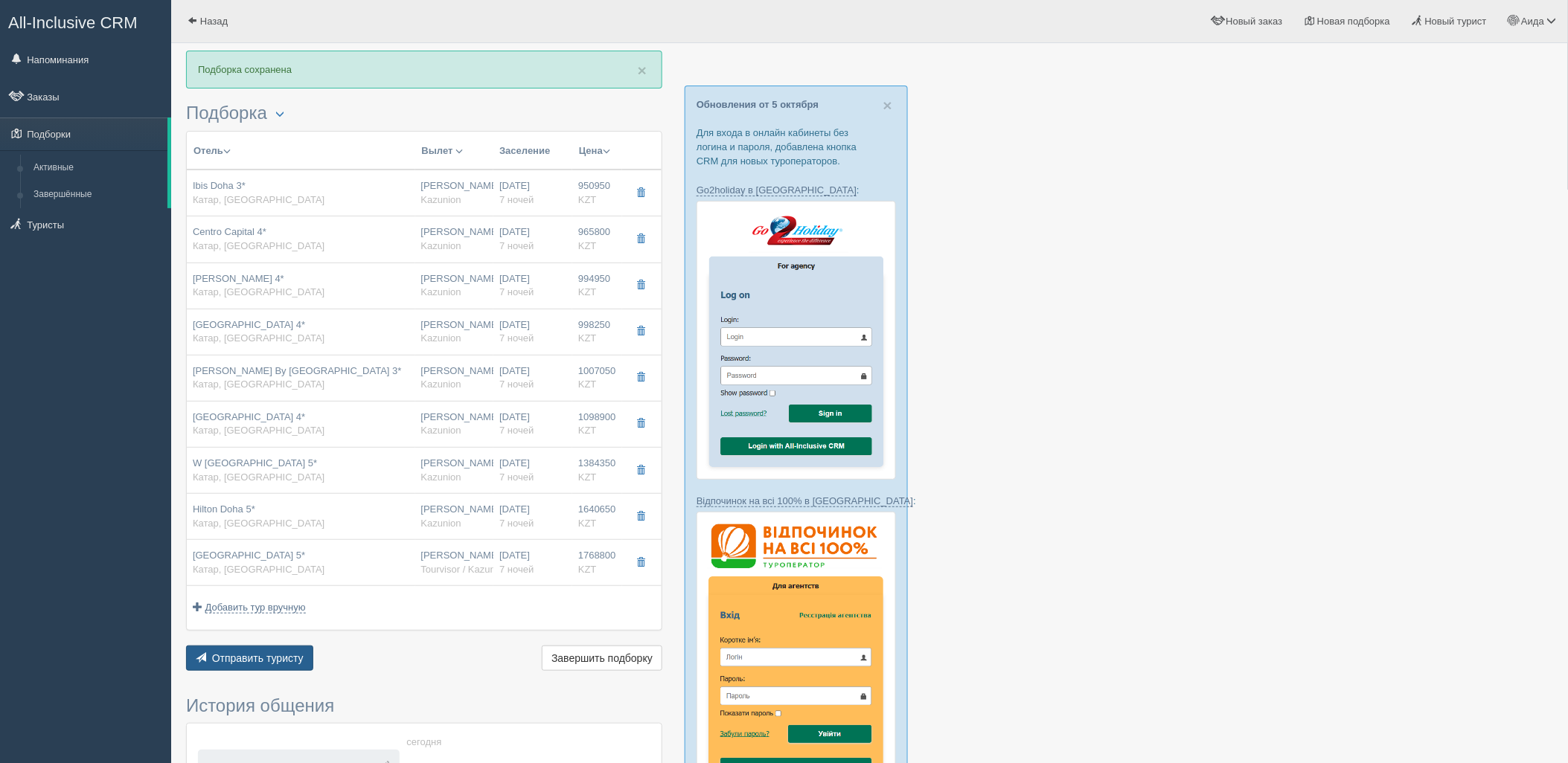
click at [271, 648] on div "Отель Разделить отели... Вылет Выезд Массовое авиа Заселение Цена Дешёвые внача…" at bounding box center [423, 403] width 476 height 544
click at [285, 667] on button "Отправить туристу Отправить" at bounding box center [249, 658] width 127 height 25
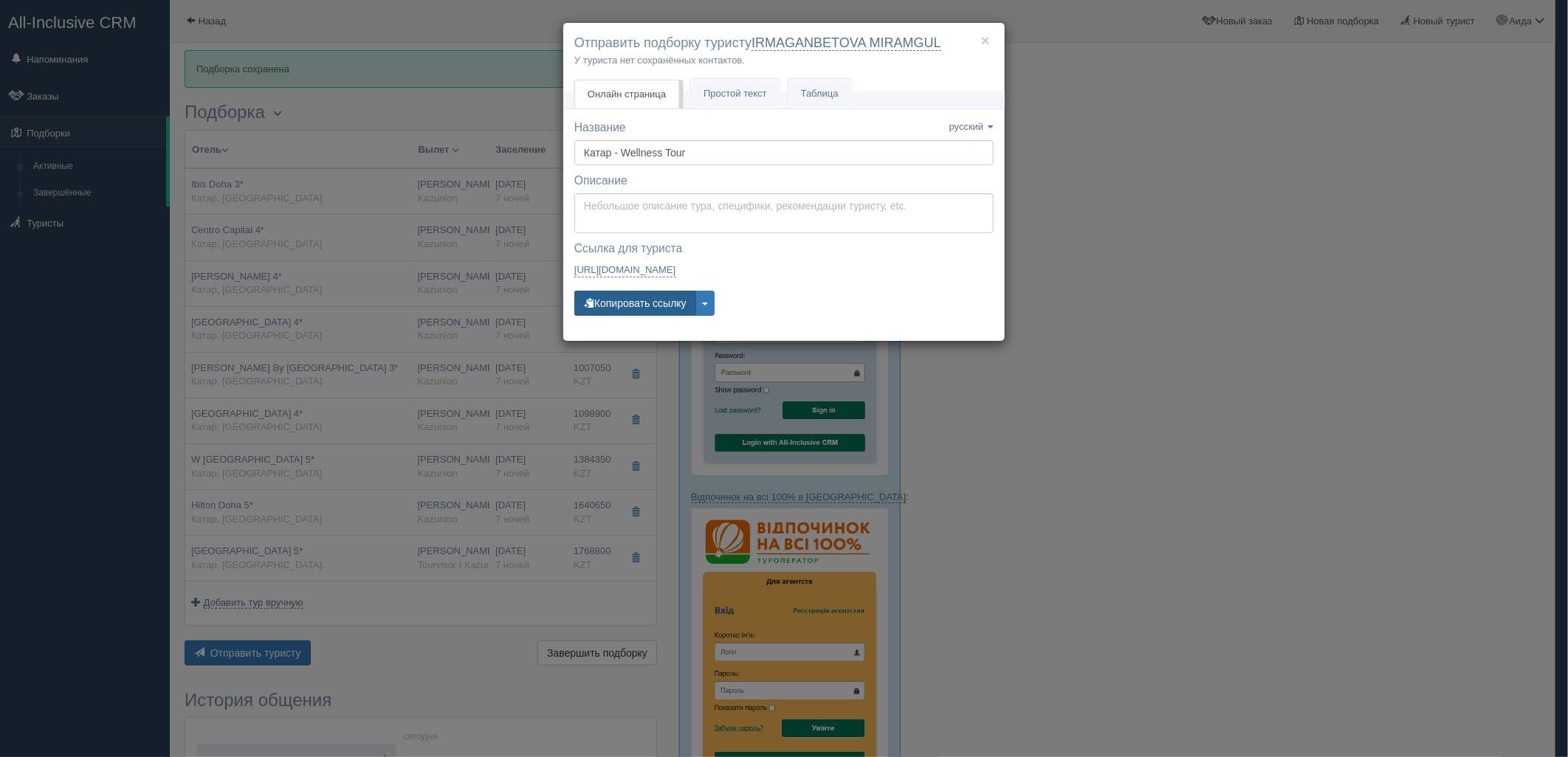
click at [647, 293] on button "Копировать ссылку" at bounding box center [635, 304] width 122 height 25
